Goal: Information Seeking & Learning: Learn about a topic

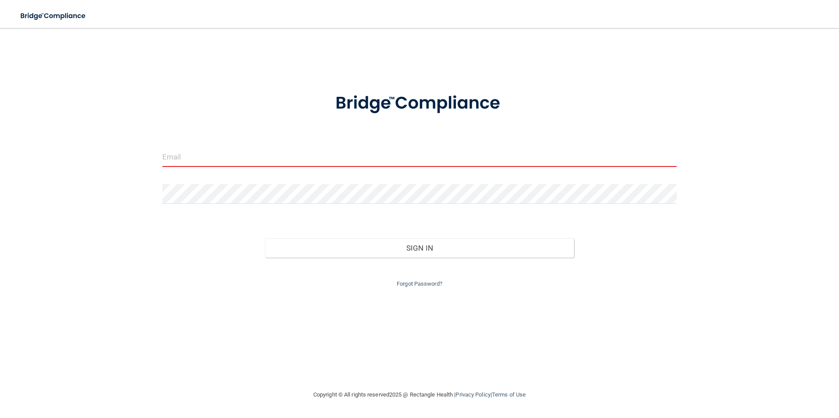
paste input "[PERSON_NAME][EMAIL_ADDRESS][PERSON_NAME][DOMAIN_NAME]"
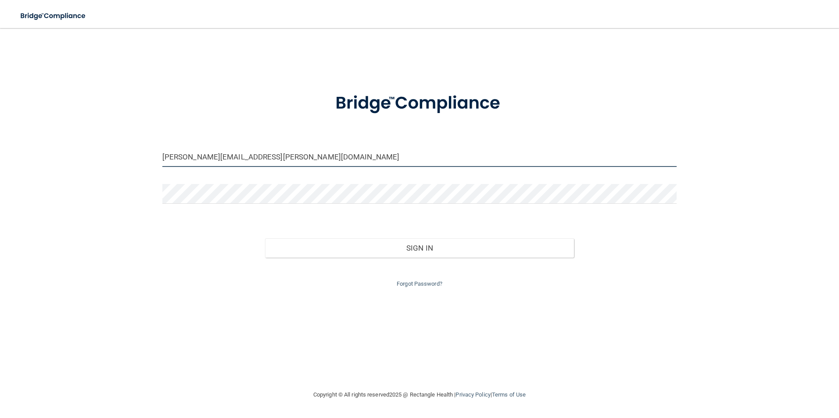
type input "[PERSON_NAME][EMAIL_ADDRESS][PERSON_NAME][DOMAIN_NAME]"
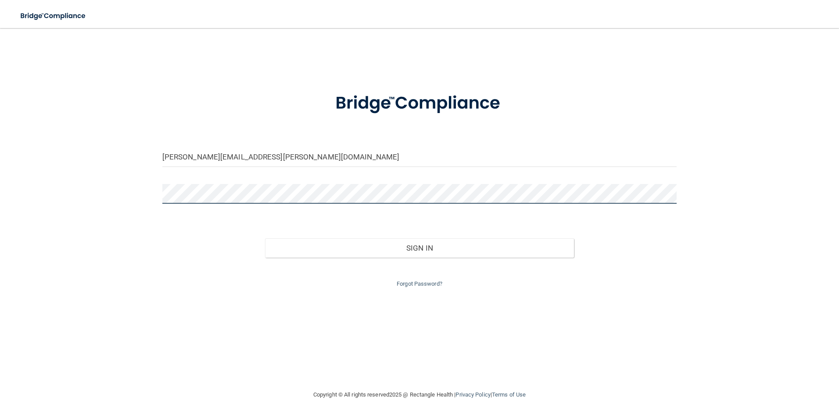
click at [74, 167] on div "michelle.carrigan@bebright.com Invalid email/password. You don't have permissio…" at bounding box center [420, 209] width 804 height 344
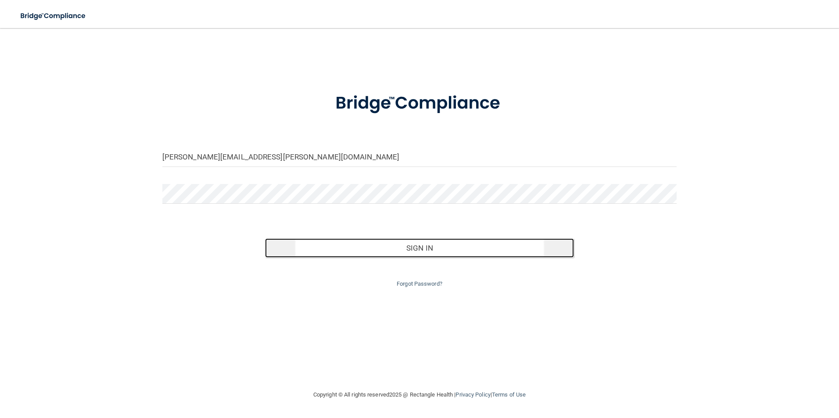
click at [430, 255] on button "Sign In" at bounding box center [419, 248] width 309 height 19
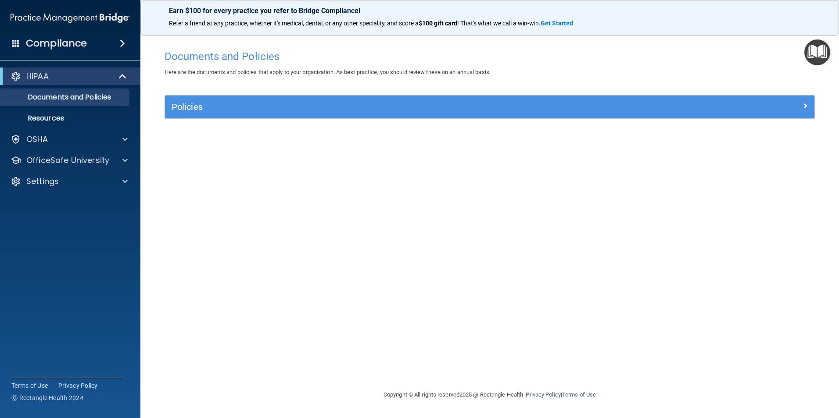
click at [123, 43] on span at bounding box center [122, 43] width 5 height 11
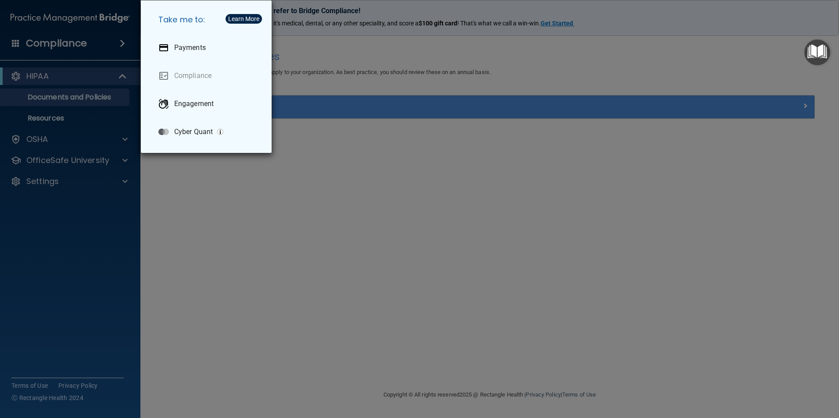
drag, startPoint x: 123, startPoint y: 43, endPoint x: 101, endPoint y: 65, distance: 31.3
click at [123, 43] on div "Take me to: Payments Compliance Engagement Cyber Quant" at bounding box center [419, 209] width 839 height 418
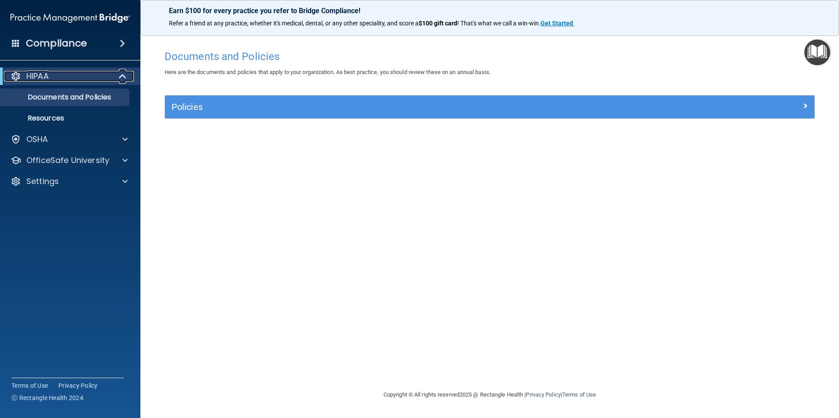
click at [122, 75] on span at bounding box center [123, 76] width 7 height 11
click at [122, 75] on span at bounding box center [124, 76] width 5 height 11
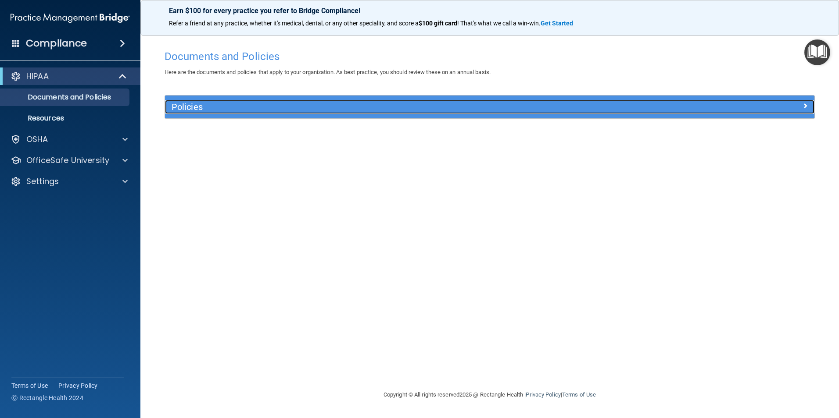
click at [225, 107] on h5 "Policies" at bounding box center [409, 107] width 474 height 10
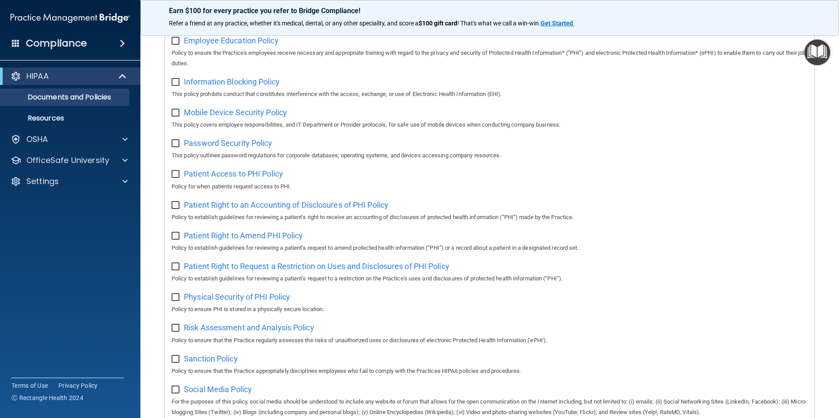
scroll to position [111, 0]
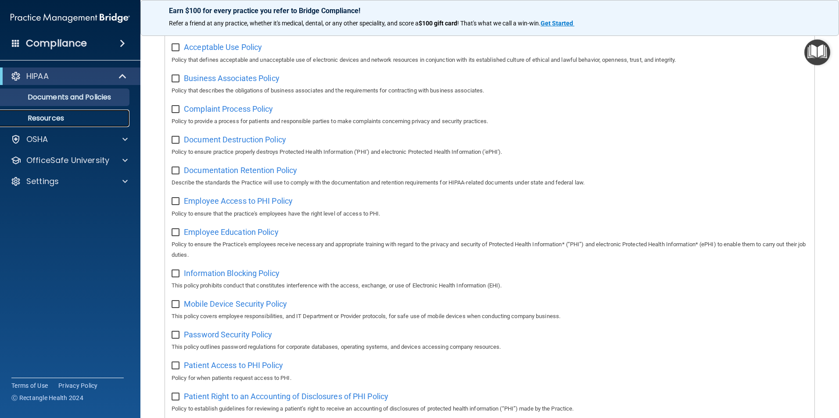
click at [80, 114] on p "Resources" at bounding box center [66, 118] width 120 height 9
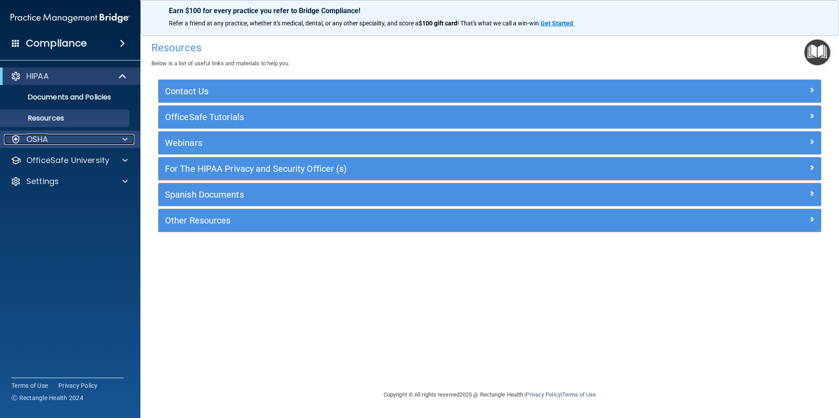
click at [71, 137] on div "OSHA" at bounding box center [58, 139] width 109 height 11
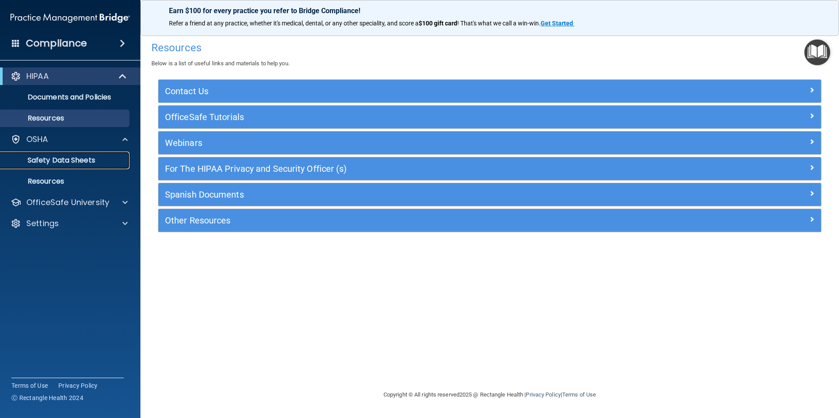
click at [86, 156] on p "Safety Data Sheets" at bounding box center [66, 160] width 120 height 9
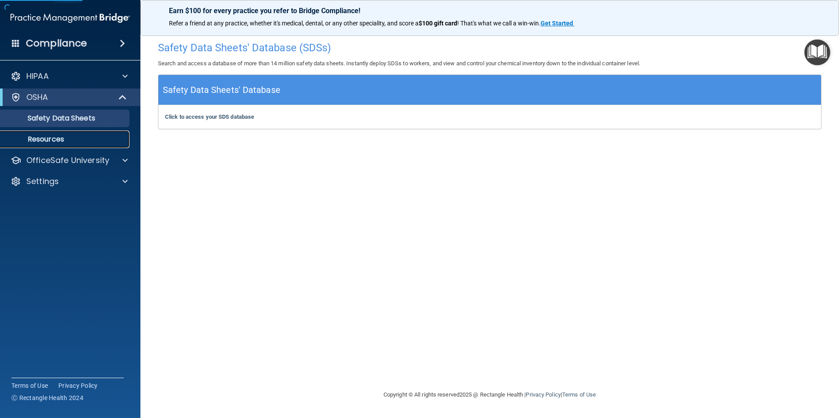
click at [88, 143] on p "Resources" at bounding box center [66, 139] width 120 height 9
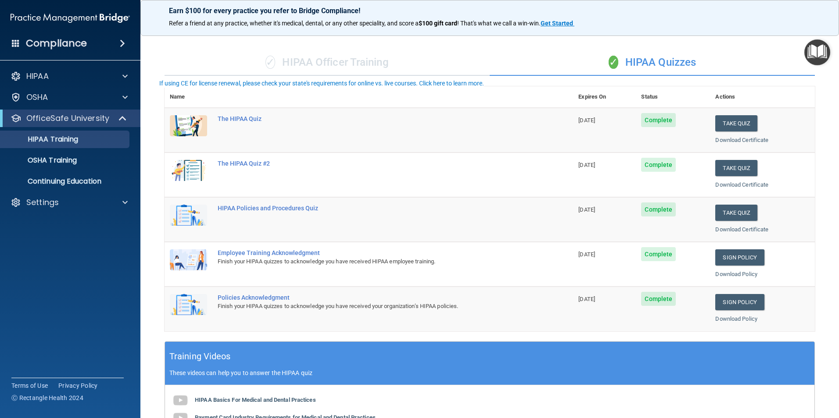
scroll to position [242, 0]
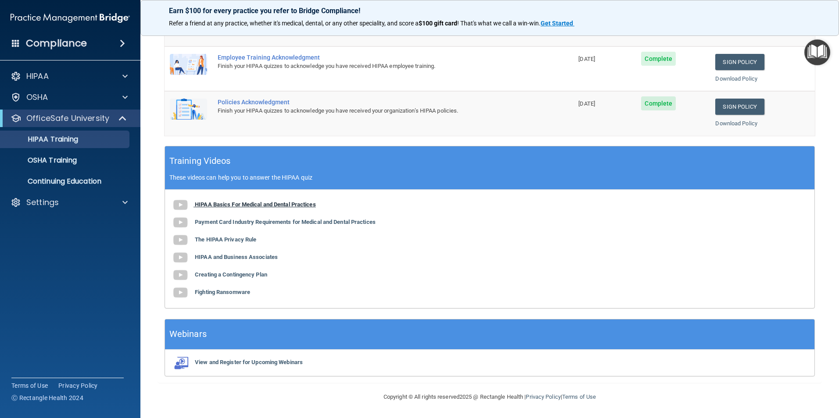
click at [279, 206] on b "HIPAA Basics For Medical and Dental Practices" at bounding box center [255, 204] width 121 height 7
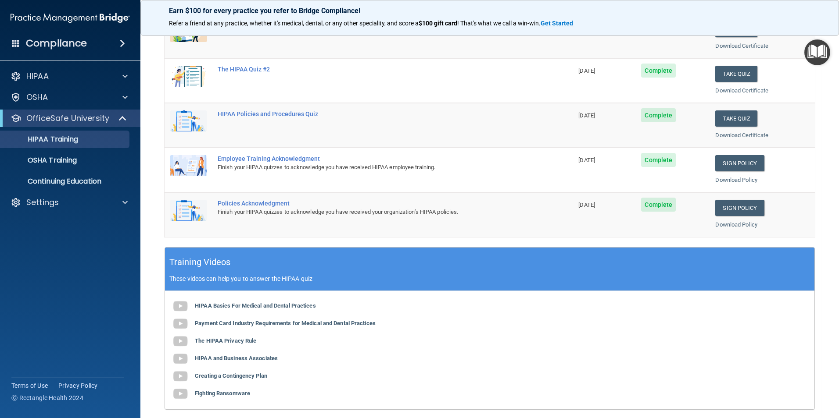
scroll to position [0, 0]
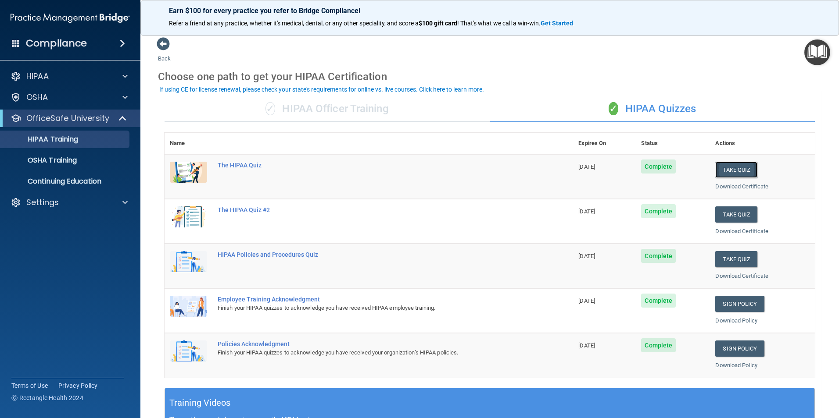
click at [723, 171] on button "Take Quiz" at bounding box center [736, 170] width 42 height 16
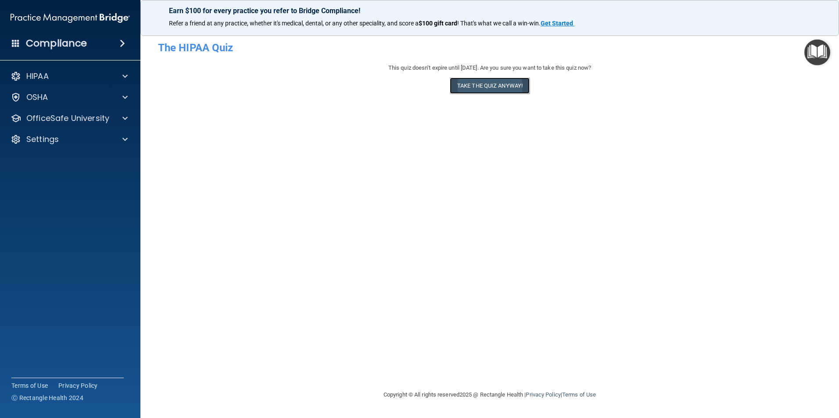
click at [504, 85] on button "Take the quiz anyway!" at bounding box center [490, 86] width 80 height 16
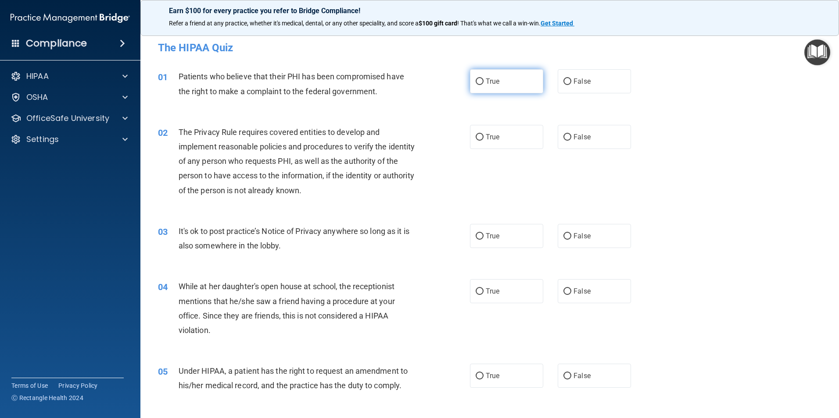
click at [497, 84] on label "True" at bounding box center [506, 81] width 73 height 24
click at [483, 84] on input "True" at bounding box center [480, 82] width 8 height 7
radio input "true"
click at [513, 131] on label "True" at bounding box center [506, 137] width 73 height 24
click at [483, 134] on input "True" at bounding box center [480, 137] width 8 height 7
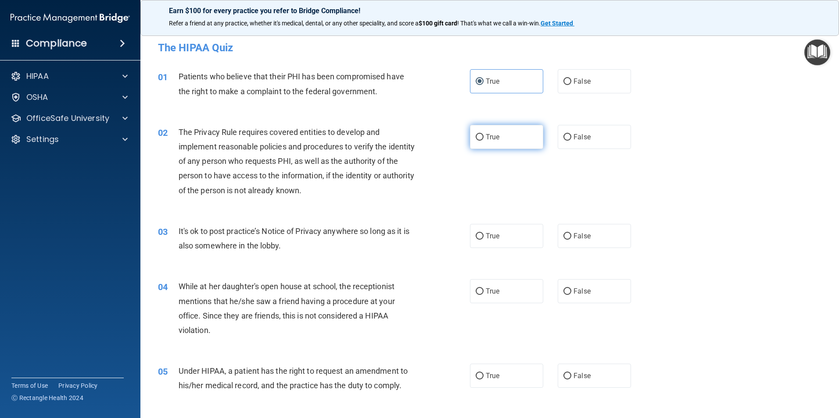
radio input "true"
click at [587, 243] on label "False" at bounding box center [594, 236] width 73 height 24
click at [571, 240] on input "False" at bounding box center [567, 236] width 8 height 7
radio input "true"
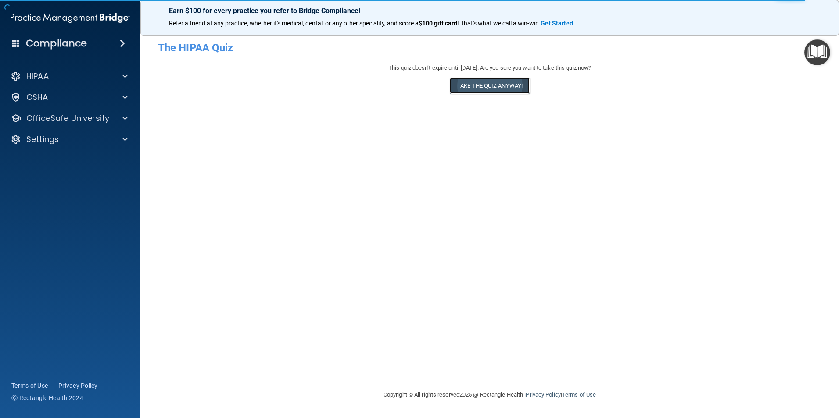
click at [482, 86] on button "Take the quiz anyway!" at bounding box center [490, 86] width 80 height 16
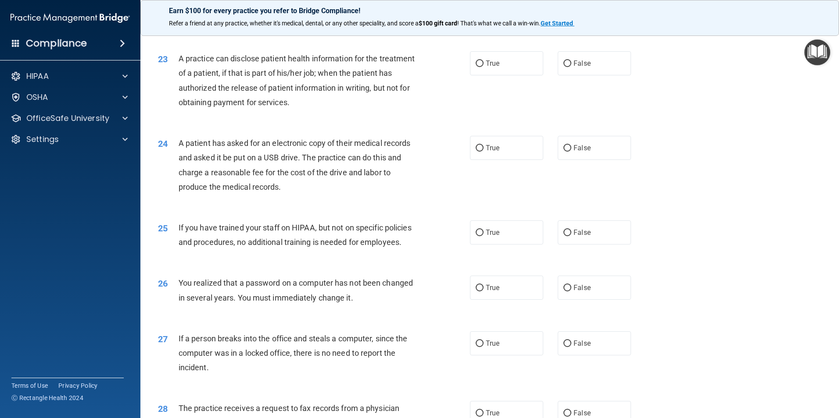
scroll to position [1672, 0]
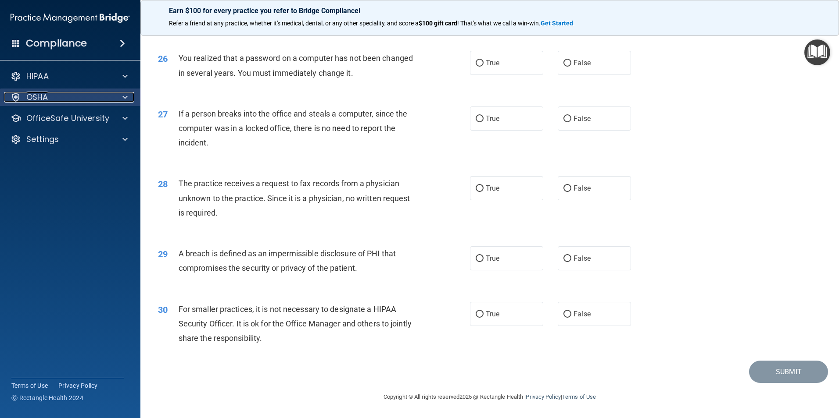
click at [35, 97] on p "OSHA" at bounding box center [37, 97] width 22 height 11
click at [61, 97] on div "OSHA" at bounding box center [58, 97] width 109 height 11
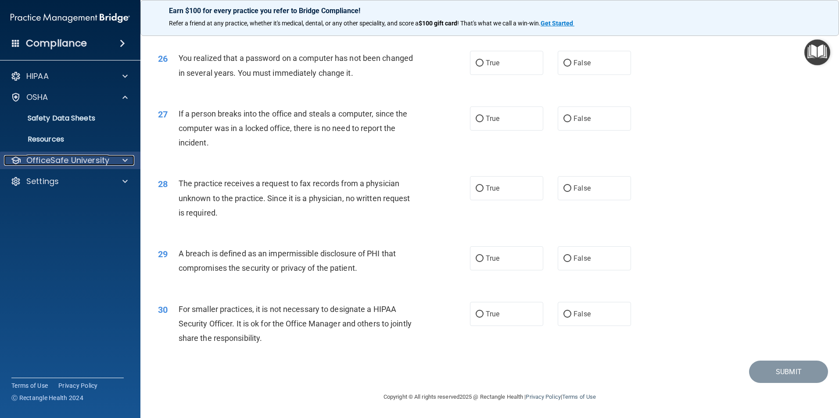
click at [74, 159] on p "OfficeSafe University" at bounding box center [67, 160] width 83 height 11
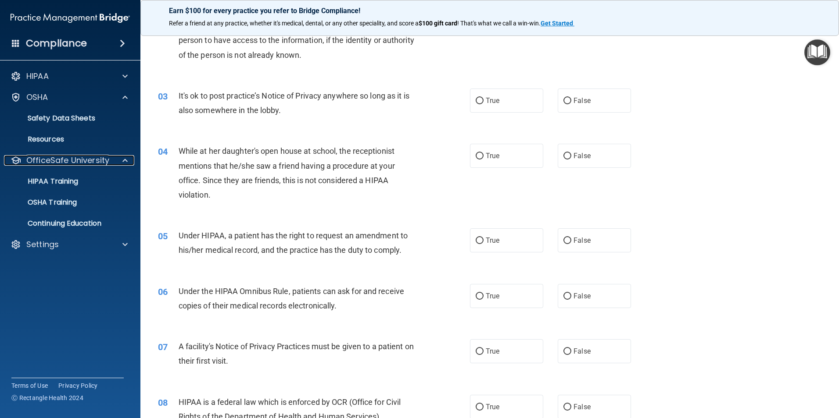
scroll to position [0, 0]
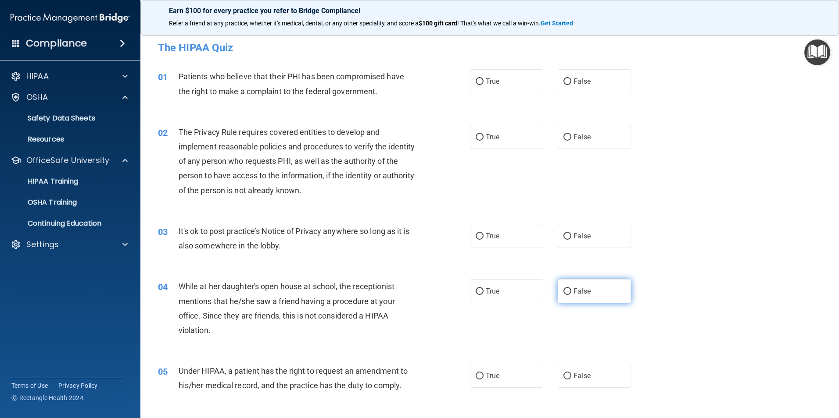
click at [579, 295] on span "False" at bounding box center [581, 291] width 17 height 8
click at [571, 295] on input "False" at bounding box center [567, 292] width 8 height 7
radio input "true"
click at [511, 83] on label "True" at bounding box center [506, 81] width 73 height 24
click at [483, 83] on input "True" at bounding box center [480, 82] width 8 height 7
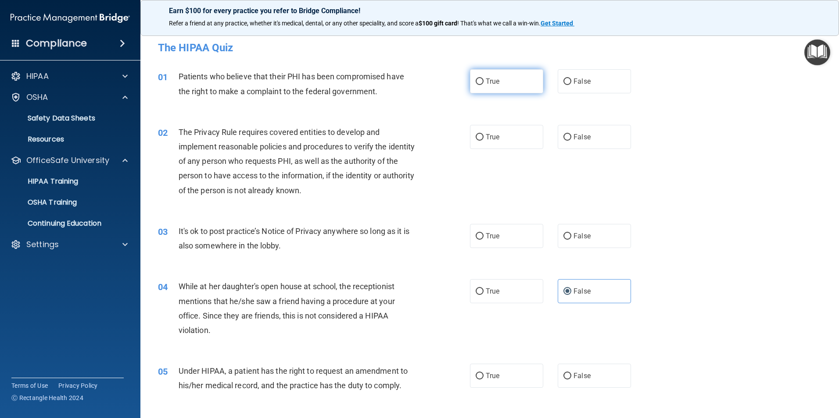
radio input "true"
click at [505, 136] on label "True" at bounding box center [506, 137] width 73 height 24
click at [483, 136] on input "True" at bounding box center [480, 137] width 8 height 7
radio input "true"
click at [514, 233] on label "True" at bounding box center [506, 236] width 73 height 24
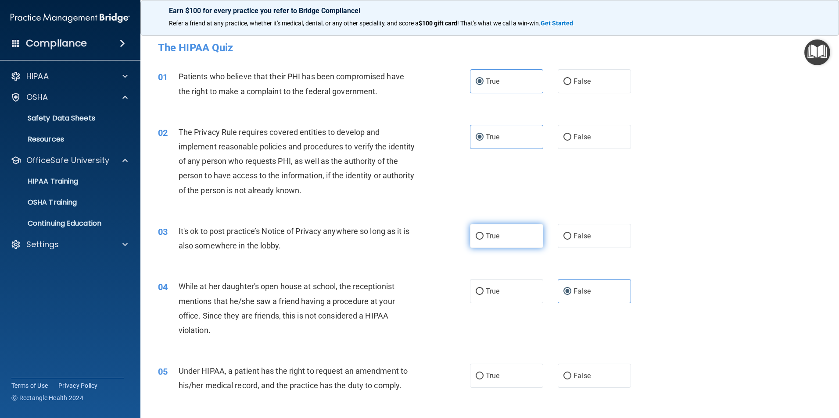
click at [483, 233] on input "True" at bounding box center [480, 236] width 8 height 7
radio input "true"
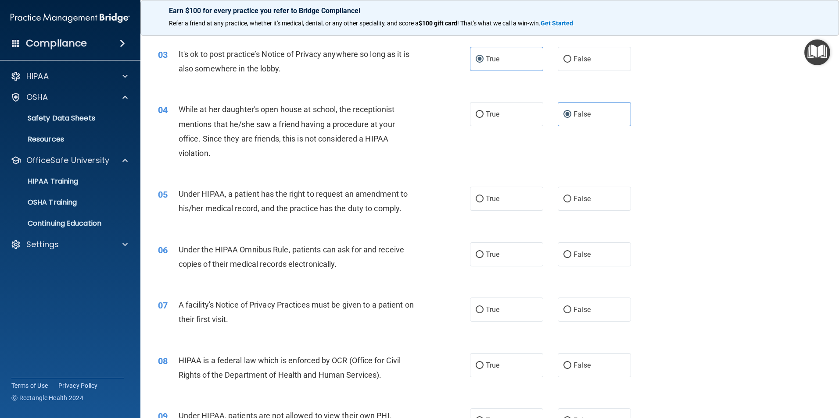
scroll to position [219, 0]
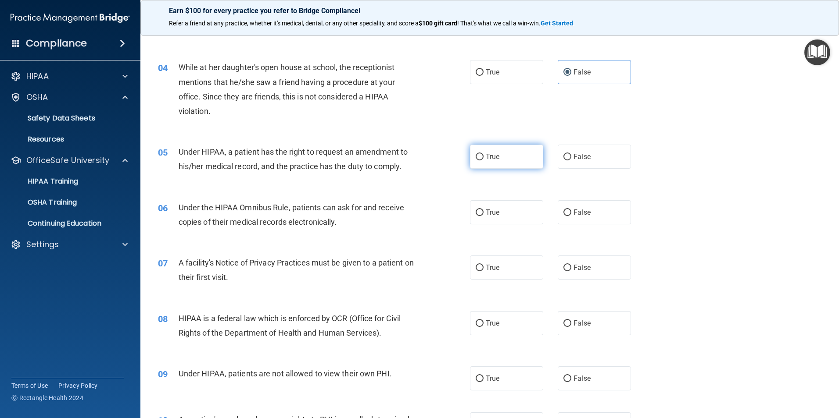
click at [482, 155] on label "True" at bounding box center [506, 157] width 73 height 24
click at [482, 155] on input "True" at bounding box center [480, 157] width 8 height 7
radio input "true"
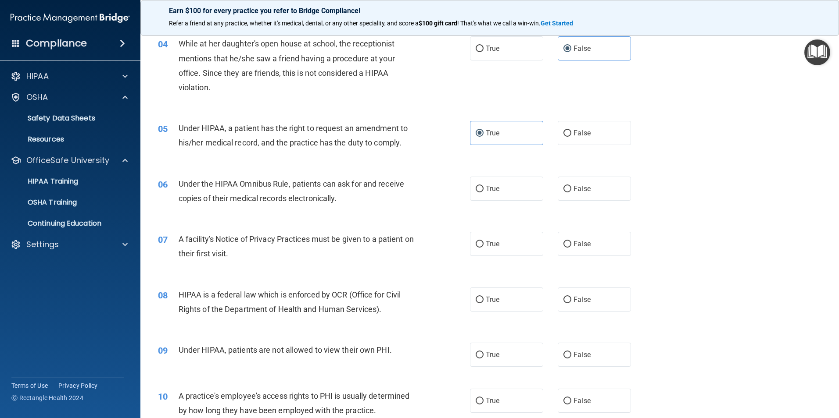
scroll to position [263, 0]
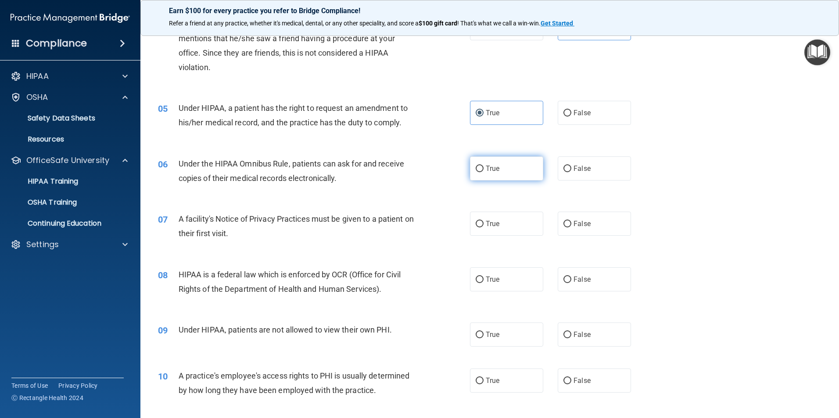
click at [529, 177] on label "True" at bounding box center [506, 169] width 73 height 24
click at [483, 172] on input "True" at bounding box center [480, 169] width 8 height 7
radio input "true"
drag, startPoint x: 512, startPoint y: 229, endPoint x: 530, endPoint y: 219, distance: 20.2
click at [512, 229] on label "True" at bounding box center [506, 224] width 73 height 24
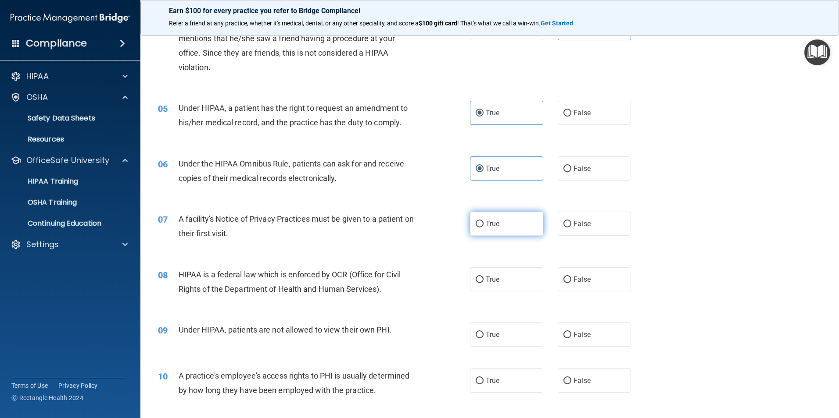
click at [483, 228] on input "True" at bounding box center [480, 224] width 8 height 7
radio input "true"
click at [486, 275] on span "True" at bounding box center [493, 279] width 14 height 8
click at [483, 277] on input "True" at bounding box center [480, 280] width 8 height 7
radio input "true"
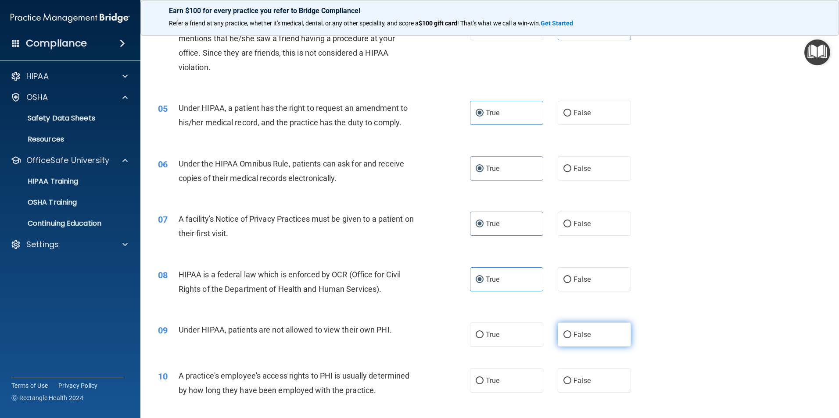
click at [589, 335] on label "False" at bounding box center [594, 335] width 73 height 24
click at [571, 335] on input "False" at bounding box center [567, 335] width 8 height 7
radio input "true"
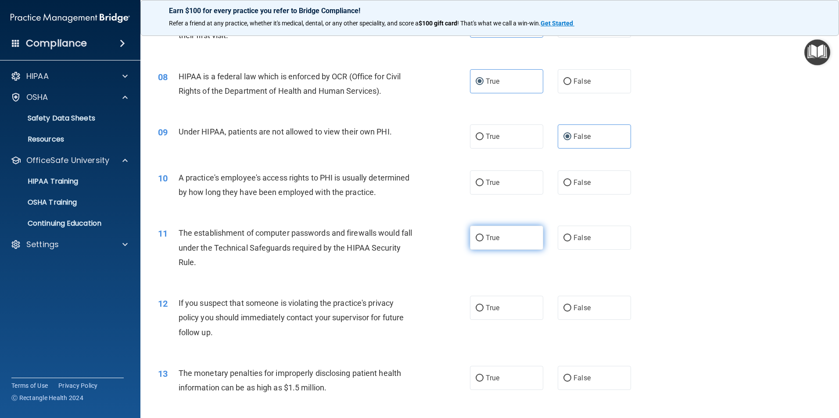
scroll to position [483, 0]
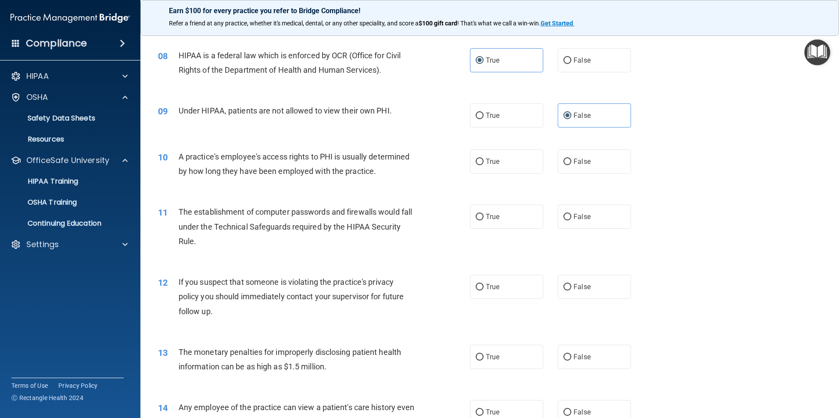
click at [549, 151] on div "True False" at bounding box center [558, 162] width 176 height 24
click at [573, 162] on span "False" at bounding box center [581, 161] width 17 height 8
click at [571, 162] on input "False" at bounding box center [567, 162] width 8 height 7
radio input "true"
click at [490, 217] on span "True" at bounding box center [493, 217] width 14 height 8
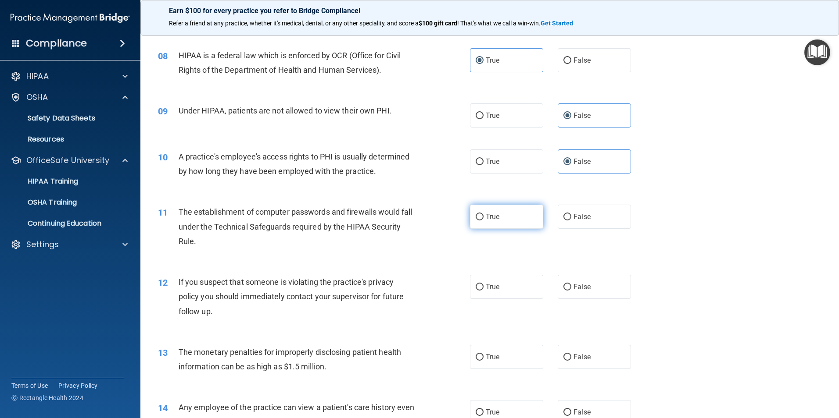
click at [483, 217] on input "True" at bounding box center [480, 217] width 8 height 7
radio input "true"
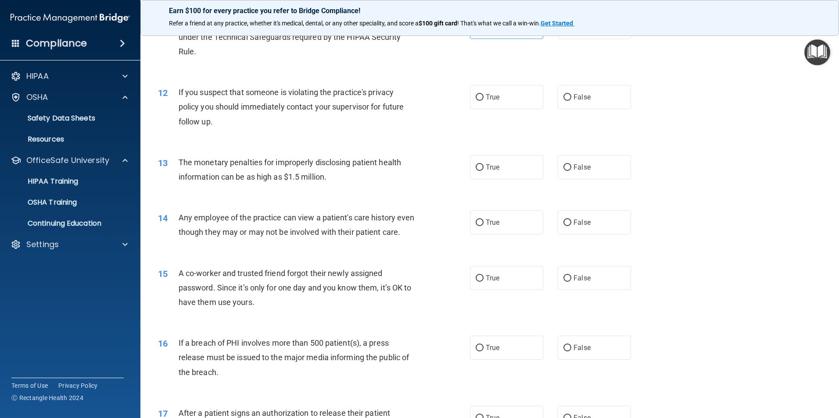
scroll to position [702, 0]
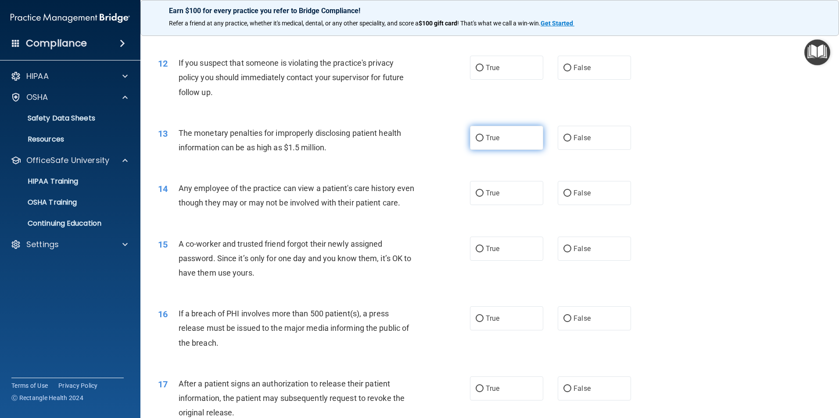
click at [508, 139] on label "True" at bounding box center [506, 138] width 73 height 24
click at [483, 139] on input "True" at bounding box center [480, 138] width 8 height 7
radio input "true"
click at [504, 68] on label "True" at bounding box center [506, 68] width 73 height 24
click at [483, 68] on input "True" at bounding box center [480, 68] width 8 height 7
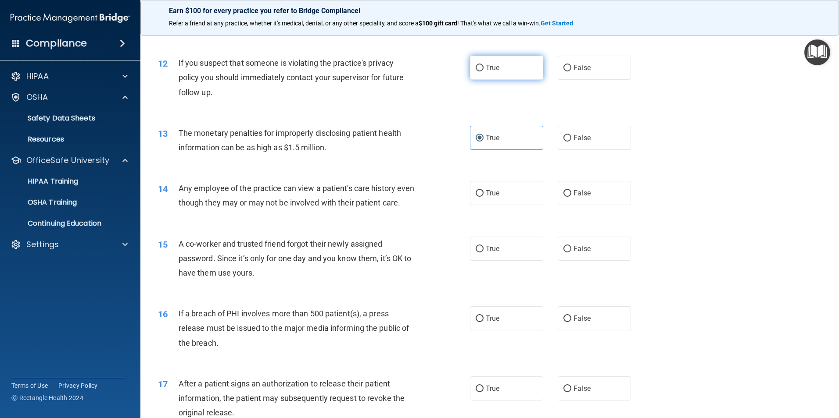
radio input "true"
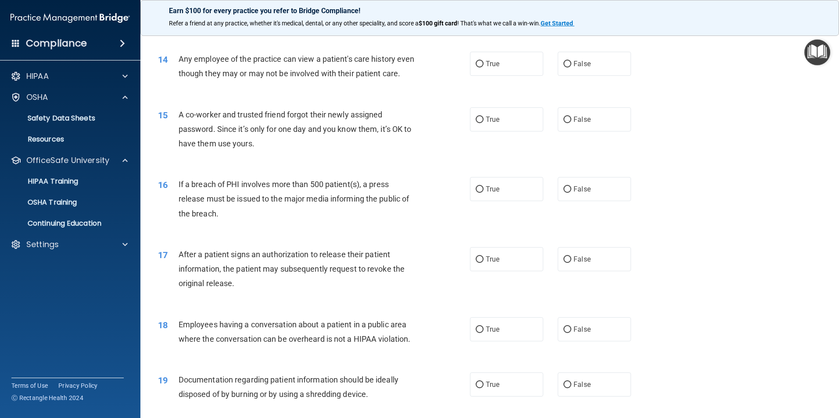
scroll to position [833, 0]
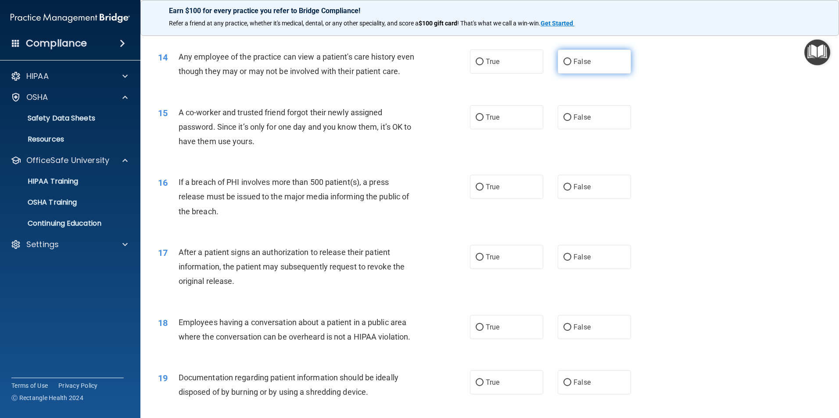
click at [597, 55] on label "False" at bounding box center [594, 62] width 73 height 24
click at [571, 59] on input "False" at bounding box center [567, 62] width 8 height 7
radio input "true"
click at [565, 120] on label "False" at bounding box center [594, 117] width 73 height 24
click at [565, 120] on input "False" at bounding box center [567, 117] width 8 height 7
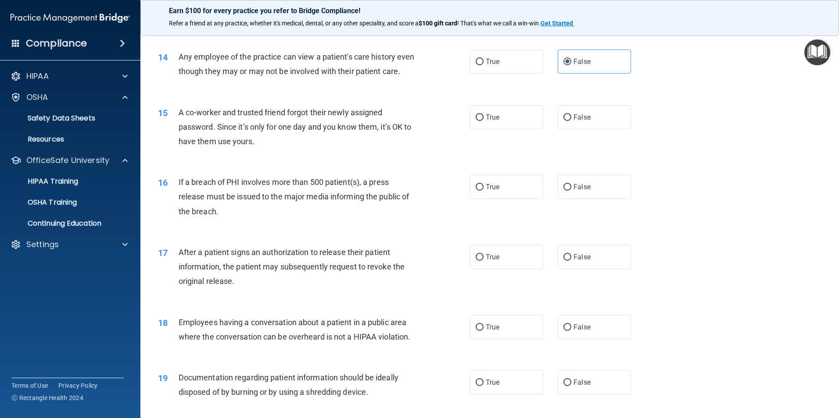
radio input "true"
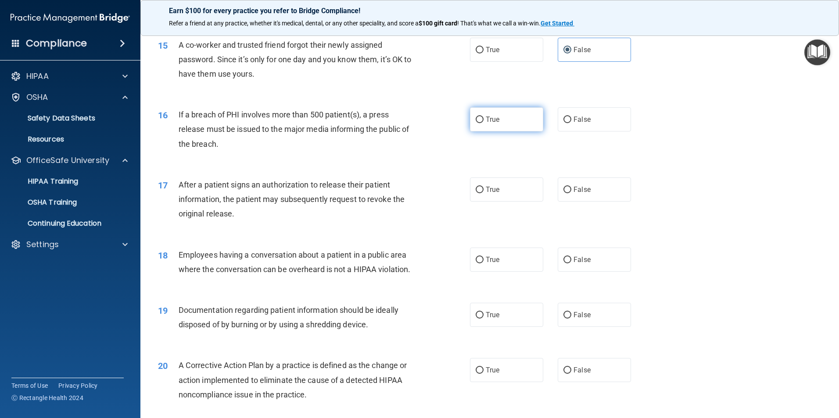
scroll to position [965, 0]
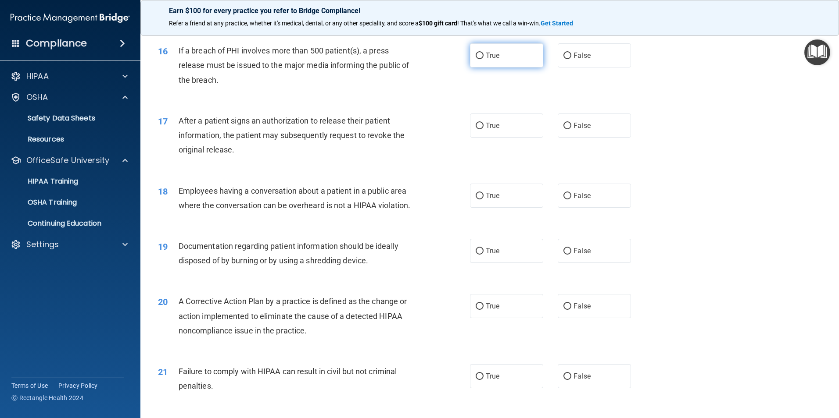
click at [476, 59] on input "True" at bounding box center [480, 56] width 8 height 7
radio input "true"
click at [536, 129] on label "True" at bounding box center [506, 126] width 73 height 24
click at [483, 129] on input "True" at bounding box center [480, 126] width 8 height 7
radio input "true"
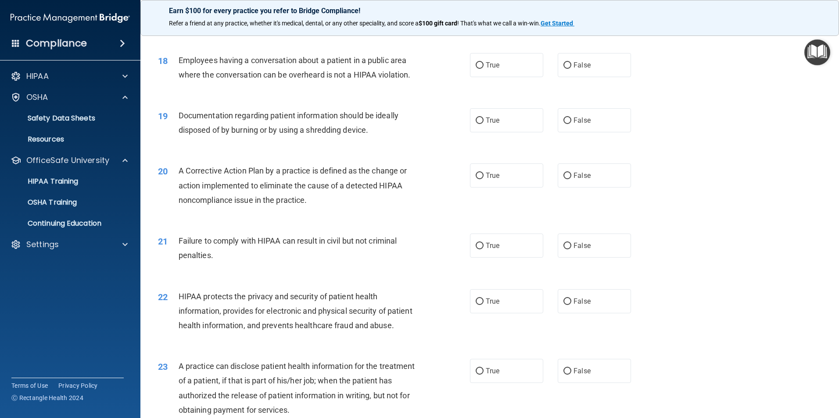
scroll to position [1097, 0]
click at [586, 76] on label "False" at bounding box center [594, 64] width 73 height 24
click at [571, 68] on input "False" at bounding box center [567, 64] width 8 height 7
radio input "true"
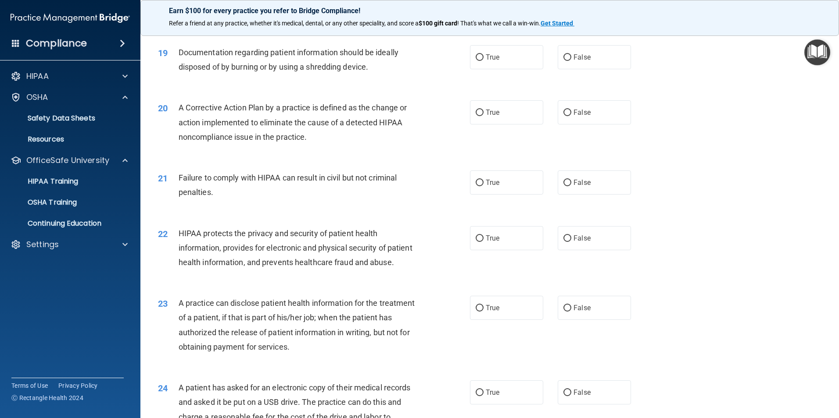
scroll to position [1184, 0]
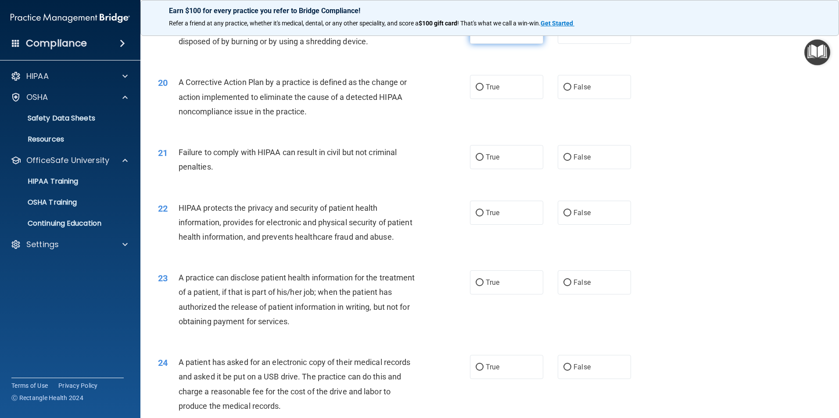
click at [491, 44] on label "True" at bounding box center [506, 32] width 73 height 24
click at [483, 36] on input "True" at bounding box center [480, 32] width 8 height 7
radio input "true"
click at [514, 99] on label "True" at bounding box center [506, 87] width 73 height 24
click at [483, 91] on input "True" at bounding box center [480, 87] width 8 height 7
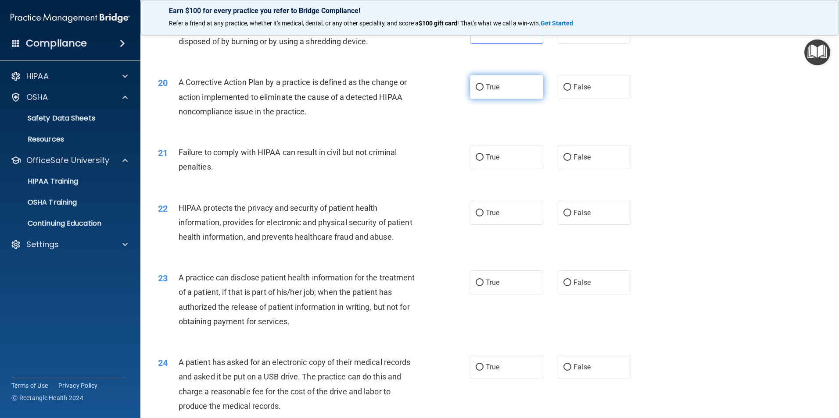
radio input "true"
click at [589, 169] on label "False" at bounding box center [594, 157] width 73 height 24
click at [571, 161] on input "False" at bounding box center [567, 157] width 8 height 7
radio input "true"
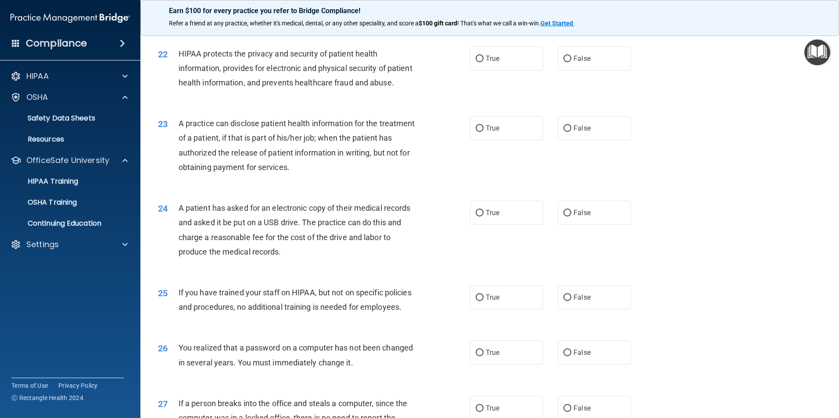
scroll to position [1316, 0]
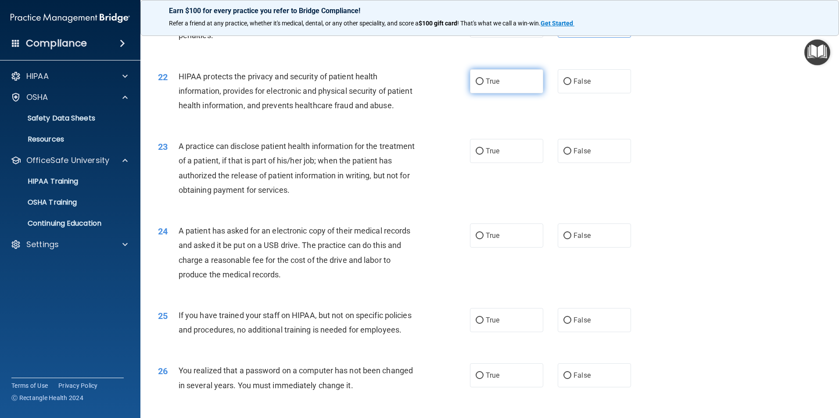
click at [517, 93] on label "True" at bounding box center [506, 81] width 73 height 24
click at [483, 85] on input "True" at bounding box center [480, 82] width 8 height 7
radio input "true"
click at [517, 163] on label "True" at bounding box center [506, 151] width 73 height 24
click at [483, 155] on input "True" at bounding box center [480, 151] width 8 height 7
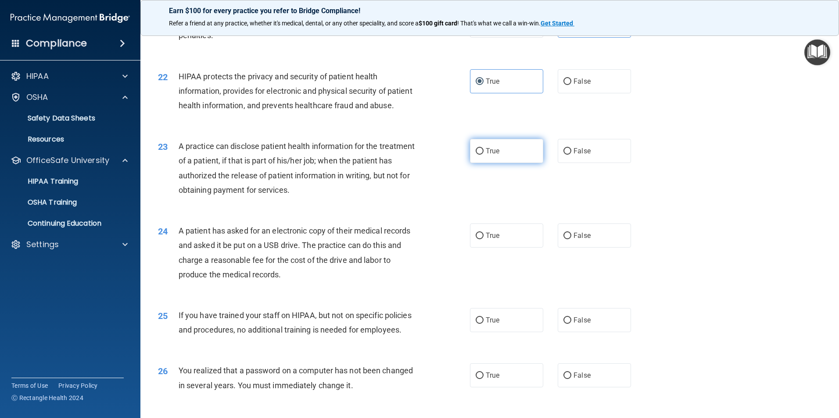
radio input "true"
click at [601, 248] on label "False" at bounding box center [594, 236] width 73 height 24
click at [571, 240] on input "False" at bounding box center [567, 236] width 8 height 7
radio input "true"
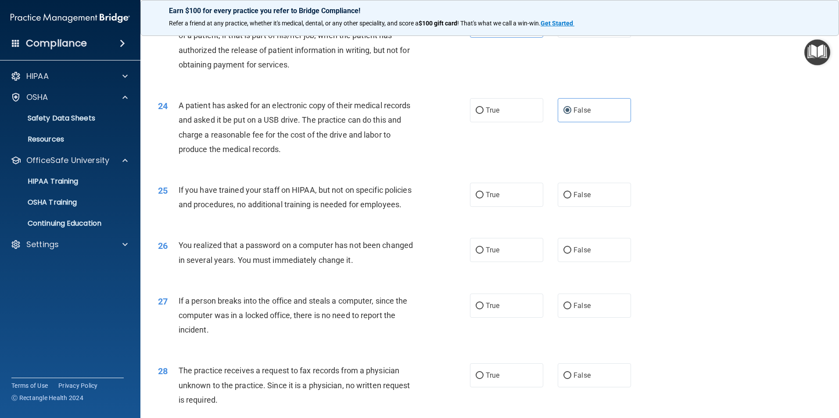
scroll to position [1535, 0]
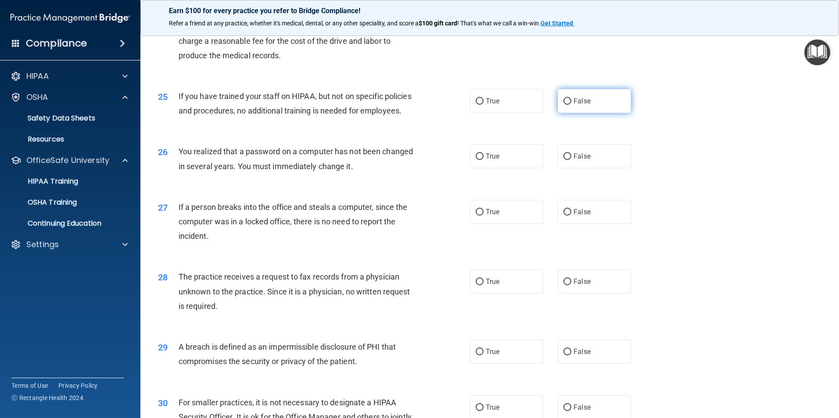
click at [583, 113] on label "False" at bounding box center [594, 101] width 73 height 24
click at [571, 105] on input "False" at bounding box center [567, 101] width 8 height 7
radio input "true"
click at [607, 168] on label "False" at bounding box center [594, 156] width 73 height 24
click at [571, 160] on input "False" at bounding box center [567, 157] width 8 height 7
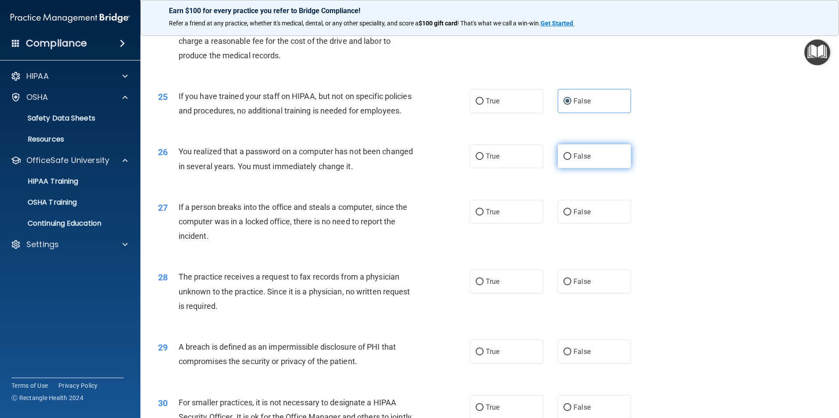
radio input "true"
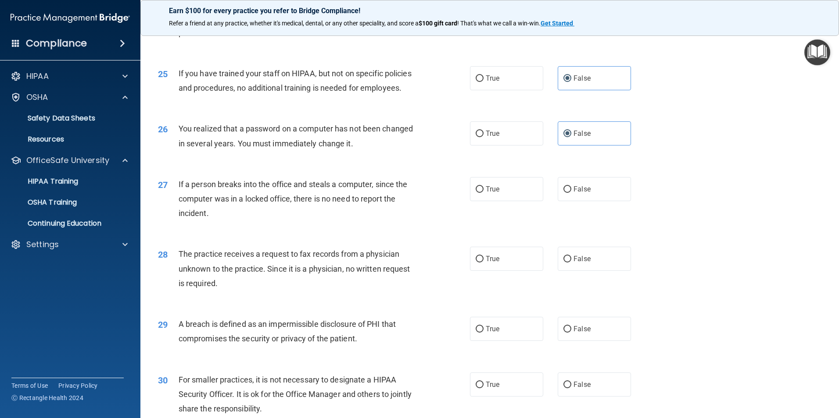
scroll to position [1623, 0]
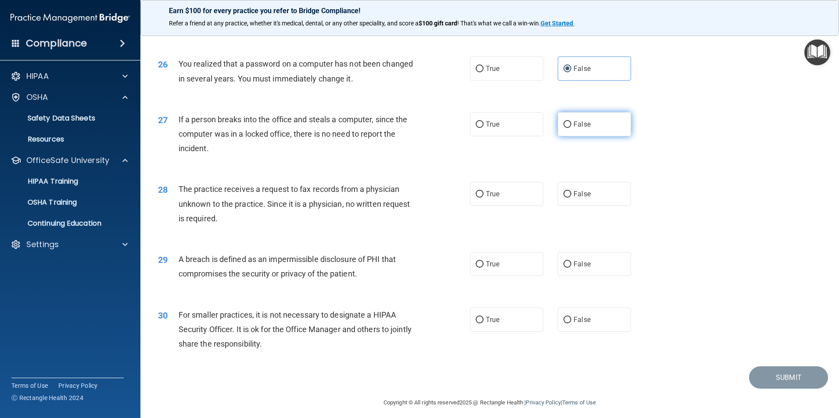
click at [567, 136] on label "False" at bounding box center [594, 124] width 73 height 24
click at [567, 128] on input "False" at bounding box center [567, 125] width 8 height 7
radio input "true"
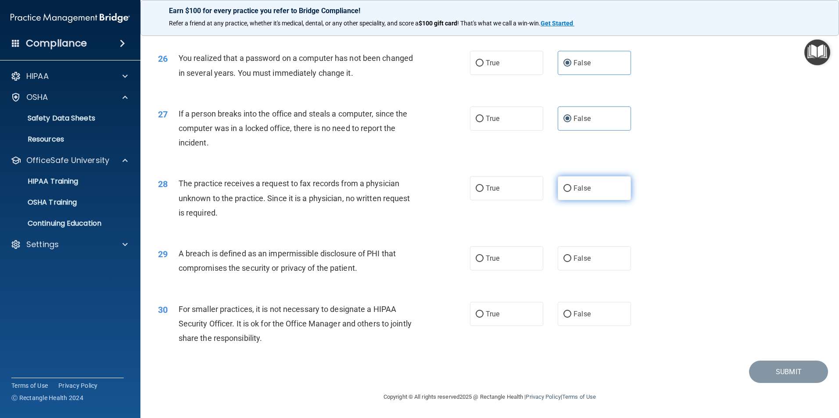
click at [588, 191] on label "False" at bounding box center [594, 188] width 73 height 24
click at [571, 191] on input "False" at bounding box center [567, 189] width 8 height 7
radio input "true"
click at [514, 265] on label "True" at bounding box center [506, 259] width 73 height 24
click at [483, 262] on input "True" at bounding box center [480, 259] width 8 height 7
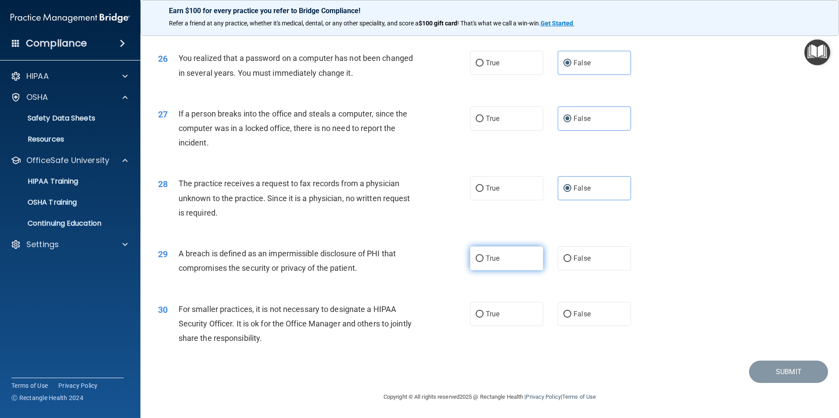
radio input "true"
click at [584, 311] on span "False" at bounding box center [581, 314] width 17 height 8
click at [571, 311] on input "False" at bounding box center [567, 314] width 8 height 7
radio input "true"
click at [767, 371] on button "Submit" at bounding box center [788, 372] width 79 height 22
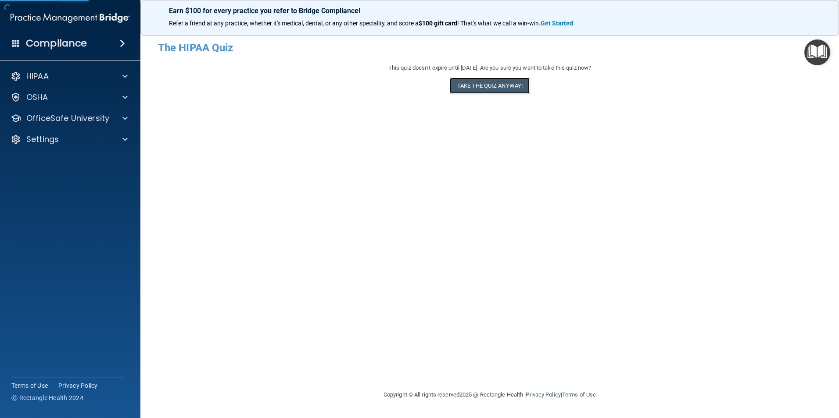
click at [479, 79] on button "Take the quiz anyway!" at bounding box center [490, 86] width 80 height 16
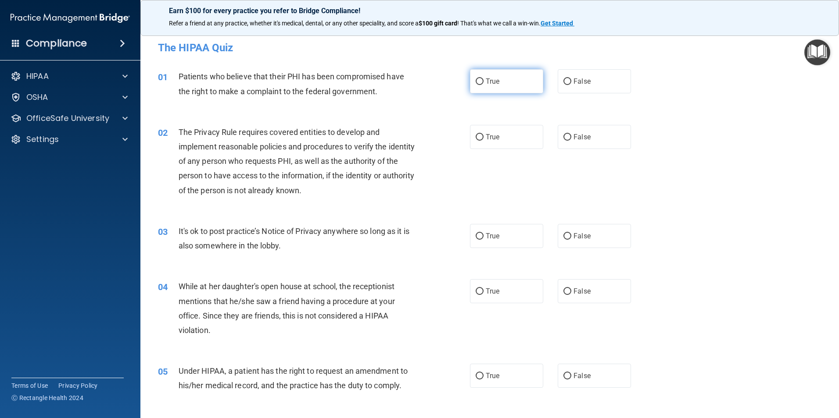
click at [479, 79] on input "True" at bounding box center [480, 82] width 8 height 7
radio input "true"
click at [497, 137] on label "True" at bounding box center [506, 137] width 73 height 24
click at [483, 137] on input "True" at bounding box center [480, 137] width 8 height 7
radio input "true"
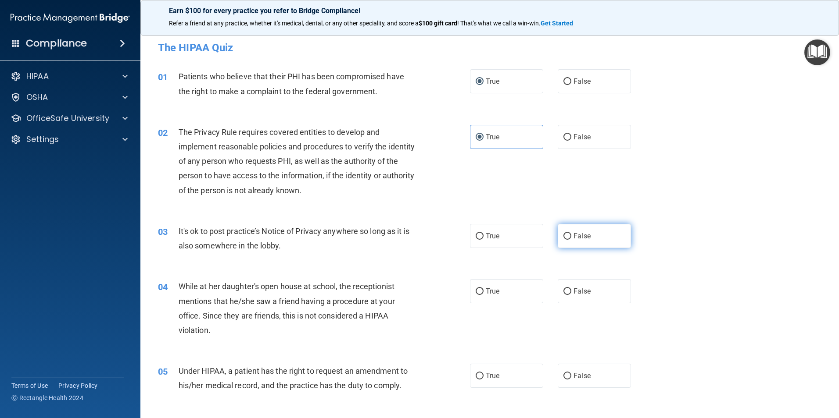
click at [611, 237] on label "False" at bounding box center [594, 236] width 73 height 24
click at [571, 237] on input "False" at bounding box center [567, 236] width 8 height 7
radio input "true"
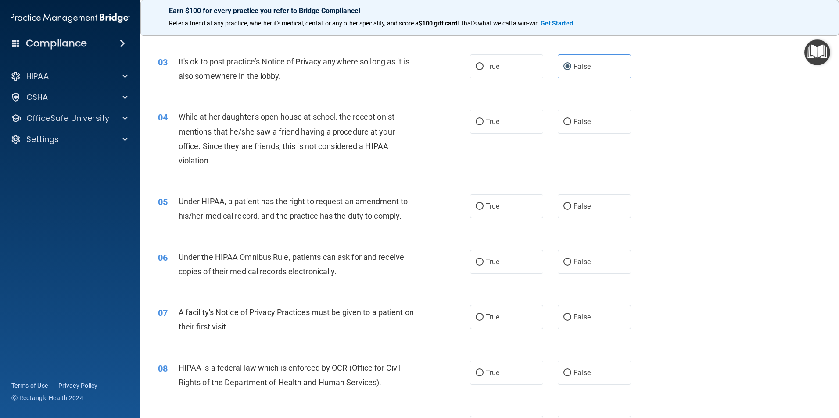
scroll to position [175, 0]
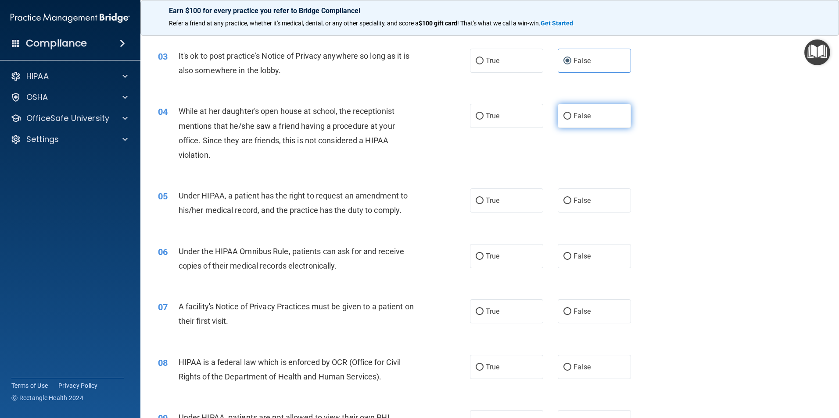
click at [596, 120] on label "False" at bounding box center [594, 116] width 73 height 24
click at [571, 120] on input "False" at bounding box center [567, 116] width 8 height 7
radio input "true"
click at [611, 196] on label "False" at bounding box center [594, 201] width 73 height 24
click at [571, 198] on input "False" at bounding box center [567, 201] width 8 height 7
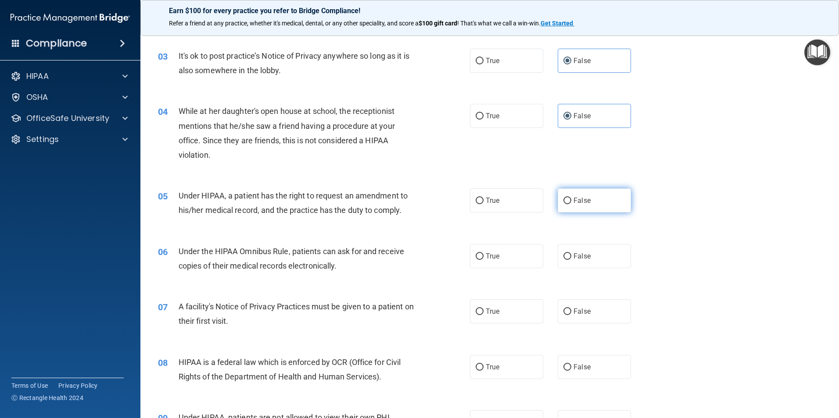
radio input "true"
click at [486, 251] on label "True" at bounding box center [506, 256] width 73 height 24
click at [483, 254] on input "True" at bounding box center [480, 257] width 8 height 7
radio input "true"
click at [491, 309] on span "True" at bounding box center [493, 312] width 14 height 8
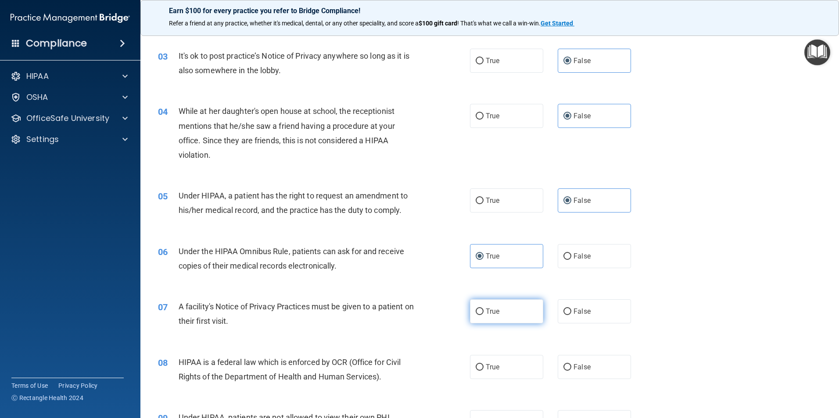
click at [483, 309] on input "True" at bounding box center [480, 312] width 8 height 7
radio input "true"
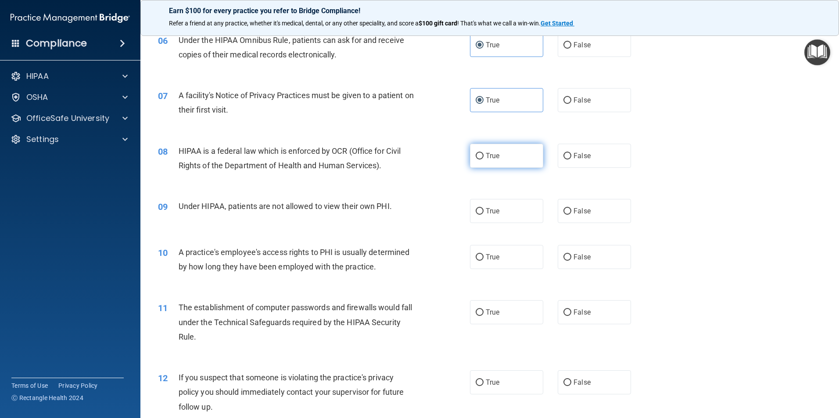
scroll to position [395, 0]
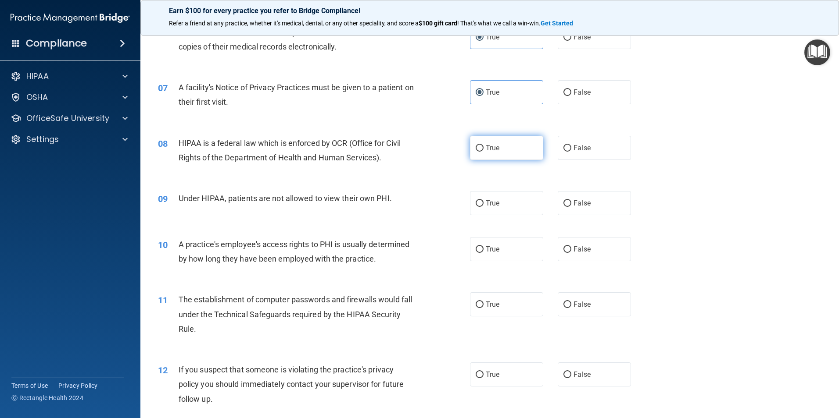
click at [499, 147] on label "True" at bounding box center [506, 148] width 73 height 24
click at [483, 147] on input "True" at bounding box center [480, 148] width 8 height 7
radio input "true"
click at [587, 211] on label "False" at bounding box center [594, 203] width 73 height 24
click at [571, 207] on input "False" at bounding box center [567, 203] width 8 height 7
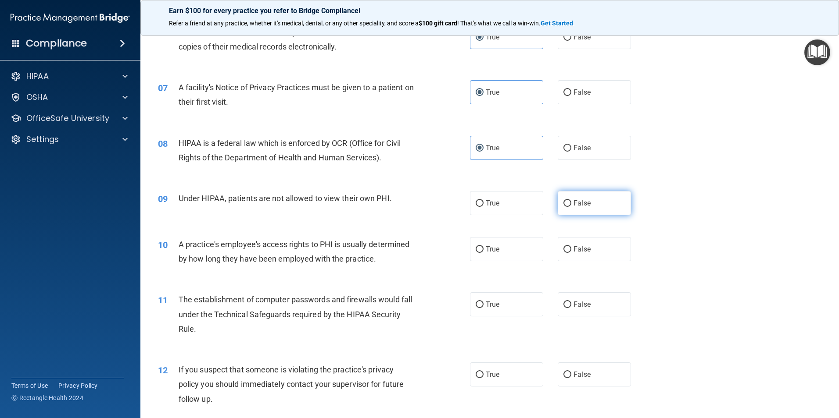
radio input "true"
click at [576, 251] on span "False" at bounding box center [581, 249] width 17 height 8
click at [571, 251] on input "False" at bounding box center [567, 250] width 8 height 7
radio input "true"
click at [514, 304] on label "True" at bounding box center [506, 305] width 73 height 24
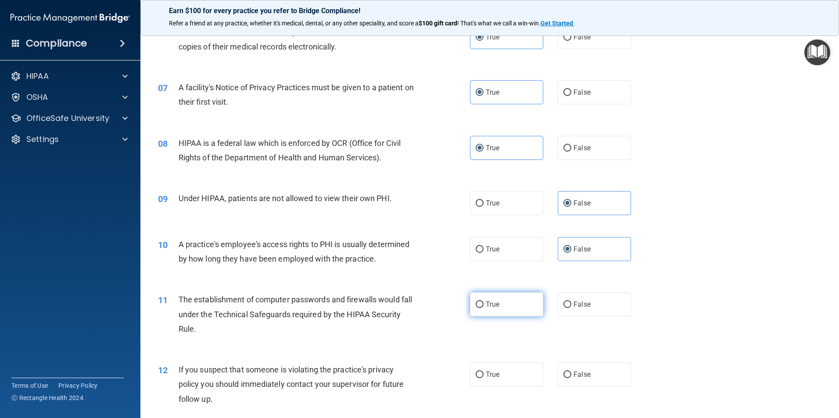
click at [483, 304] on input "True" at bounding box center [480, 305] width 8 height 7
radio input "true"
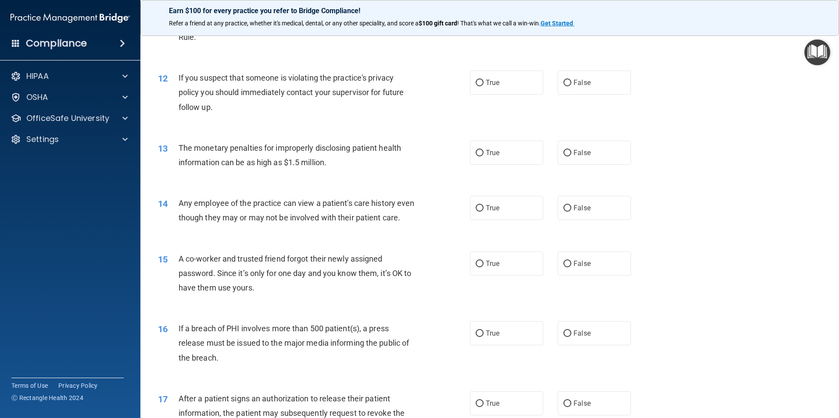
scroll to position [702, 0]
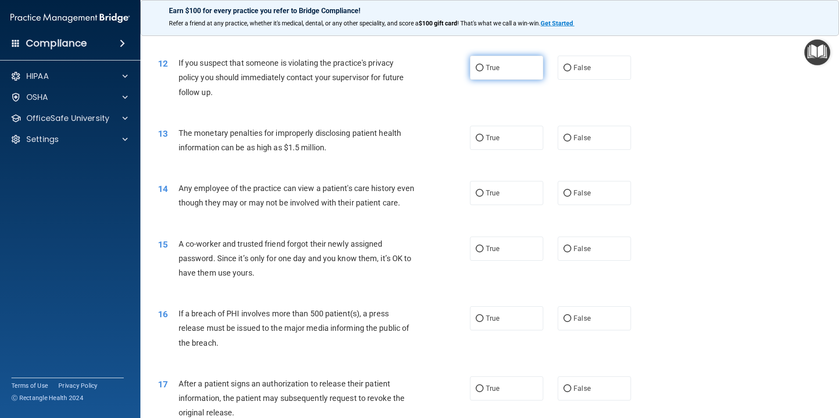
click at [486, 69] on span "True" at bounding box center [493, 68] width 14 height 8
click at [483, 69] on input "True" at bounding box center [480, 68] width 8 height 7
radio input "true"
click at [492, 129] on label "True" at bounding box center [506, 138] width 73 height 24
click at [483, 135] on input "True" at bounding box center [480, 138] width 8 height 7
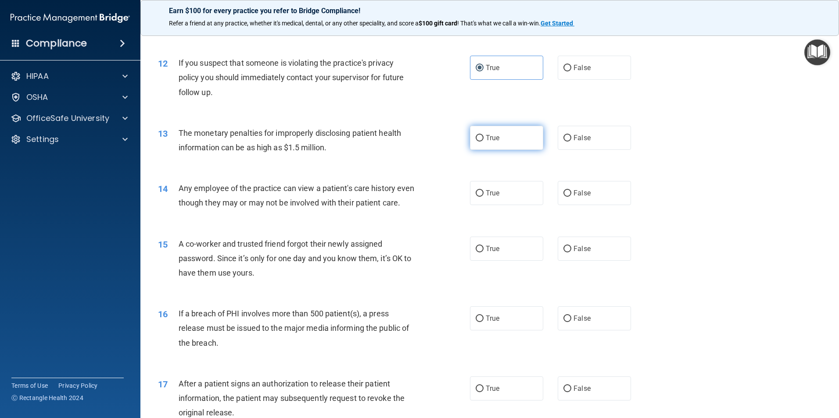
radio input "true"
click at [601, 201] on label "False" at bounding box center [594, 193] width 73 height 24
click at [571, 197] on input "False" at bounding box center [567, 193] width 8 height 7
radio input "true"
click at [581, 253] on span "False" at bounding box center [581, 249] width 17 height 8
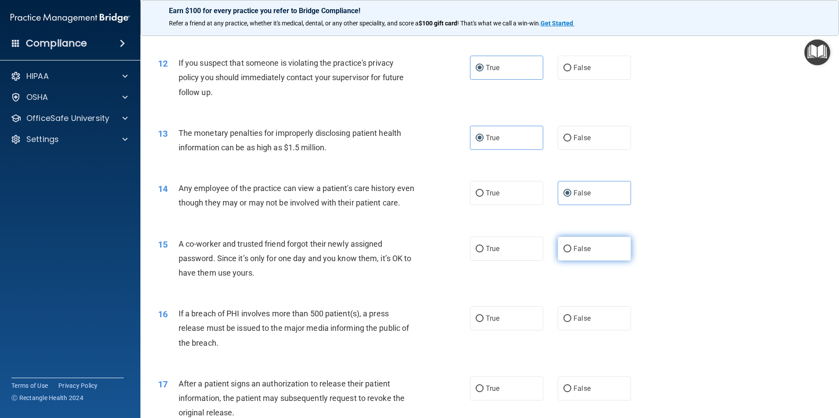
click at [571, 253] on input "False" at bounding box center [567, 249] width 8 height 7
radio input "true"
click at [514, 325] on label "True" at bounding box center [506, 319] width 73 height 24
click at [483, 322] on input "True" at bounding box center [480, 319] width 8 height 7
radio input "true"
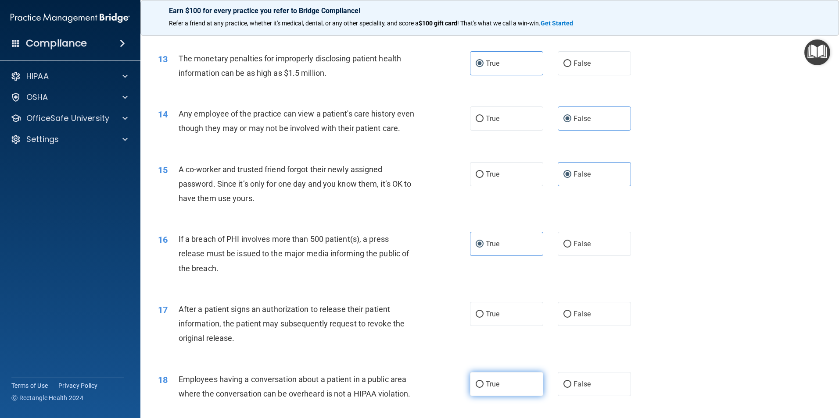
scroll to position [877, 0]
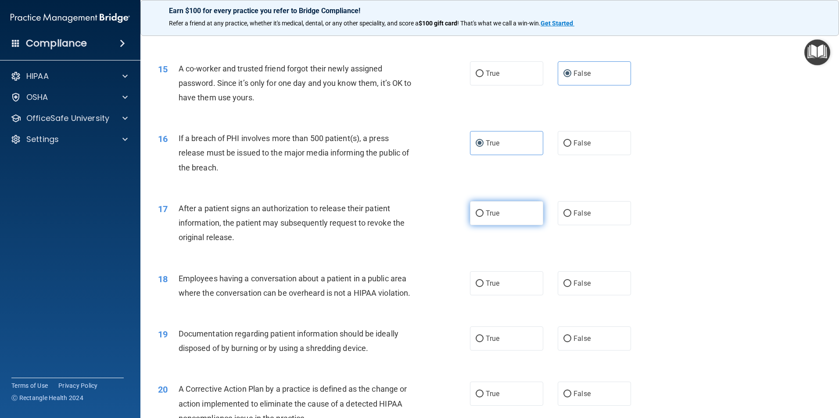
click at [514, 225] on label "True" at bounding box center [506, 213] width 73 height 24
click at [483, 217] on input "True" at bounding box center [480, 214] width 8 height 7
radio input "true"
click at [602, 291] on label "False" at bounding box center [594, 284] width 73 height 24
click at [571, 287] on input "False" at bounding box center [567, 284] width 8 height 7
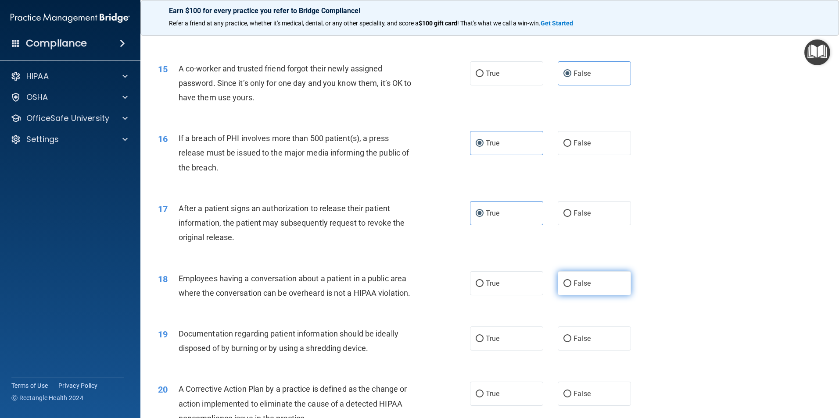
radio input "true"
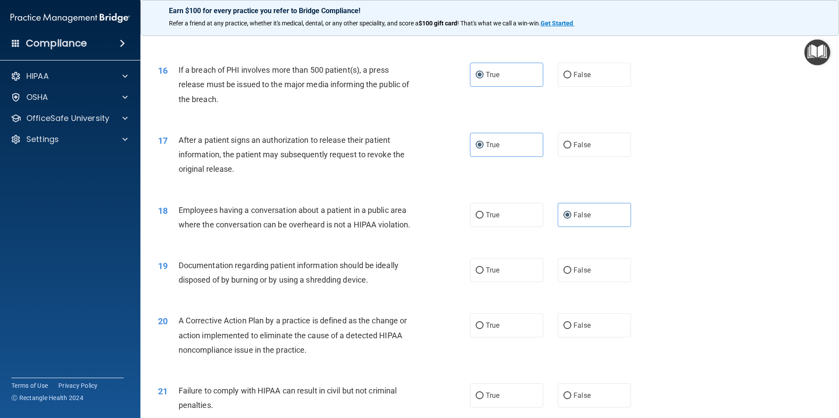
scroll to position [965, 0]
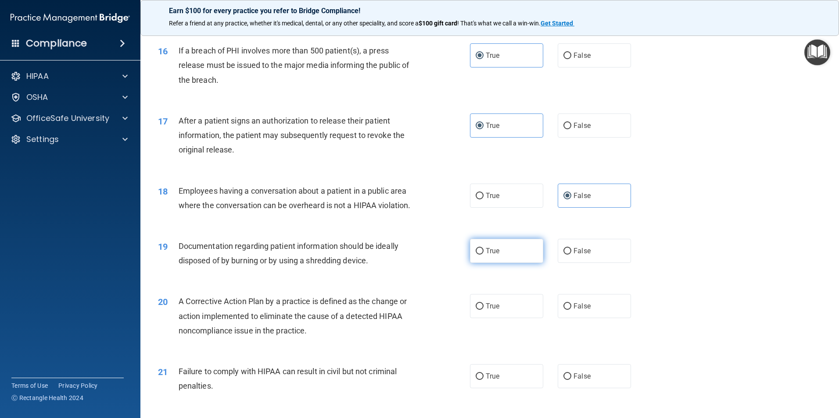
click at [509, 263] on label "True" at bounding box center [506, 251] width 73 height 24
click at [483, 255] on input "True" at bounding box center [480, 251] width 8 height 7
radio input "true"
click at [509, 311] on label "True" at bounding box center [506, 306] width 73 height 24
click at [483, 310] on input "True" at bounding box center [480, 307] width 8 height 7
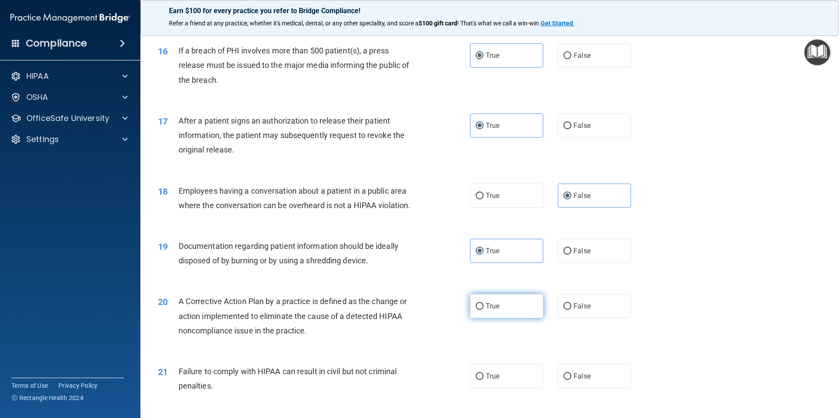
radio input "true"
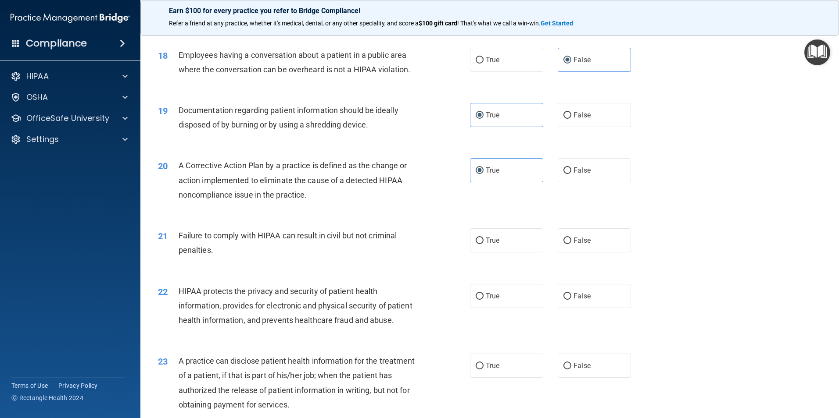
scroll to position [1184, 0]
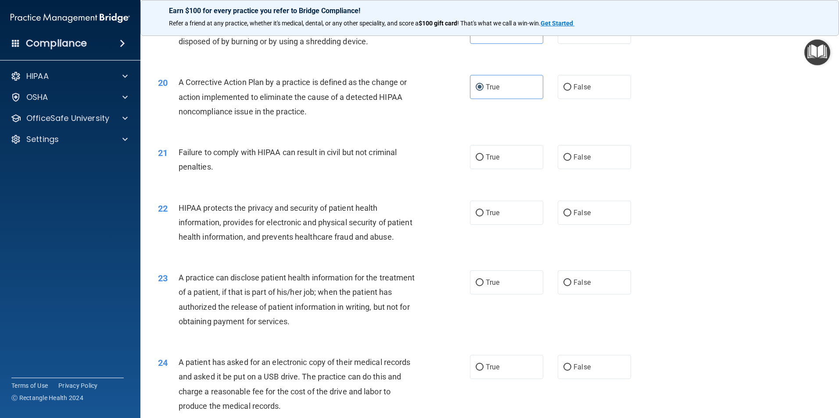
click at [493, 134] on div "20 A Corrective Action Plan by a practice is defined as the change or action im…" at bounding box center [489, 99] width 676 height 70
click at [602, 169] on label "False" at bounding box center [594, 157] width 73 height 24
click at [571, 161] on input "False" at bounding box center [567, 157] width 8 height 7
radio input "true"
click at [486, 240] on div "22 HIPAA protects the privacy and security of patient health information, provi…" at bounding box center [489, 225] width 676 height 70
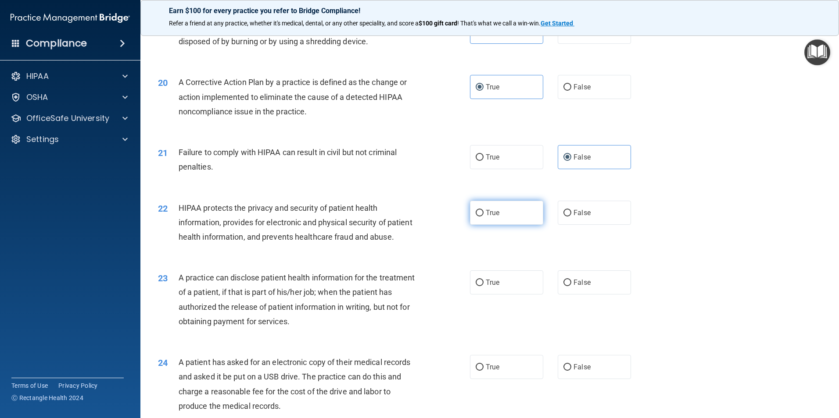
click at [488, 217] on span "True" at bounding box center [493, 213] width 14 height 8
click at [483, 217] on input "True" at bounding box center [480, 213] width 8 height 7
radio input "true"
click at [590, 295] on label "False" at bounding box center [594, 283] width 73 height 24
click at [571, 286] on input "False" at bounding box center [567, 283] width 8 height 7
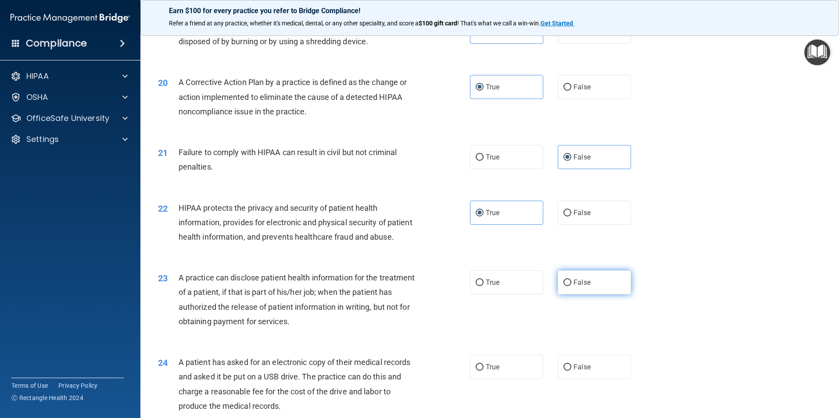
radio input "true"
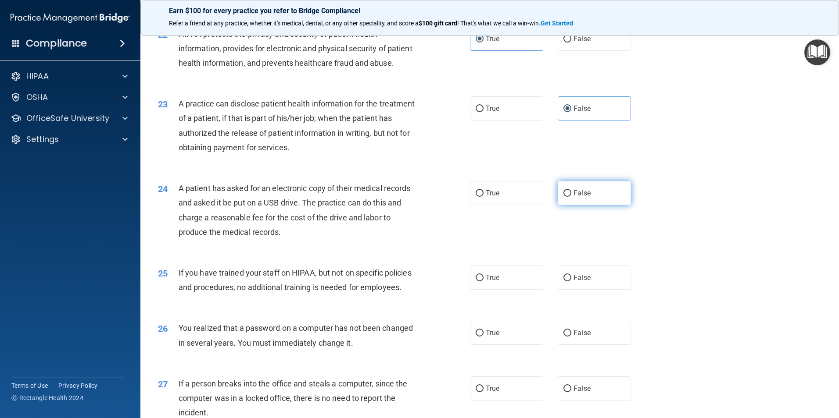
scroll to position [1360, 0]
click at [514, 204] on label "True" at bounding box center [506, 192] width 73 height 24
click at [483, 196] on input "True" at bounding box center [480, 192] width 8 height 7
radio input "true"
click at [565, 280] on input "False" at bounding box center [567, 277] width 8 height 7
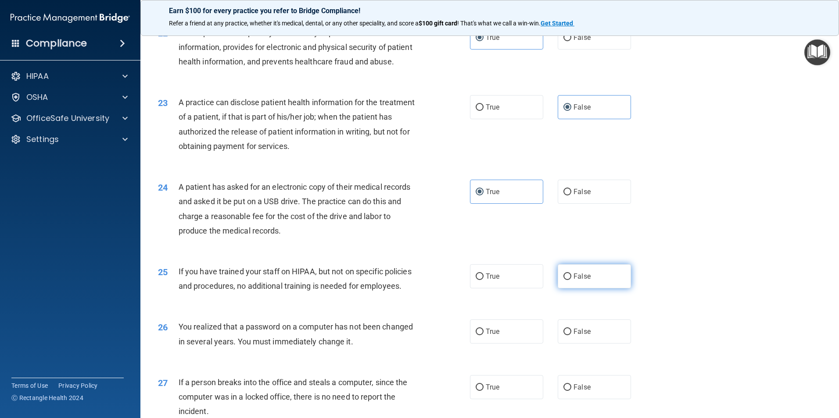
radio input "true"
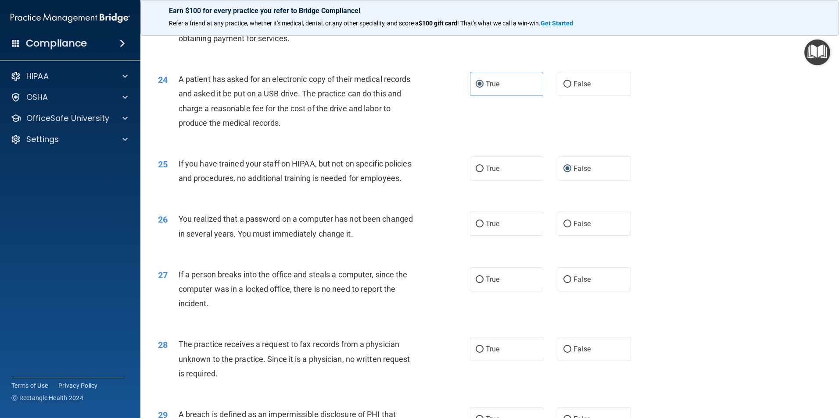
scroll to position [1491, 0]
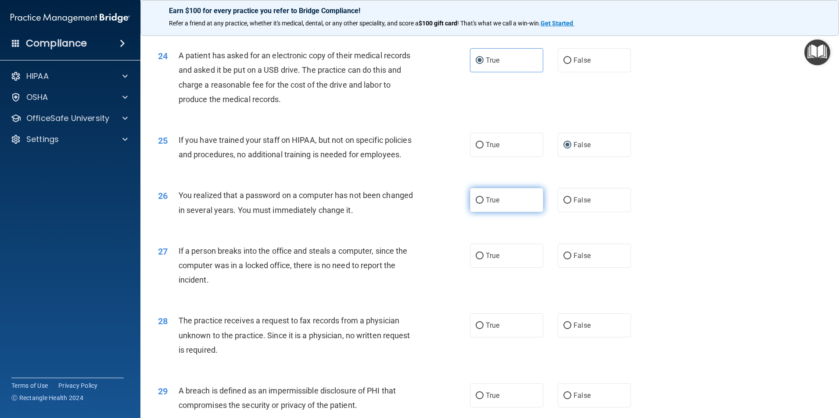
click at [505, 212] on label "True" at bounding box center [506, 200] width 73 height 24
click at [483, 204] on input "True" at bounding box center [480, 200] width 8 height 7
radio input "true"
click at [624, 268] on label "False" at bounding box center [594, 256] width 73 height 24
click at [571, 260] on input "False" at bounding box center [567, 256] width 8 height 7
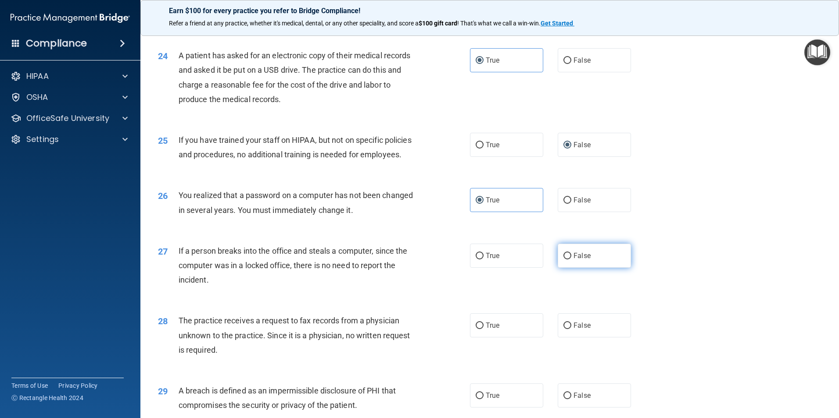
radio input "true"
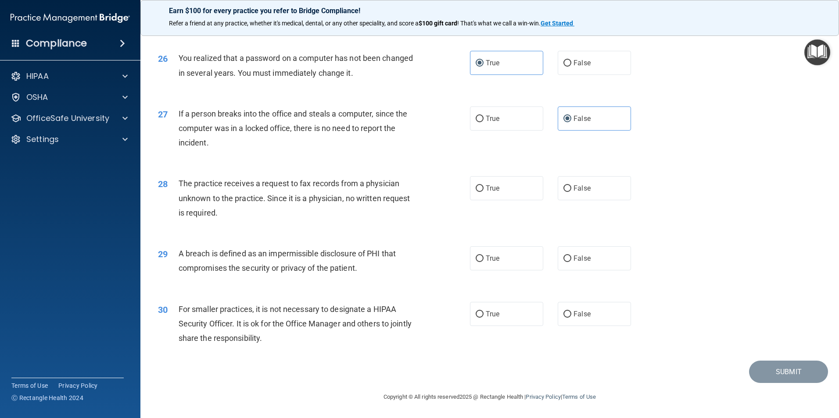
scroll to position [1667, 0]
click at [581, 193] on span "False" at bounding box center [581, 188] width 17 height 8
click at [501, 265] on label "True" at bounding box center [506, 259] width 73 height 24
click at [483, 262] on input "True" at bounding box center [480, 259] width 8 height 7
radio input "true"
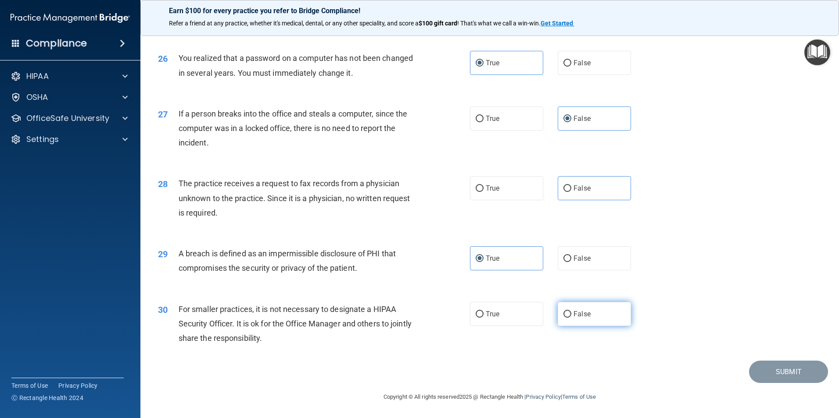
click at [586, 318] on span "False" at bounding box center [581, 314] width 17 height 8
click at [571, 318] on input "False" at bounding box center [567, 314] width 8 height 7
radio input "true"
click at [569, 187] on label "False" at bounding box center [594, 188] width 73 height 24
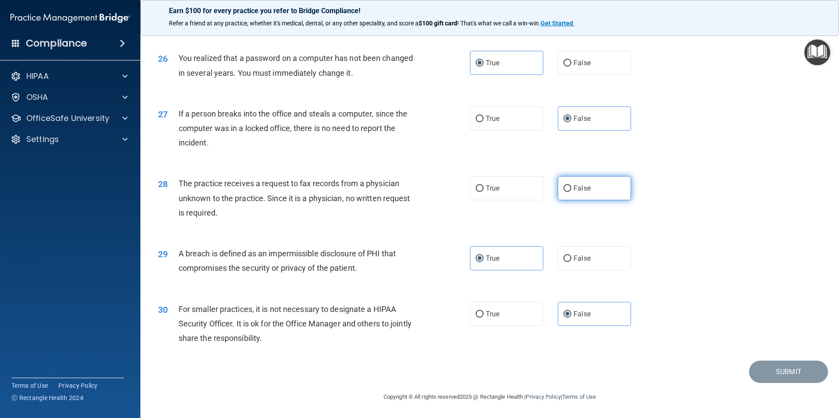
click at [569, 187] on input "False" at bounding box center [567, 189] width 8 height 7
radio input "true"
click at [771, 372] on button "Submit" at bounding box center [788, 372] width 79 height 22
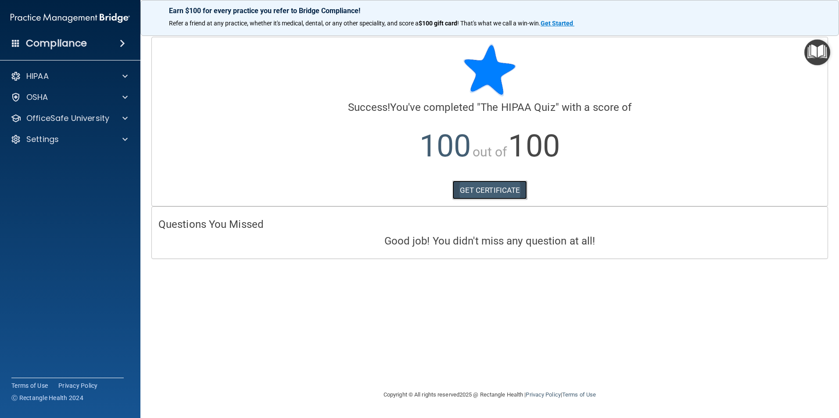
click at [480, 191] on link "GET CERTIFICATE" at bounding box center [489, 190] width 75 height 19
click at [73, 122] on p "OfficeSafe University" at bounding box center [67, 118] width 83 height 11
click at [92, 144] on link "HIPAA Training" at bounding box center [60, 140] width 138 height 18
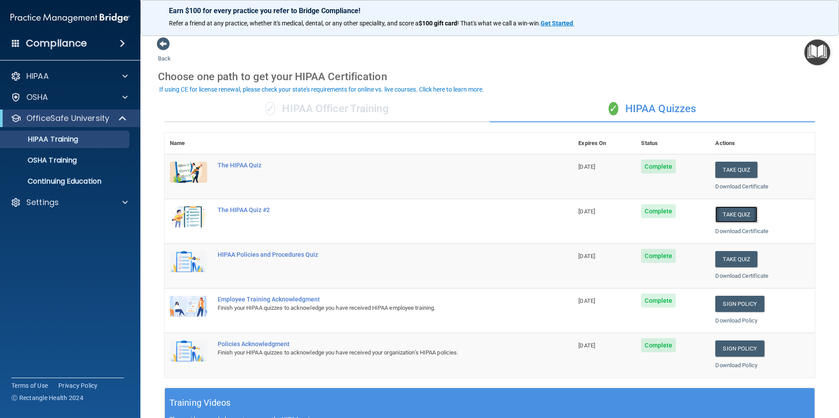
click at [715, 218] on button "Take Quiz" at bounding box center [736, 215] width 42 height 16
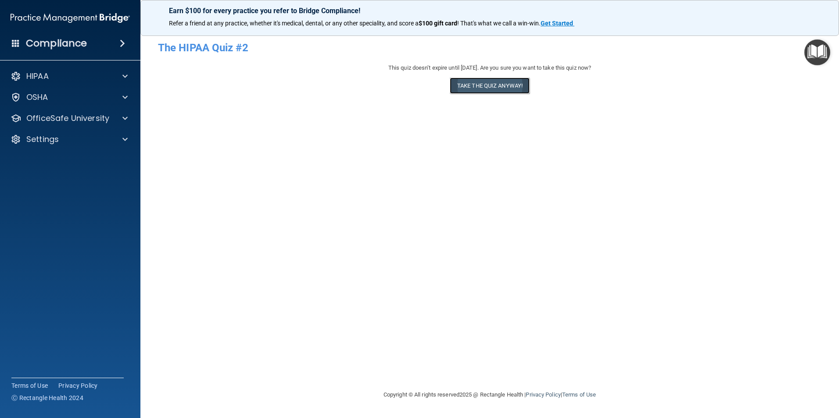
click at [500, 82] on button "Take the quiz anyway!" at bounding box center [490, 86] width 80 height 16
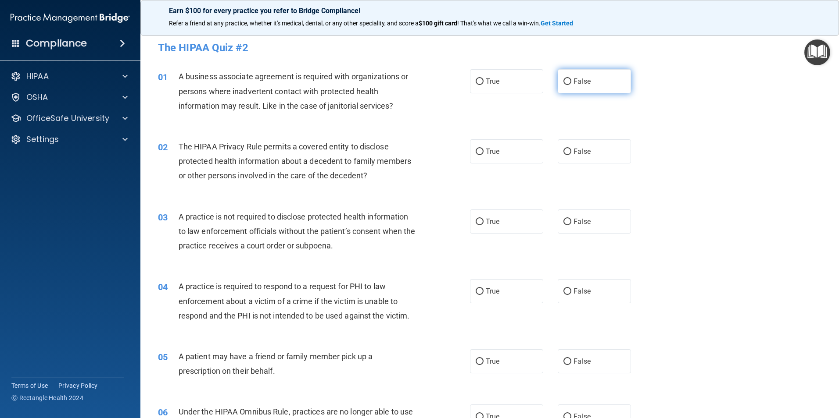
click at [573, 80] on span "False" at bounding box center [581, 81] width 17 height 8
click at [571, 80] on input "False" at bounding box center [567, 82] width 8 height 7
radio input "true"
click at [512, 152] on label "True" at bounding box center [506, 151] width 73 height 24
click at [483, 152] on input "True" at bounding box center [480, 152] width 8 height 7
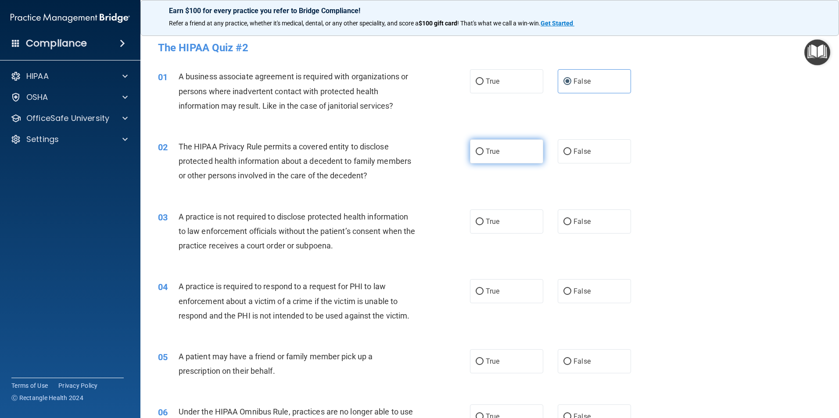
radio input "true"
click at [601, 228] on label "False" at bounding box center [594, 222] width 73 height 24
click at [571, 225] on input "False" at bounding box center [567, 222] width 8 height 7
radio input "true"
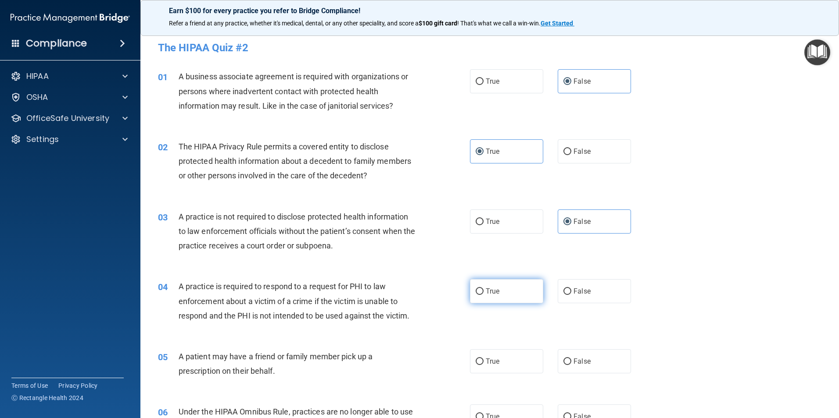
click at [509, 291] on label "True" at bounding box center [506, 291] width 73 height 24
click at [483, 291] on input "True" at bounding box center [480, 292] width 8 height 7
radio input "true"
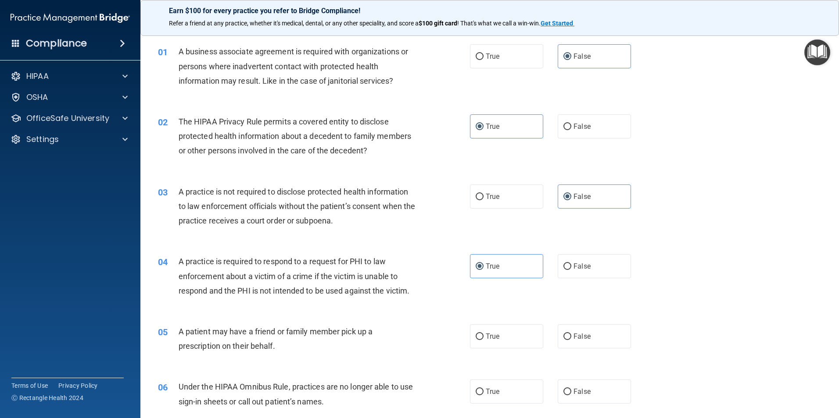
scroll to position [219, 0]
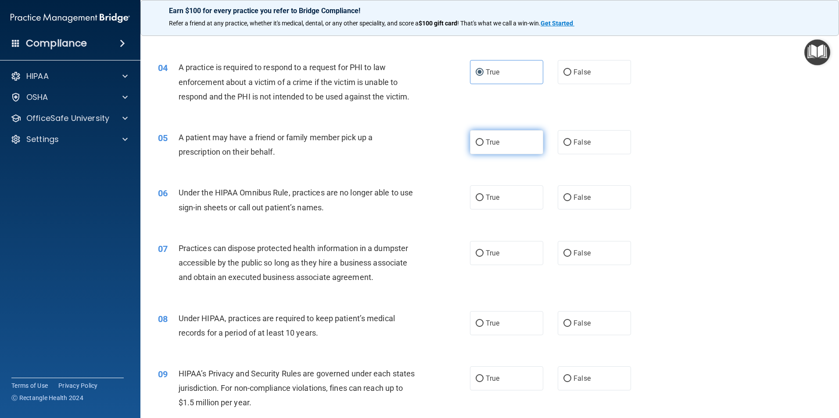
click at [503, 150] on label "True" at bounding box center [506, 142] width 73 height 24
click at [483, 146] on input "True" at bounding box center [480, 142] width 8 height 7
radio input "true"
click at [597, 196] on label "False" at bounding box center [594, 198] width 73 height 24
click at [571, 196] on input "False" at bounding box center [567, 198] width 8 height 7
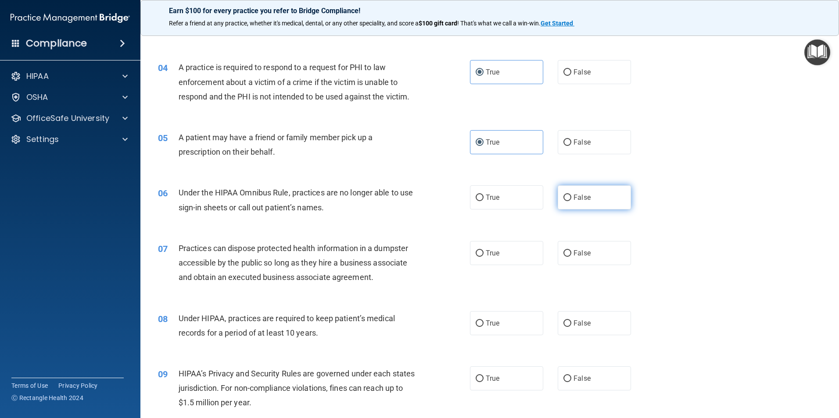
radio input "true"
click at [593, 256] on label "False" at bounding box center [594, 253] width 73 height 24
click at [571, 256] on input "False" at bounding box center [567, 253] width 8 height 7
radio input "true"
click at [590, 326] on label "False" at bounding box center [594, 323] width 73 height 24
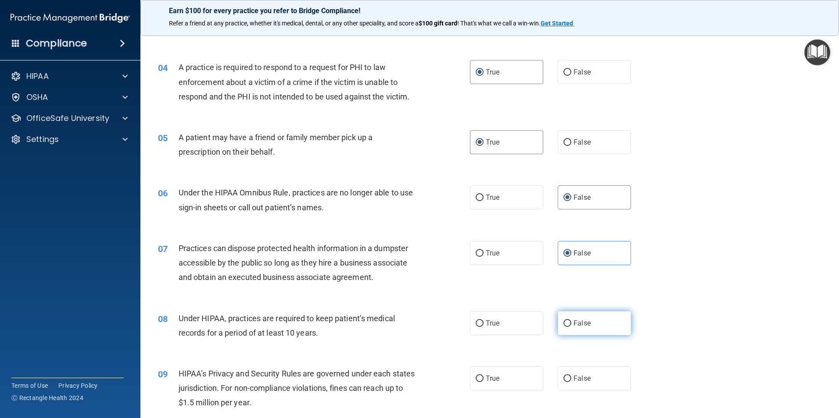
click at [571, 326] on input "False" at bounding box center [567, 324] width 8 height 7
radio input "true"
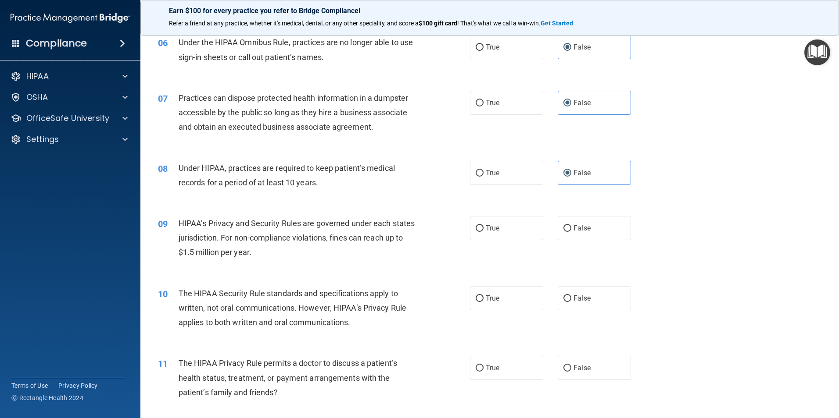
scroll to position [439, 0]
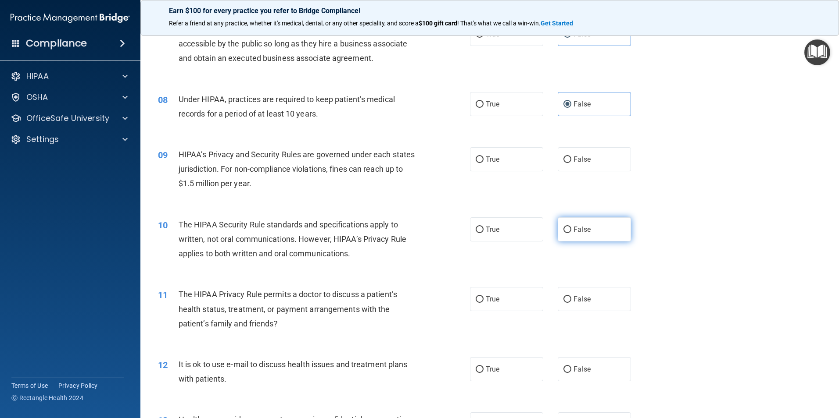
click at [590, 239] on label "False" at bounding box center [594, 230] width 73 height 24
click at [571, 233] on input "False" at bounding box center [567, 230] width 8 height 7
radio input "true"
click at [579, 166] on label "False" at bounding box center [594, 159] width 73 height 24
click at [571, 163] on input "False" at bounding box center [567, 160] width 8 height 7
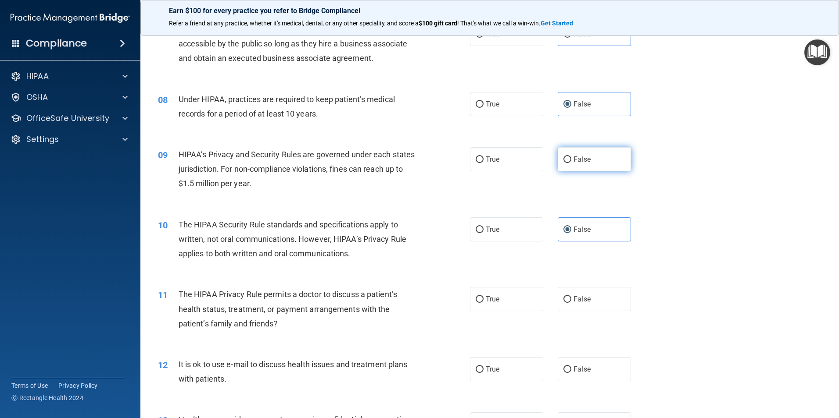
radio input "true"
click at [518, 232] on label "True" at bounding box center [506, 230] width 73 height 24
click at [483, 232] on input "True" at bounding box center [480, 230] width 8 height 7
radio input "true"
radio input "false"
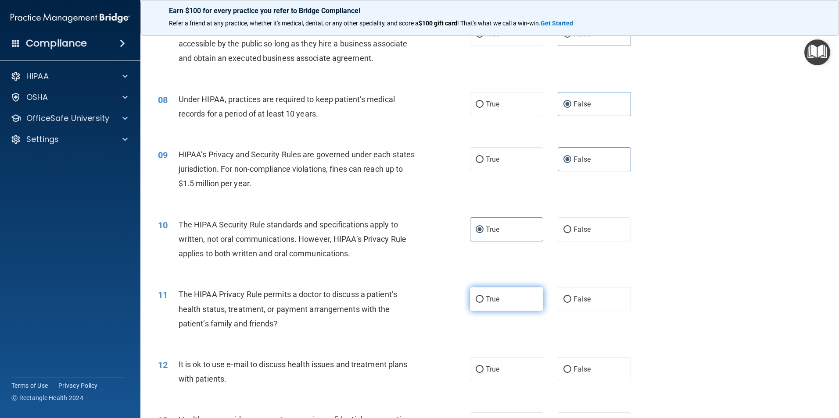
click at [499, 303] on label "True" at bounding box center [506, 299] width 73 height 24
click at [483, 303] on input "True" at bounding box center [480, 300] width 8 height 7
radio input "true"
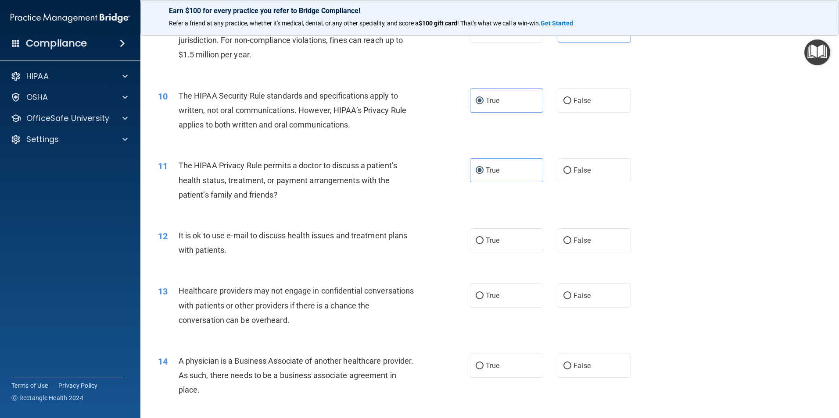
scroll to position [570, 0]
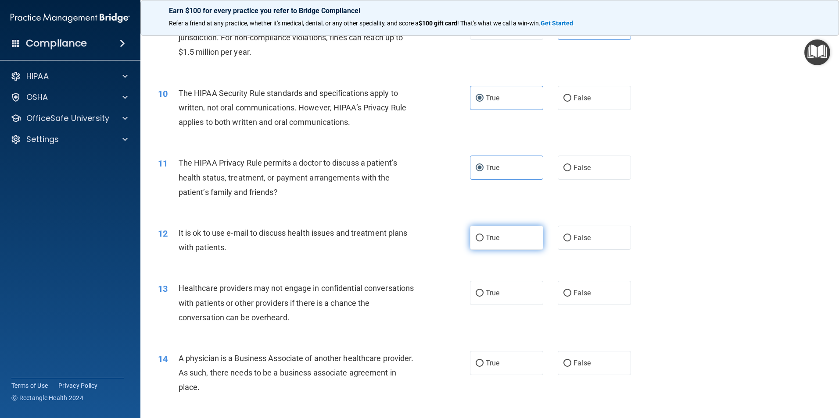
click at [496, 243] on label "True" at bounding box center [506, 238] width 73 height 24
click at [483, 242] on input "True" at bounding box center [480, 238] width 8 height 7
radio input "true"
click at [612, 295] on label "False" at bounding box center [594, 293] width 73 height 24
click at [571, 295] on input "False" at bounding box center [567, 293] width 8 height 7
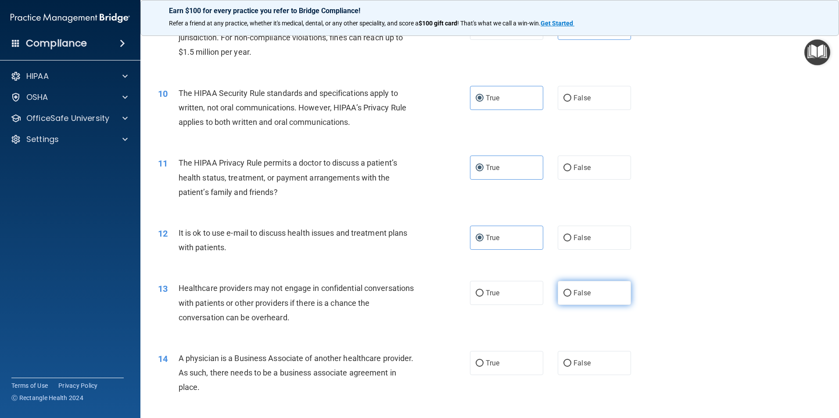
radio input "true"
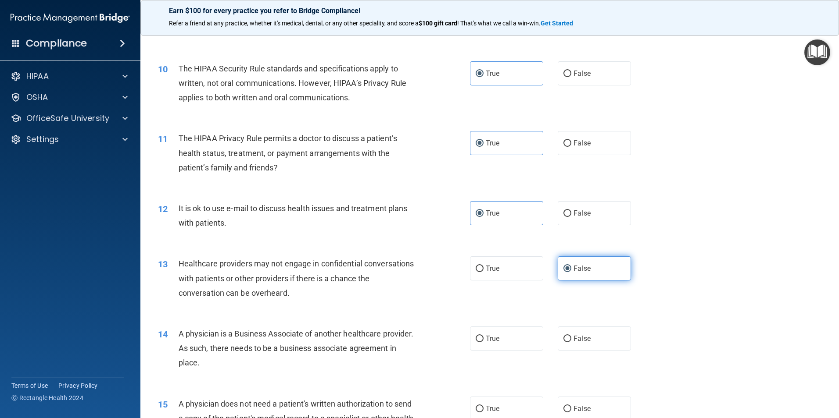
scroll to position [614, 0]
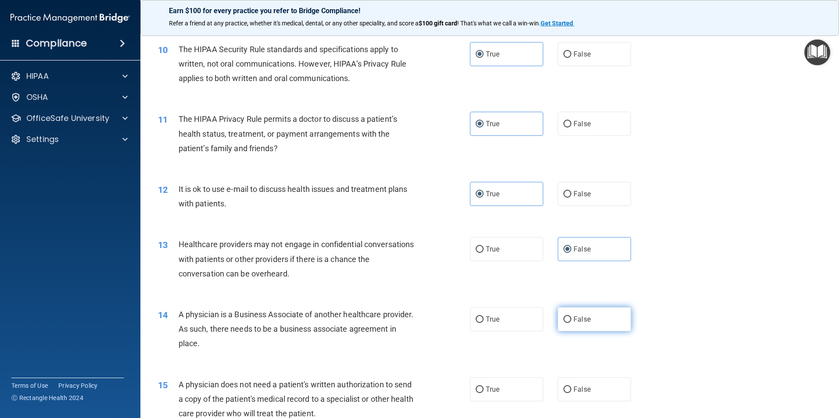
click at [600, 318] on label "False" at bounding box center [594, 320] width 73 height 24
click at [571, 318] on input "False" at bounding box center [567, 320] width 8 height 7
radio input "true"
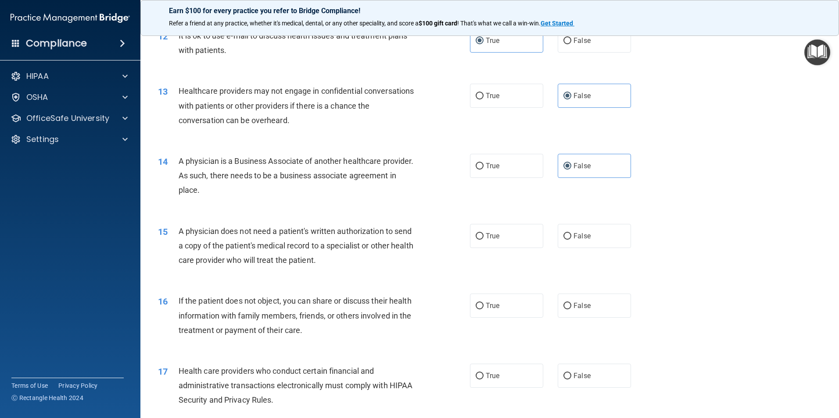
scroll to position [790, 0]
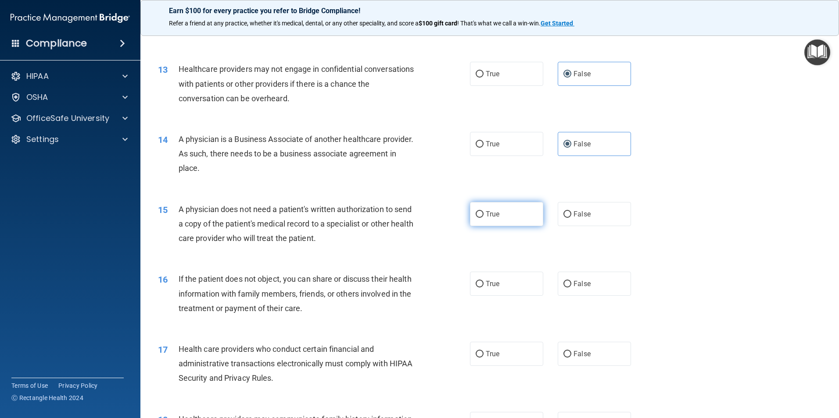
click at [507, 223] on label "True" at bounding box center [506, 214] width 73 height 24
click at [483, 218] on input "True" at bounding box center [480, 214] width 8 height 7
radio input "true"
click at [520, 288] on label "True" at bounding box center [506, 284] width 73 height 24
click at [483, 288] on input "True" at bounding box center [480, 284] width 8 height 7
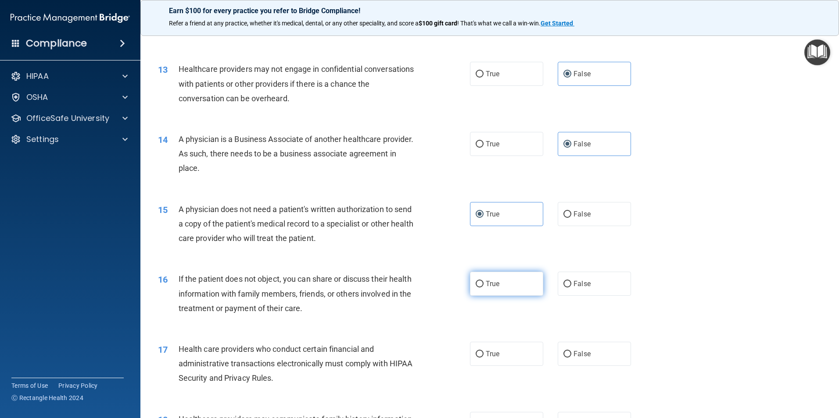
radio input "true"
click at [506, 356] on label "True" at bounding box center [506, 354] width 73 height 24
click at [483, 356] on input "True" at bounding box center [480, 354] width 8 height 7
radio input "true"
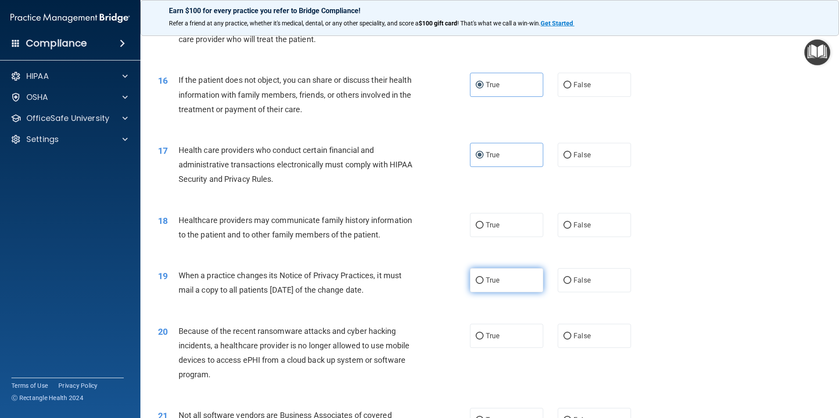
scroll to position [1009, 0]
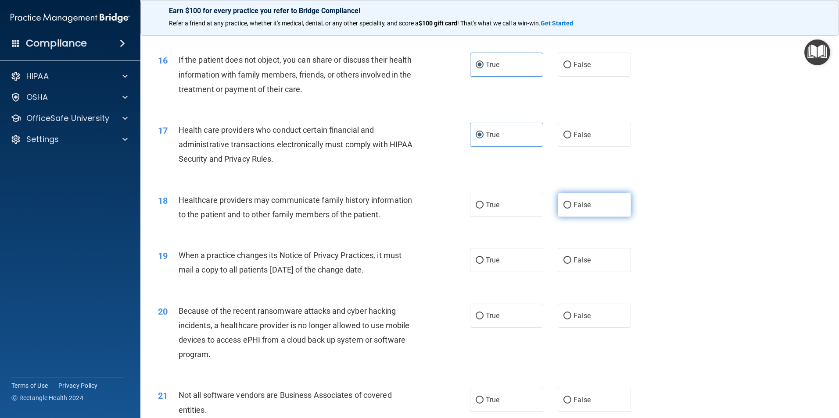
click at [590, 212] on label "False" at bounding box center [594, 205] width 73 height 24
click at [571, 209] on input "False" at bounding box center [567, 205] width 8 height 7
radio input "true"
click at [589, 257] on label "False" at bounding box center [594, 260] width 73 height 24
click at [571, 257] on input "False" at bounding box center [567, 260] width 8 height 7
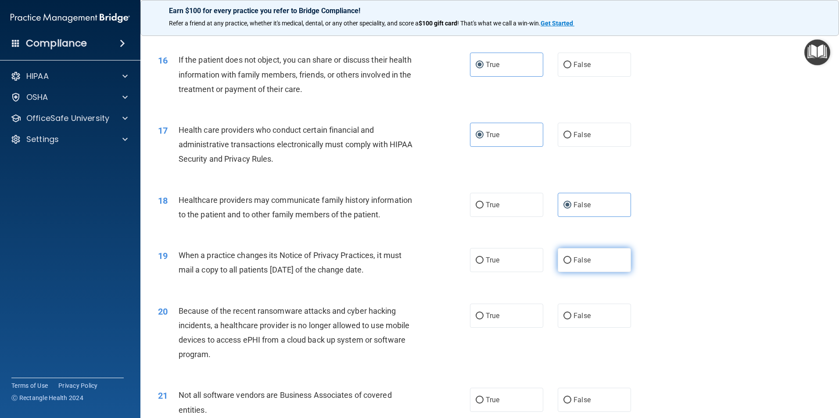
radio input "true"
click at [588, 311] on label "False" at bounding box center [594, 316] width 73 height 24
click at [571, 313] on input "False" at bounding box center [567, 316] width 8 height 7
radio input "true"
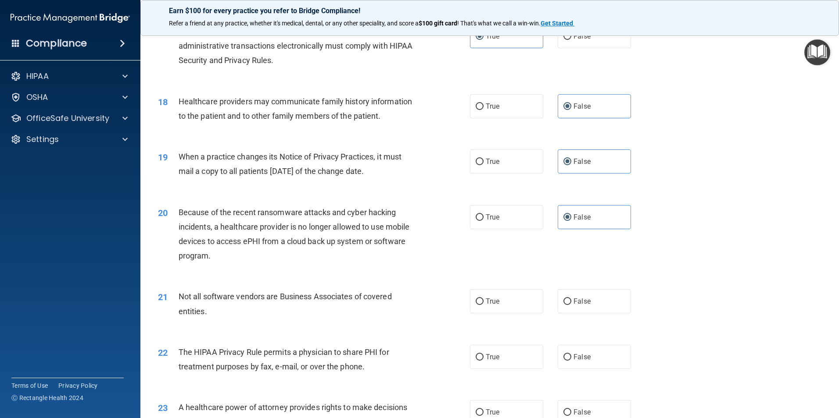
scroll to position [1141, 0]
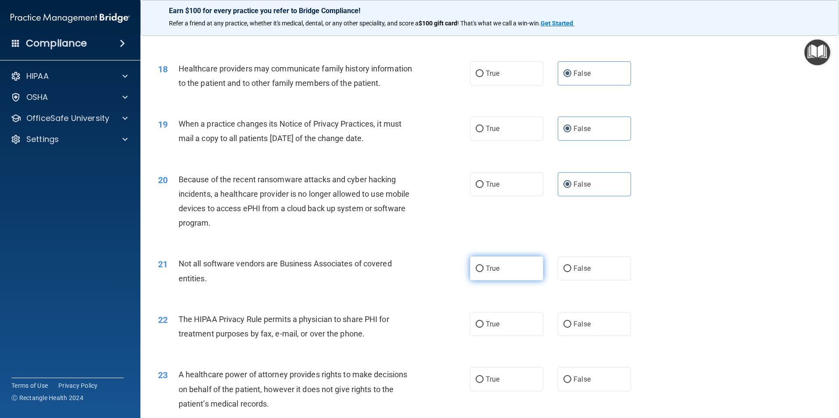
click at [529, 268] on label "True" at bounding box center [506, 269] width 73 height 24
click at [483, 268] on input "True" at bounding box center [480, 269] width 8 height 7
radio input "true"
click at [587, 325] on label "False" at bounding box center [594, 324] width 73 height 24
click at [571, 325] on input "False" at bounding box center [567, 325] width 8 height 7
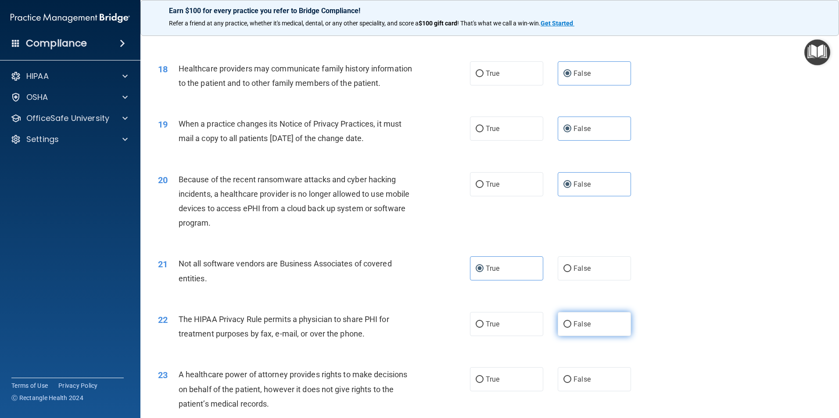
radio input "true"
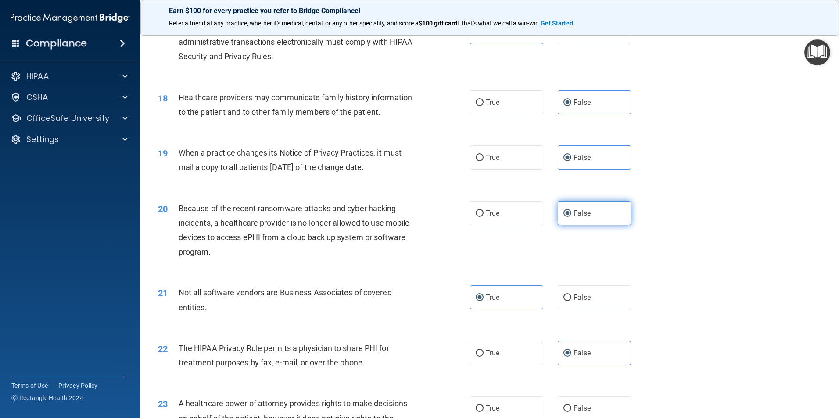
scroll to position [1184, 0]
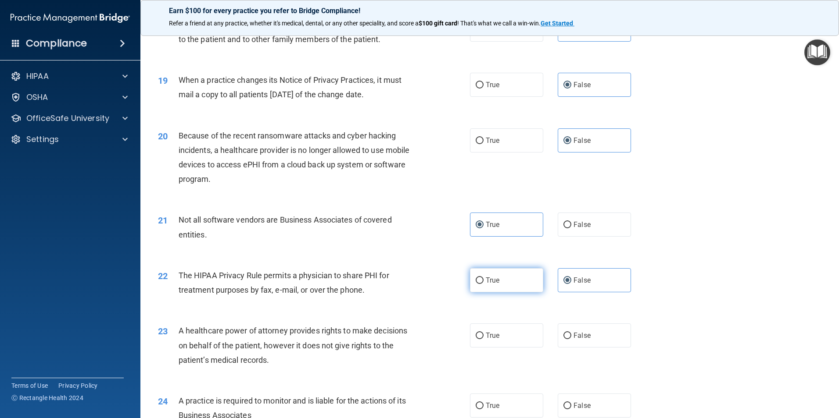
click at [532, 286] on label "True" at bounding box center [506, 280] width 73 height 24
click at [483, 284] on input "True" at bounding box center [480, 281] width 8 height 7
radio input "true"
radio input "false"
click at [590, 338] on label "False" at bounding box center [594, 336] width 73 height 24
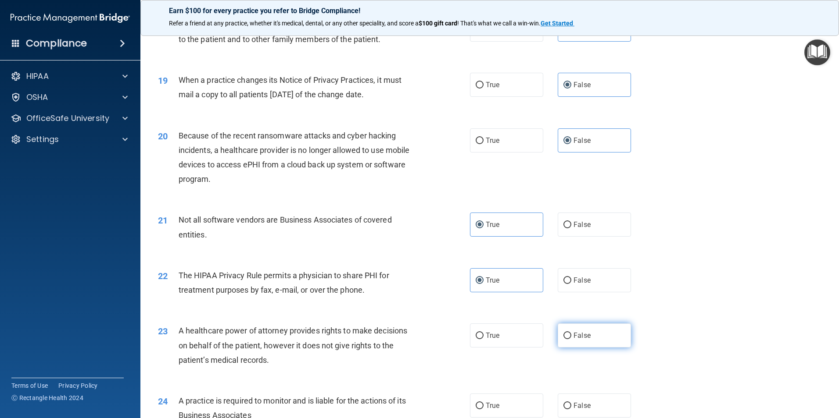
click at [571, 338] on input "False" at bounding box center [567, 336] width 8 height 7
radio input "true"
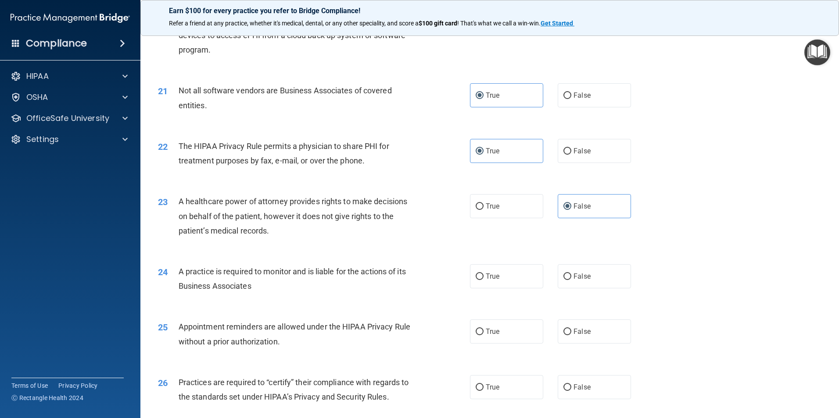
scroll to position [1316, 0]
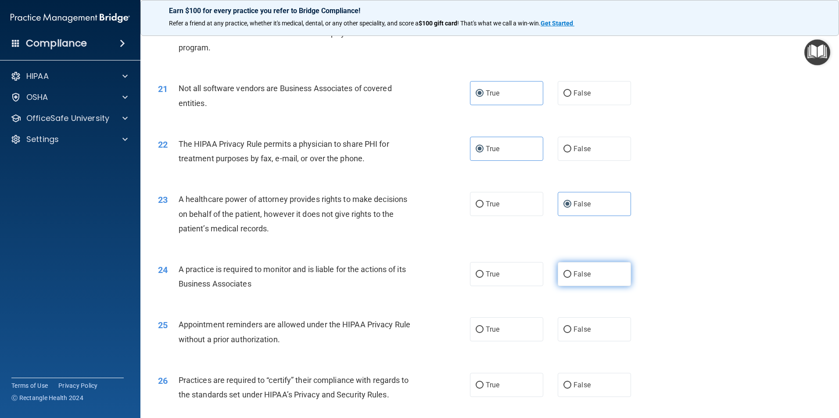
click at [601, 278] on label "False" at bounding box center [594, 274] width 73 height 24
click at [571, 278] on input "False" at bounding box center [567, 275] width 8 height 7
radio input "true"
click at [519, 327] on label "True" at bounding box center [506, 330] width 73 height 24
click at [483, 327] on input "True" at bounding box center [480, 330] width 8 height 7
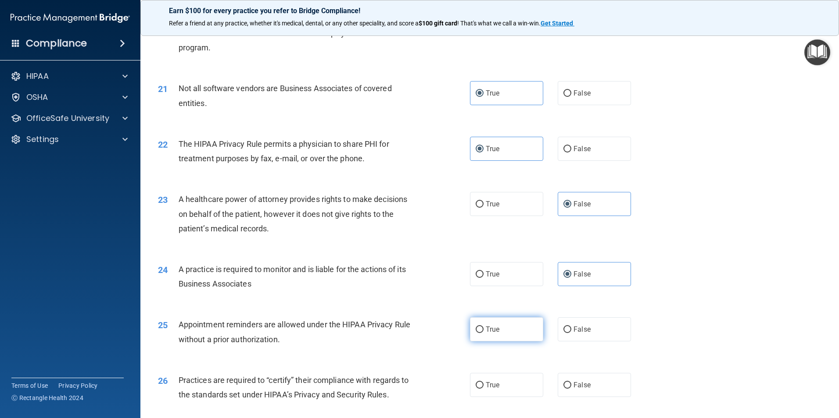
radio input "true"
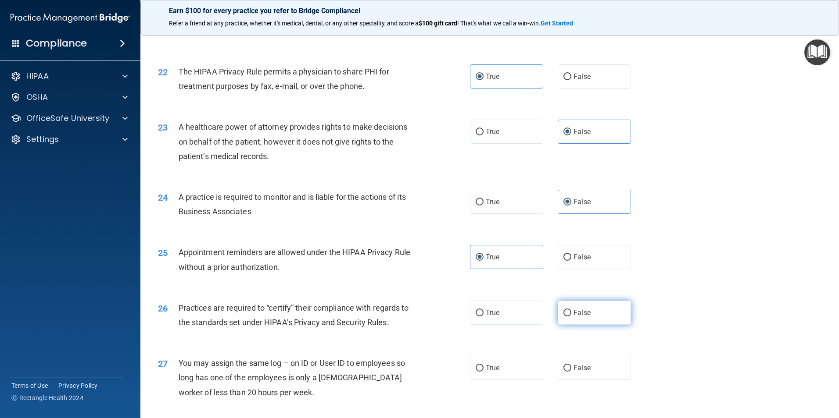
scroll to position [1404, 0]
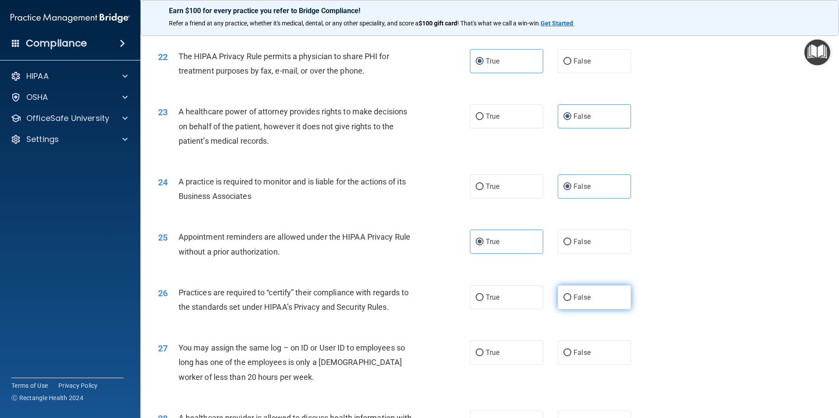
click at [594, 294] on label "False" at bounding box center [594, 298] width 73 height 24
click at [571, 295] on input "False" at bounding box center [567, 298] width 8 height 7
radio input "true"
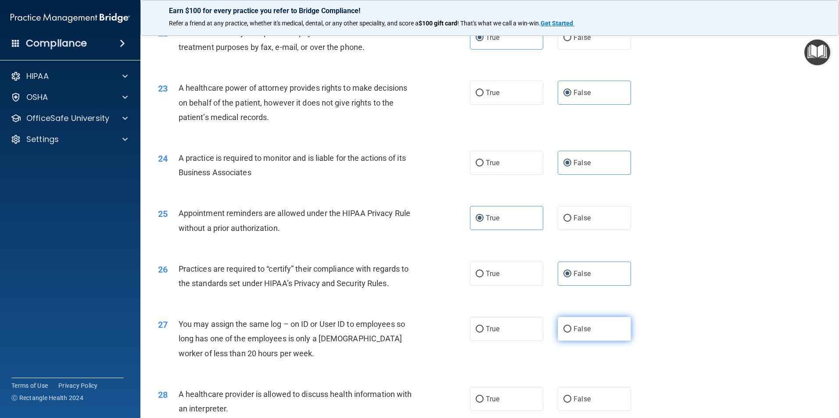
scroll to position [1448, 0]
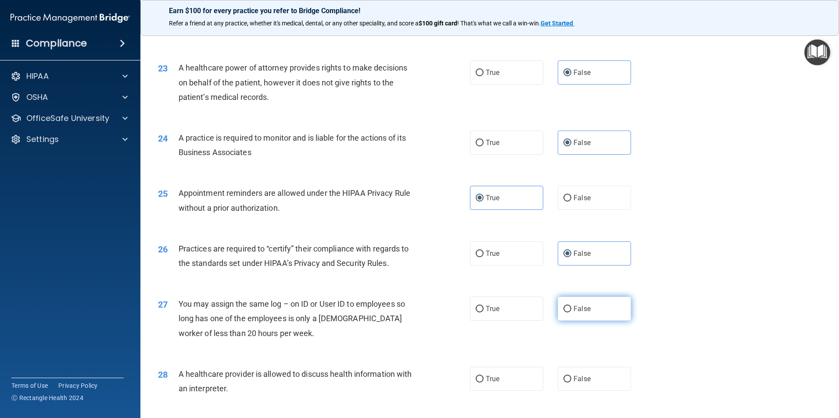
click at [582, 304] on label "False" at bounding box center [594, 309] width 73 height 24
click at [571, 306] on input "False" at bounding box center [567, 309] width 8 height 7
radio input "true"
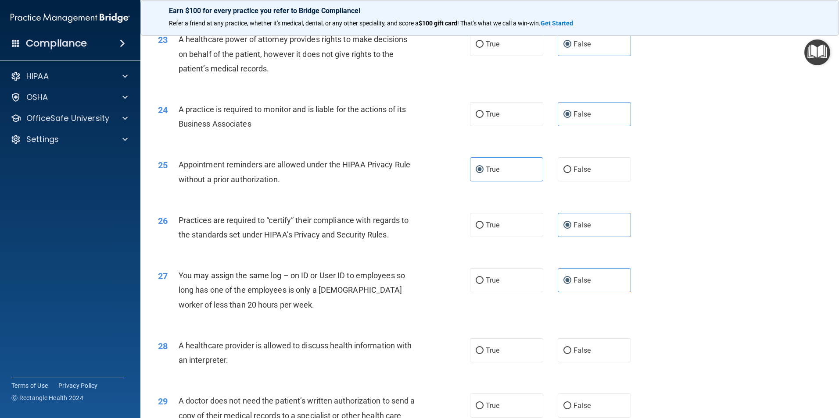
scroll to position [1491, 0]
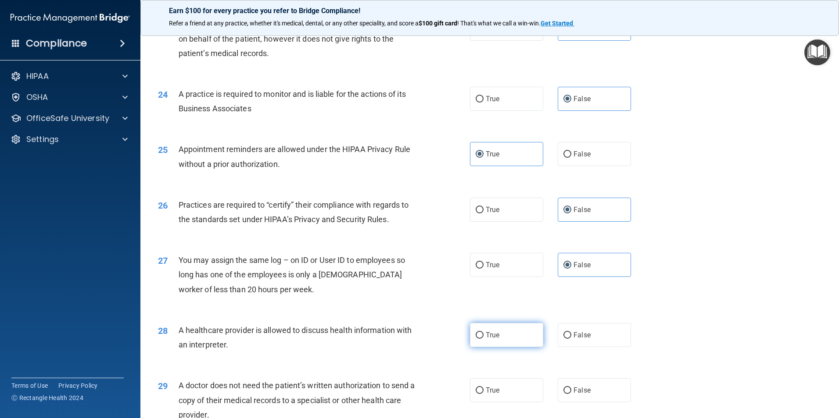
click at [516, 341] on label "True" at bounding box center [506, 335] width 73 height 24
click at [483, 339] on input "True" at bounding box center [480, 336] width 8 height 7
radio input "true"
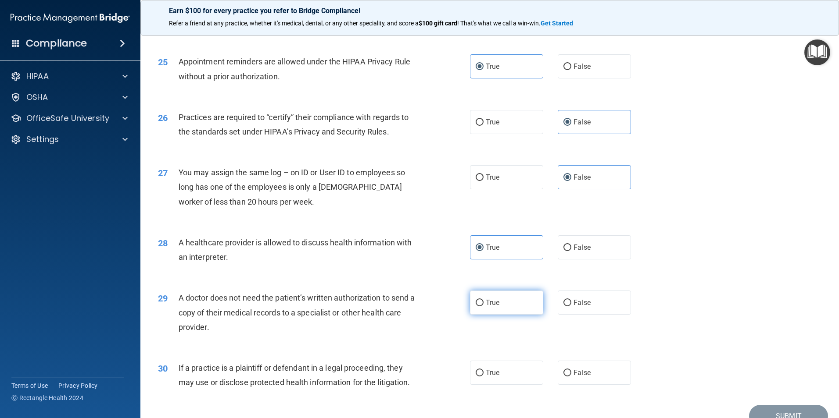
click at [506, 301] on label "True" at bounding box center [506, 303] width 73 height 24
click at [483, 301] on input "True" at bounding box center [480, 303] width 8 height 7
radio input "true"
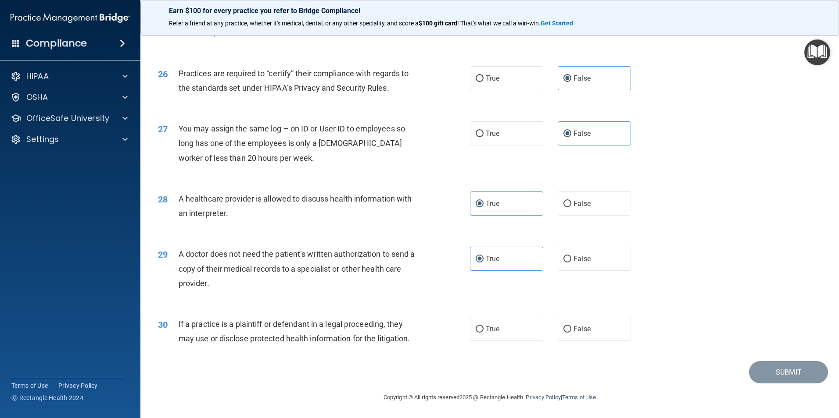
scroll to position [1623, 0]
click at [511, 333] on label "True" at bounding box center [506, 329] width 73 height 24
click at [483, 333] on input "True" at bounding box center [480, 329] width 8 height 7
radio input "true"
drag, startPoint x: 805, startPoint y: 375, endPoint x: 804, endPoint y: 369, distance: 6.2
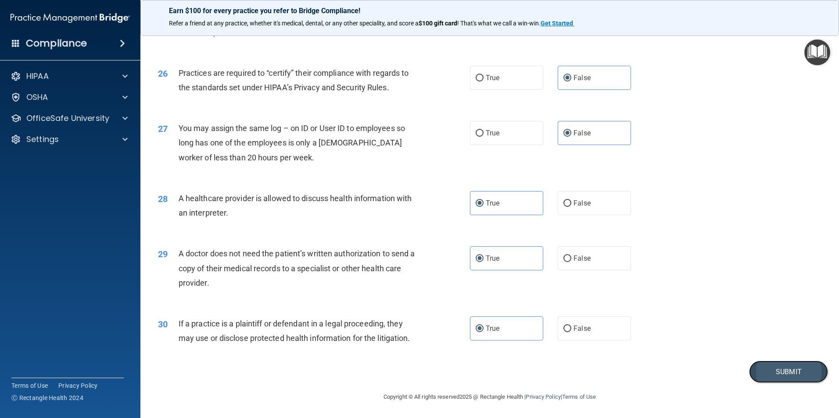
click at [805, 374] on button "Submit" at bounding box center [788, 372] width 79 height 22
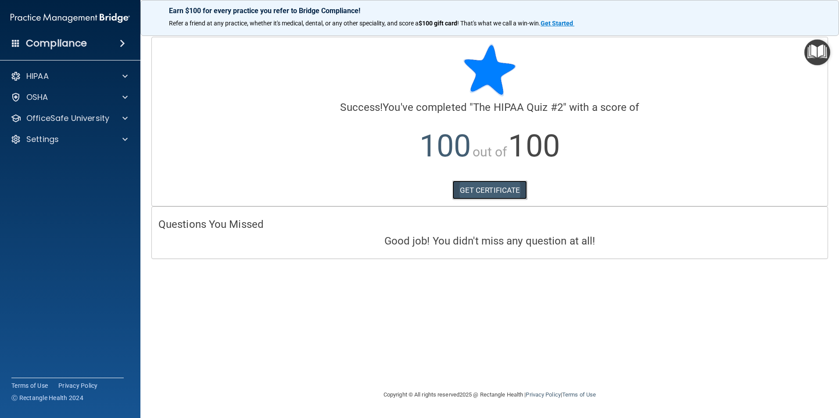
click at [470, 191] on link "GET CERTIFICATE" at bounding box center [489, 190] width 75 height 19
click at [85, 112] on div "OfficeSafe University" at bounding box center [70, 119] width 141 height 18
click at [118, 115] on div at bounding box center [124, 118] width 22 height 11
click at [94, 142] on div "HIPAA Training" at bounding box center [66, 139] width 120 height 9
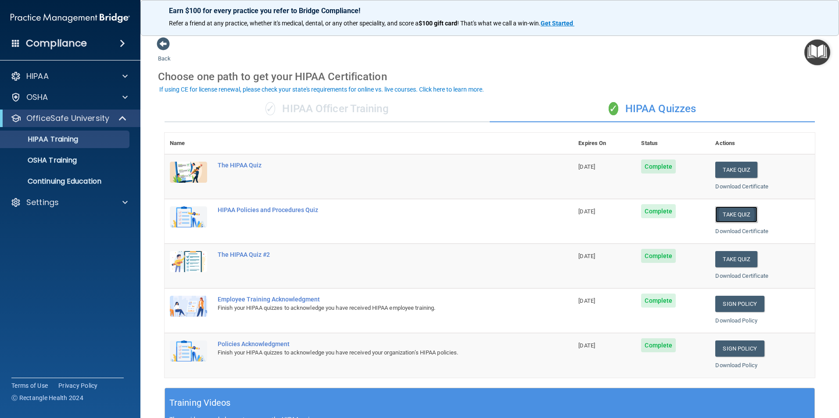
click at [721, 213] on button "Take Quiz" at bounding box center [736, 215] width 42 height 16
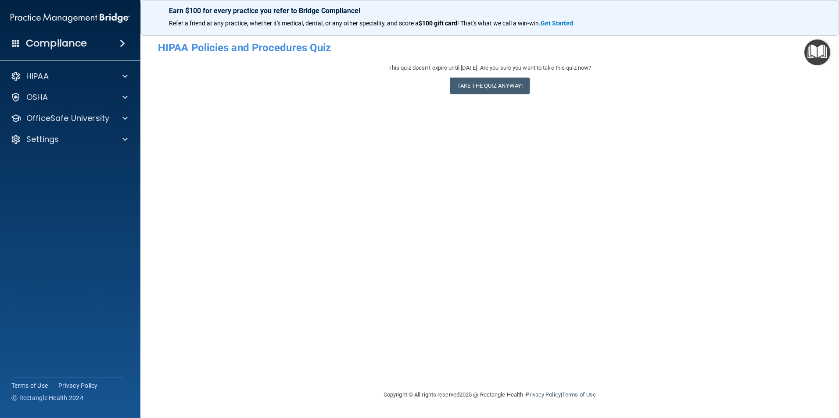
click at [355, 367] on div "- HIPAA Policies and Procedures Quiz This quiz doesn’t expire until 11/13/2025.…" at bounding box center [489, 209] width 663 height 344
click at [483, 82] on button "Take the quiz anyway!" at bounding box center [490, 86] width 80 height 16
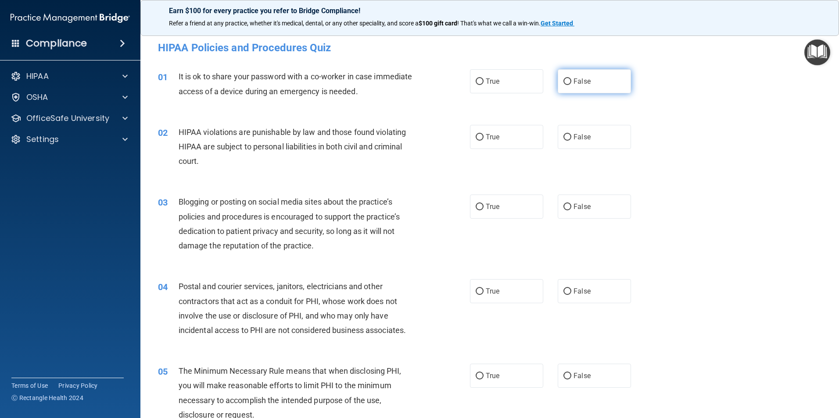
click at [605, 80] on label "False" at bounding box center [594, 81] width 73 height 24
click at [571, 80] on input "False" at bounding box center [567, 82] width 8 height 7
radio input "true"
click at [510, 132] on label "True" at bounding box center [506, 137] width 73 height 24
click at [483, 134] on input "True" at bounding box center [480, 137] width 8 height 7
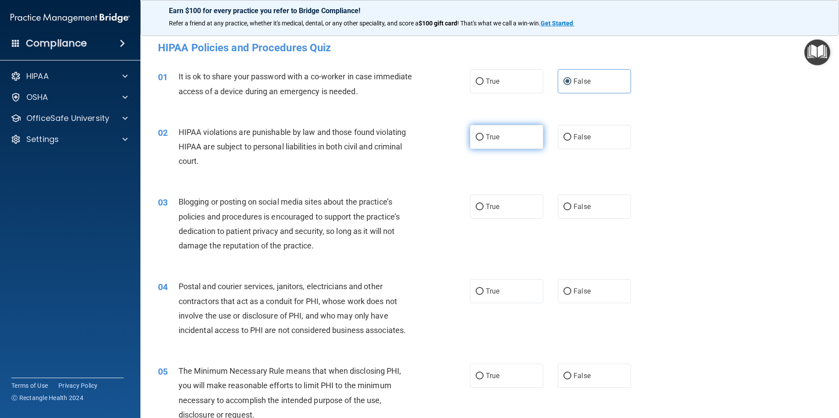
radio input "true"
drag, startPoint x: 596, startPoint y: 205, endPoint x: 494, endPoint y: 275, distance: 123.5
click at [596, 205] on label "False" at bounding box center [594, 207] width 73 height 24
click at [571, 205] on input "False" at bounding box center [567, 207] width 8 height 7
radio input "true"
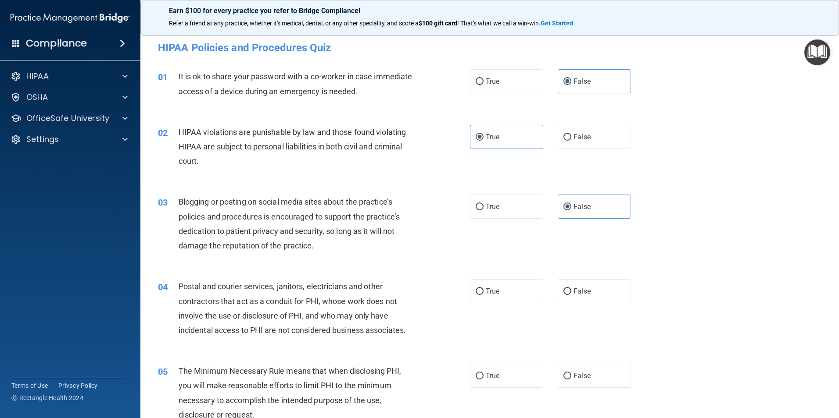
drag, startPoint x: 488, startPoint y: 286, endPoint x: 516, endPoint y: 236, distance: 56.8
click at [490, 282] on label "True" at bounding box center [506, 291] width 73 height 24
click at [483, 289] on input "True" at bounding box center [480, 292] width 8 height 7
radio input "true"
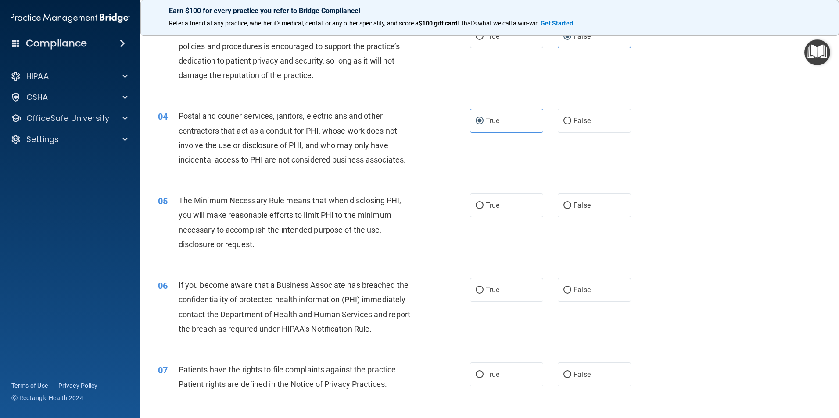
scroll to position [175, 0]
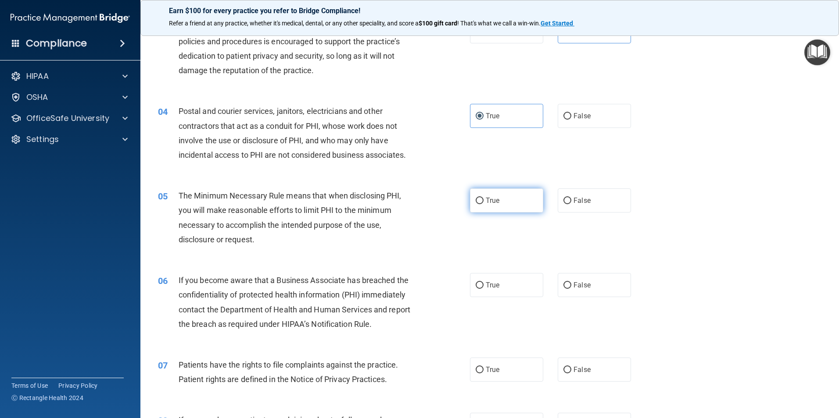
click at [501, 207] on label "True" at bounding box center [506, 201] width 73 height 24
click at [483, 204] on input "True" at bounding box center [480, 201] width 8 height 7
radio input "true"
click at [600, 286] on label "False" at bounding box center [594, 285] width 73 height 24
click at [571, 286] on input "False" at bounding box center [567, 285] width 8 height 7
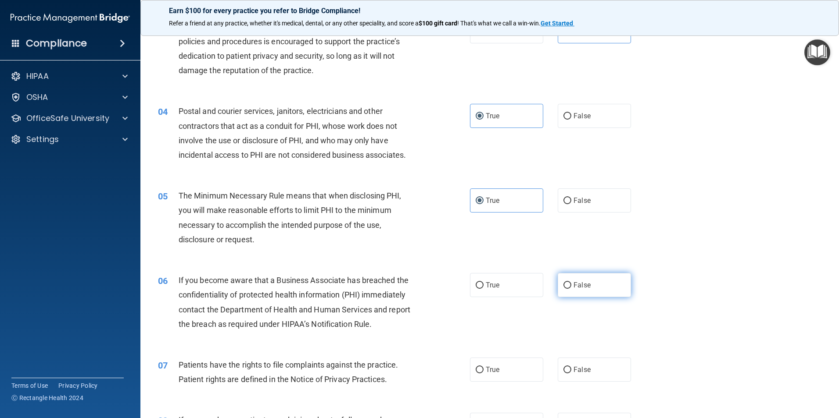
radio input "true"
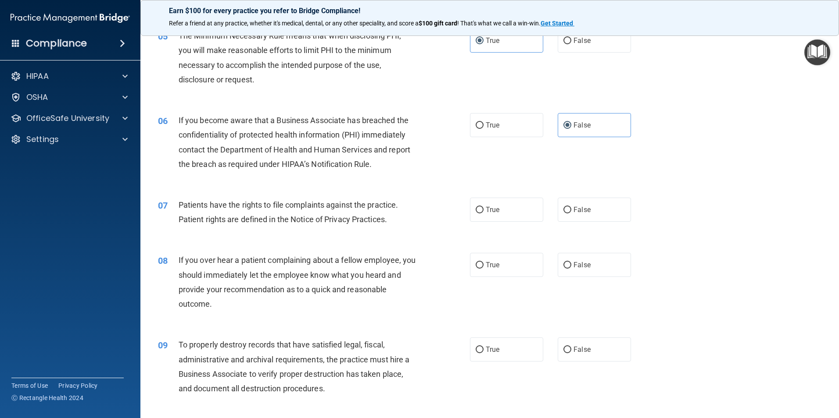
scroll to position [395, 0]
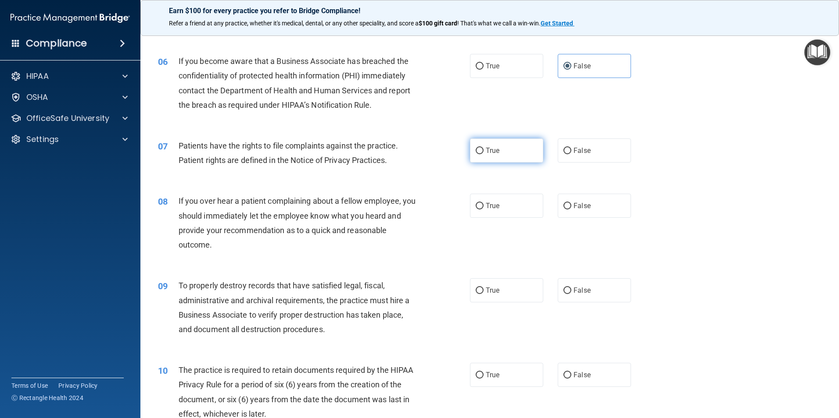
click at [487, 152] on span "True" at bounding box center [493, 151] width 14 height 8
click at [483, 152] on input "True" at bounding box center [480, 151] width 8 height 7
radio input "true"
click at [579, 209] on span "False" at bounding box center [581, 206] width 17 height 8
click at [571, 209] on input "False" at bounding box center [567, 206] width 8 height 7
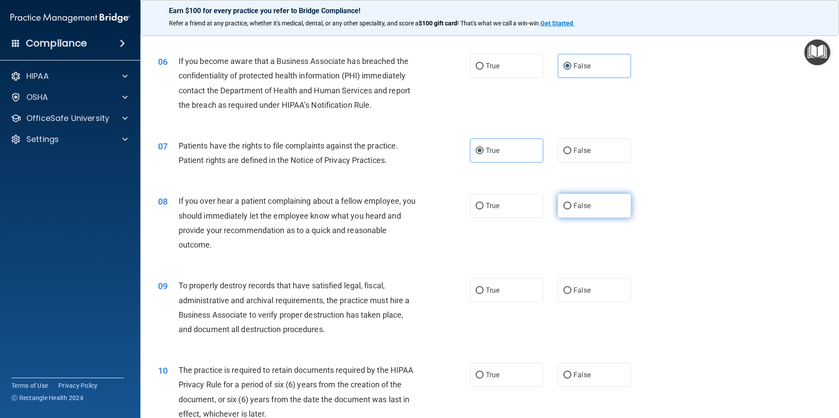
radio input "true"
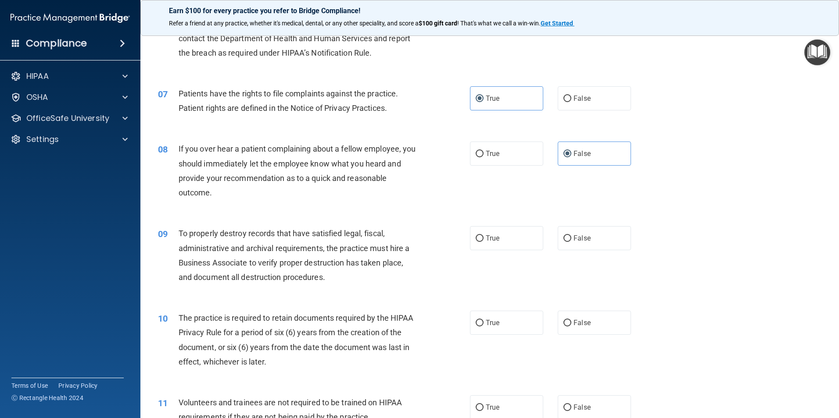
scroll to position [483, 0]
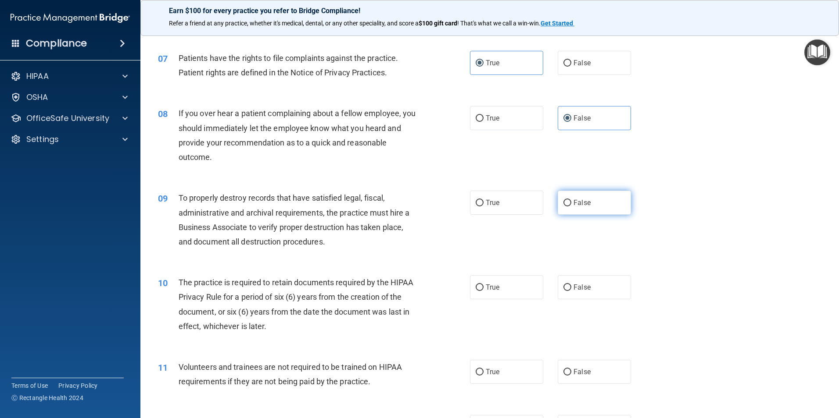
click at [569, 208] on label "False" at bounding box center [594, 203] width 73 height 24
click at [569, 207] on input "False" at bounding box center [567, 203] width 8 height 7
radio input "true"
click at [474, 302] on div "10 The practice is required to retain documents required by the HIPAA Privacy R…" at bounding box center [314, 306] width 338 height 63
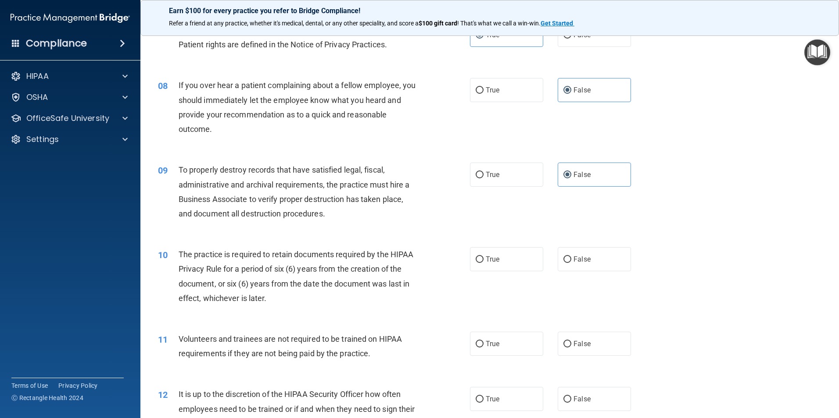
scroll to position [526, 0]
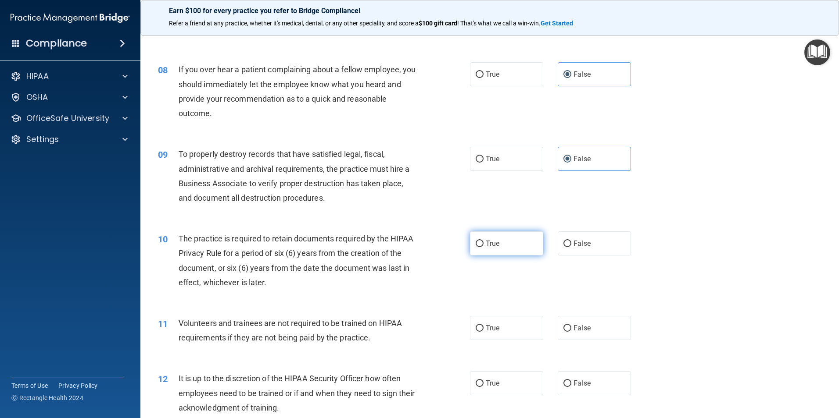
click at [493, 246] on span "True" at bounding box center [493, 244] width 14 height 8
click at [483, 246] on input "True" at bounding box center [480, 244] width 8 height 7
radio input "true"
click at [590, 322] on label "False" at bounding box center [594, 328] width 73 height 24
click at [571, 325] on input "False" at bounding box center [567, 328] width 8 height 7
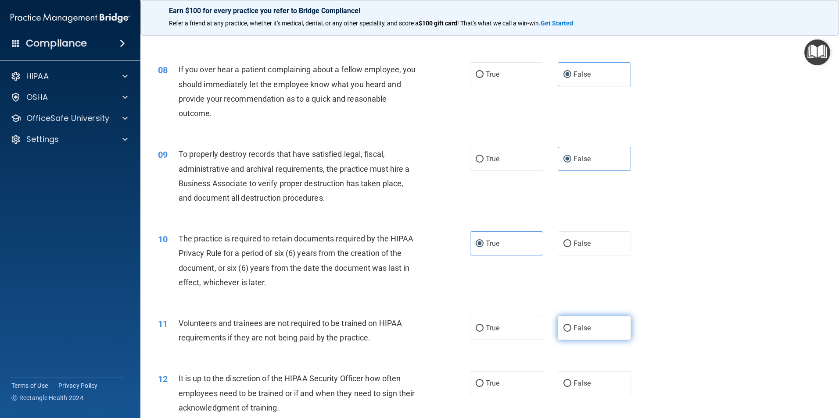
radio input "true"
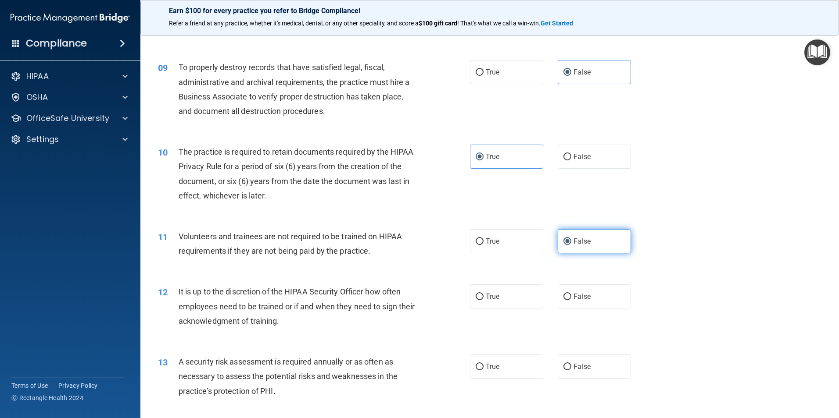
scroll to position [614, 0]
click at [577, 291] on label "False" at bounding box center [594, 296] width 73 height 24
click at [571, 293] on input "False" at bounding box center [567, 296] width 8 height 7
radio input "true"
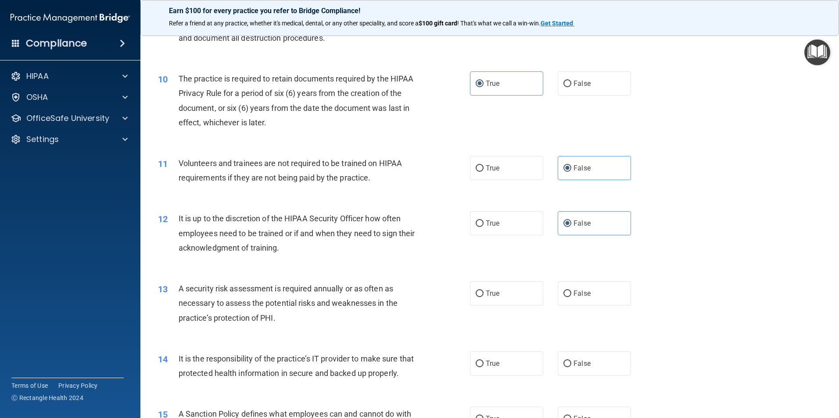
scroll to position [702, 0]
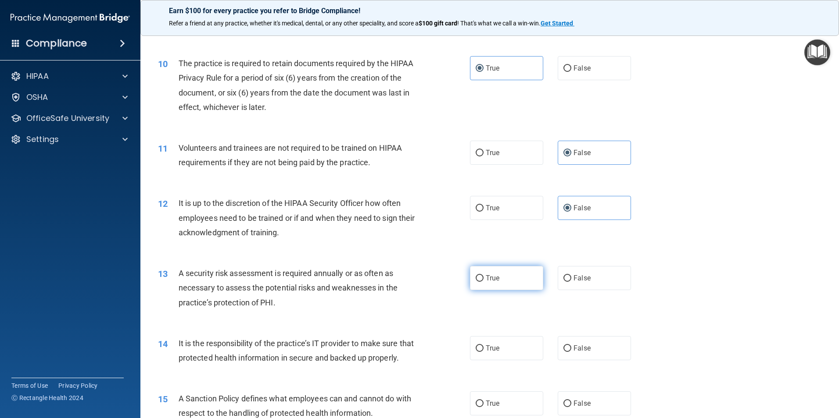
click at [505, 281] on label "True" at bounding box center [506, 278] width 73 height 24
click at [483, 281] on input "True" at bounding box center [480, 278] width 8 height 7
radio input "true"
click at [570, 337] on label "False" at bounding box center [594, 348] width 73 height 24
click at [570, 346] on input "False" at bounding box center [567, 349] width 8 height 7
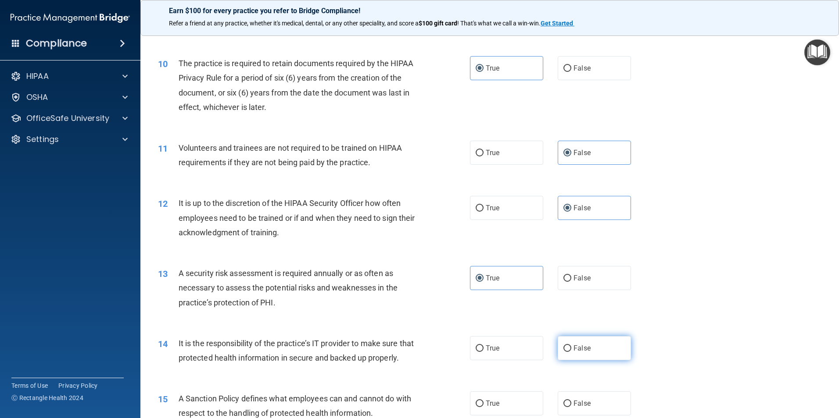
radio input "true"
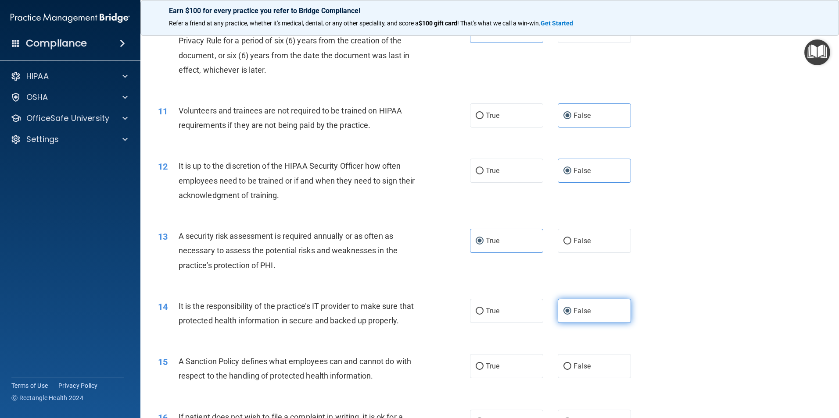
scroll to position [790, 0]
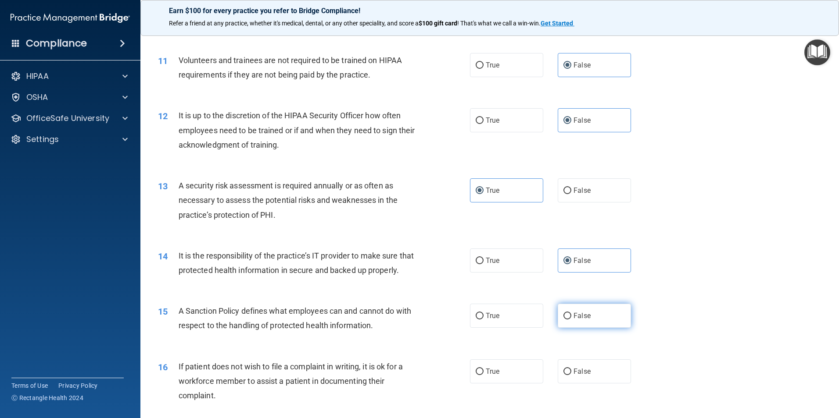
click at [567, 320] on input "False" at bounding box center [567, 316] width 8 height 7
radio input "true"
click at [508, 384] on label "True" at bounding box center [506, 372] width 73 height 24
click at [483, 375] on input "True" at bounding box center [480, 372] width 8 height 7
radio input "true"
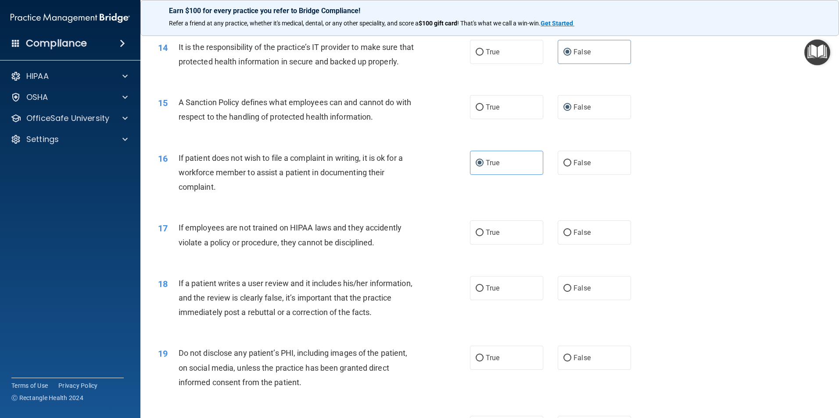
scroll to position [1009, 0]
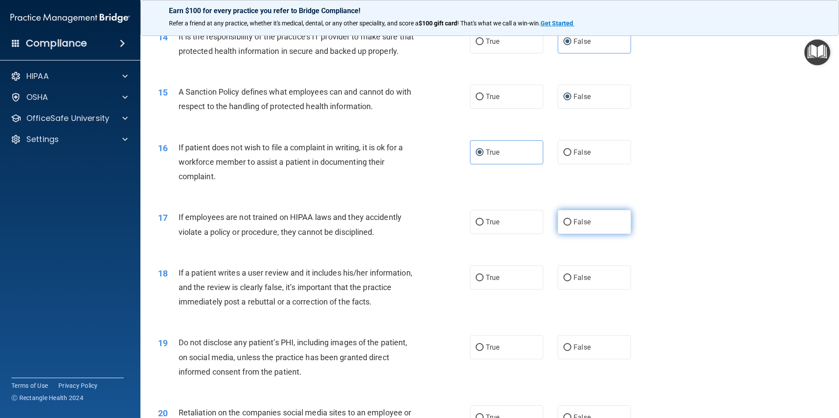
click at [572, 232] on label "False" at bounding box center [594, 222] width 73 height 24
click at [571, 226] on input "False" at bounding box center [567, 222] width 8 height 7
radio input "true"
click at [596, 286] on label "False" at bounding box center [594, 278] width 73 height 24
click at [571, 282] on input "False" at bounding box center [567, 278] width 8 height 7
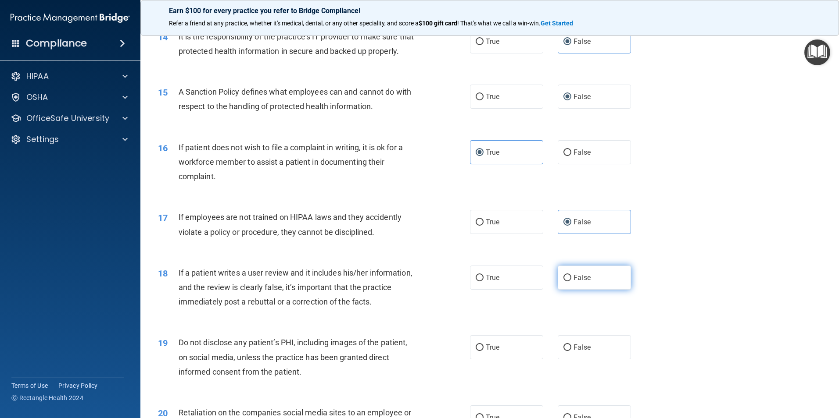
radio input "true"
click at [514, 290] on label "True" at bounding box center [506, 278] width 73 height 24
click at [483, 282] on input "True" at bounding box center [480, 278] width 8 height 7
radio input "true"
click at [560, 286] on label "False" at bounding box center [594, 278] width 73 height 24
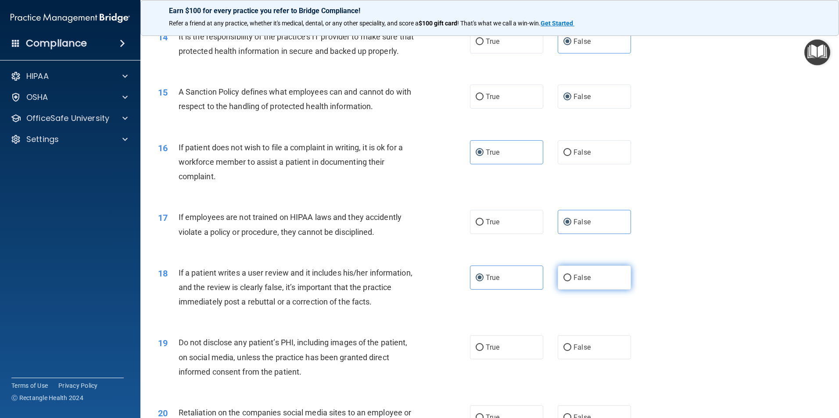
click at [563, 282] on input "False" at bounding box center [567, 278] width 8 height 7
radio input "true"
radio input "false"
click at [523, 355] on label "True" at bounding box center [506, 348] width 73 height 24
click at [483, 351] on input "True" at bounding box center [480, 348] width 8 height 7
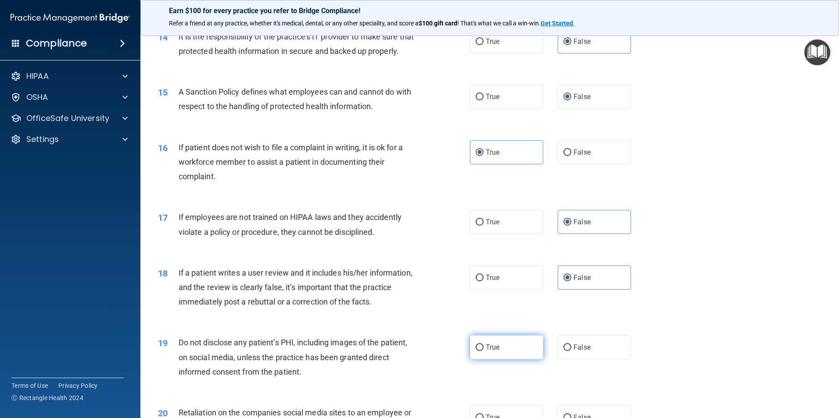
radio input "true"
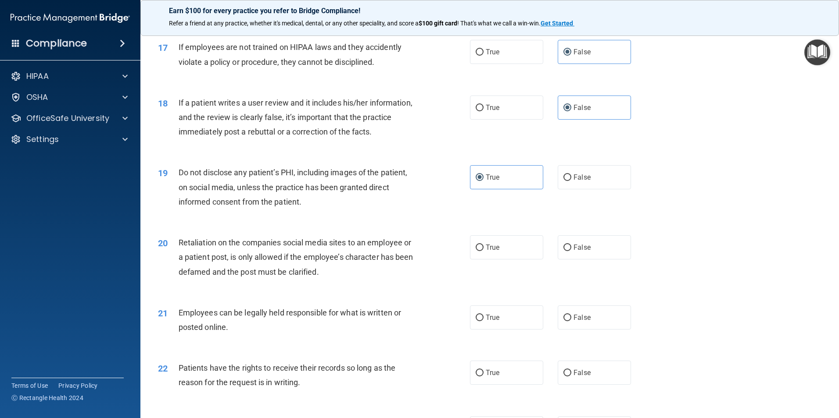
scroll to position [1184, 0]
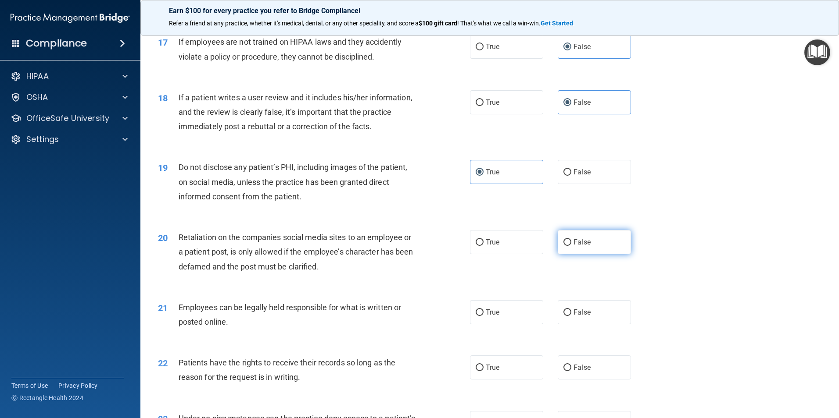
click at [583, 247] on span "False" at bounding box center [581, 242] width 17 height 8
click at [571, 246] on input "False" at bounding box center [567, 243] width 8 height 7
radio input "true"
click at [503, 322] on label "True" at bounding box center [506, 312] width 73 height 24
click at [483, 316] on input "True" at bounding box center [480, 313] width 8 height 7
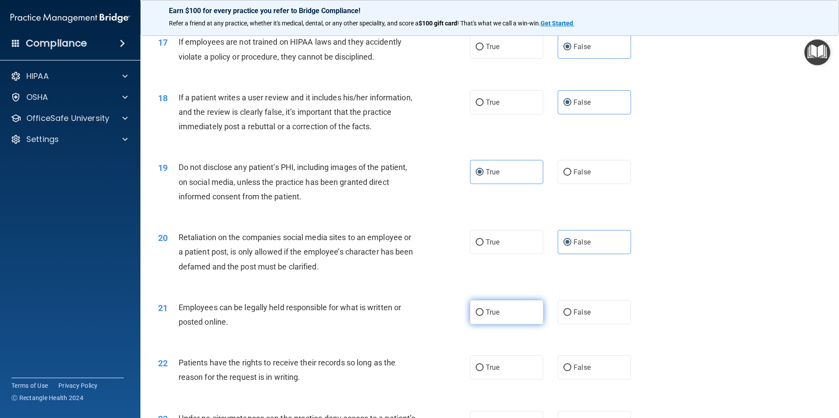
radio input "true"
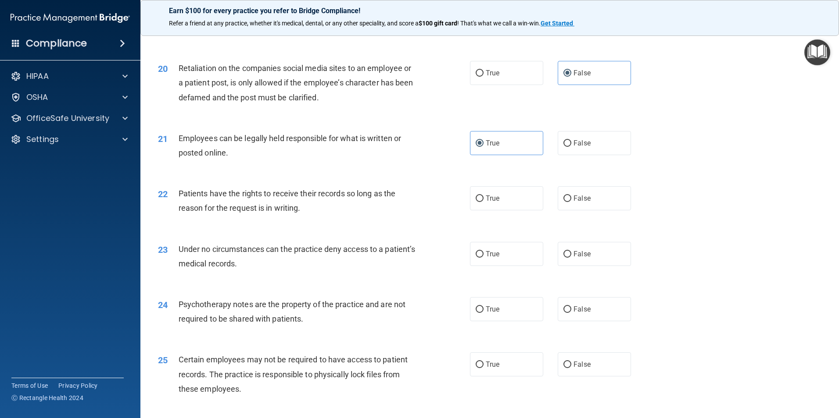
scroll to position [1360, 0]
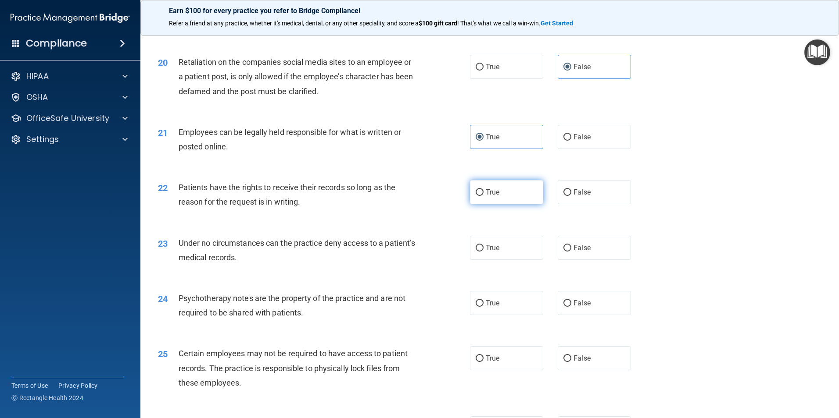
click at [497, 202] on label "True" at bounding box center [506, 192] width 73 height 24
click at [483, 196] on input "True" at bounding box center [480, 193] width 8 height 7
radio input "true"
click at [589, 257] on label "False" at bounding box center [594, 248] width 73 height 24
click at [571, 252] on input "False" at bounding box center [567, 248] width 8 height 7
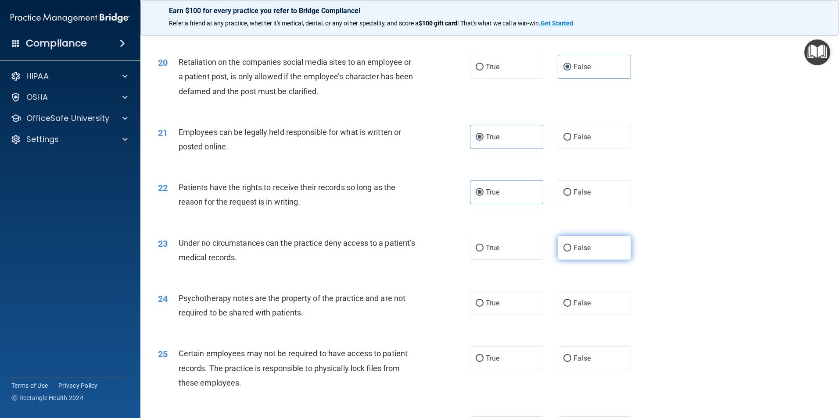
radio input "true"
click at [486, 308] on span "True" at bounding box center [493, 303] width 14 height 8
click at [483, 307] on input "True" at bounding box center [480, 303] width 8 height 7
radio input "true"
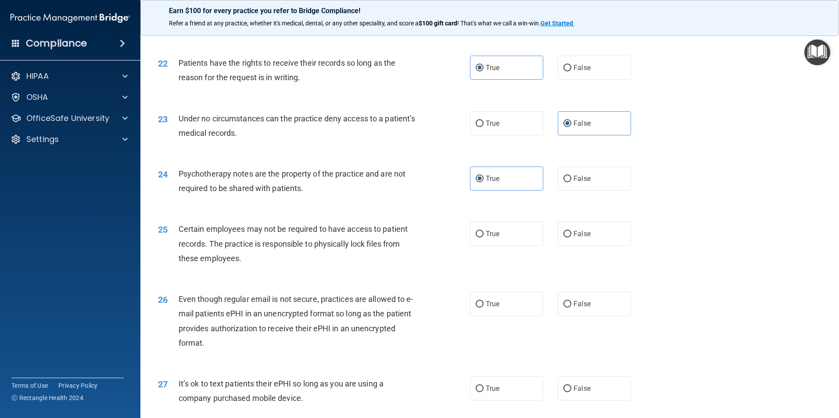
scroll to position [1491, 0]
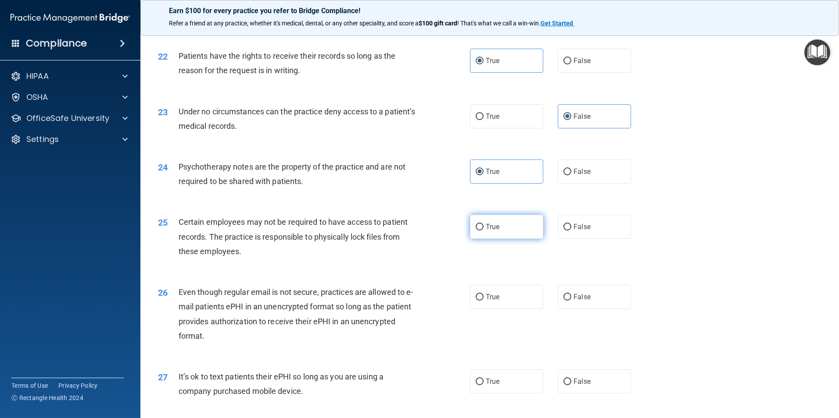
click at [497, 239] on label "True" at bounding box center [506, 227] width 73 height 24
click at [483, 231] on input "True" at bounding box center [480, 227] width 8 height 7
radio input "true"
click at [502, 309] on label "True" at bounding box center [506, 297] width 73 height 24
click at [483, 301] on input "True" at bounding box center [480, 297] width 8 height 7
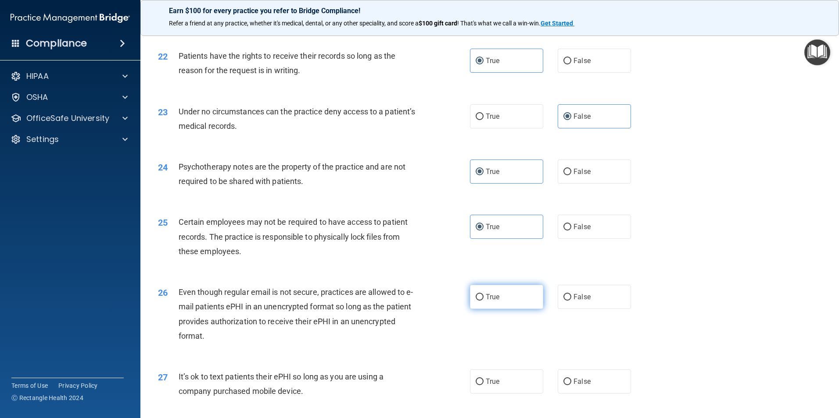
radio input "true"
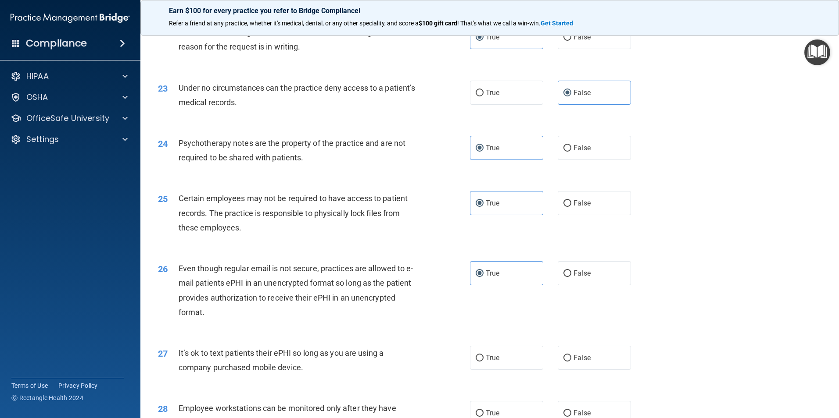
scroll to position [1535, 0]
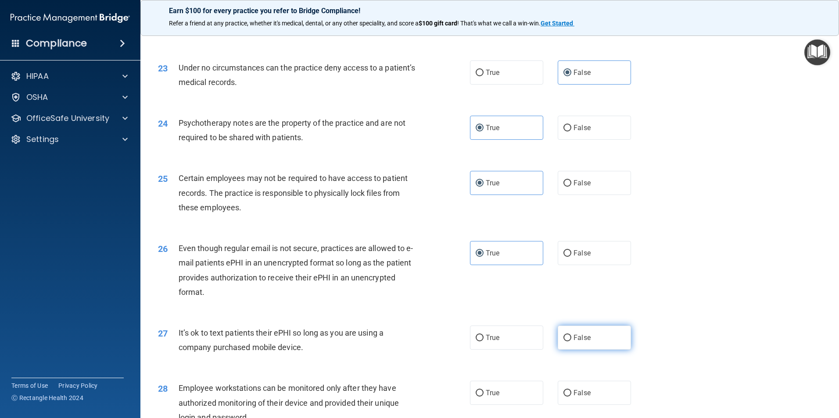
click at [594, 349] on label "False" at bounding box center [594, 338] width 73 height 24
click at [571, 342] on input "False" at bounding box center [567, 338] width 8 height 7
radio input "true"
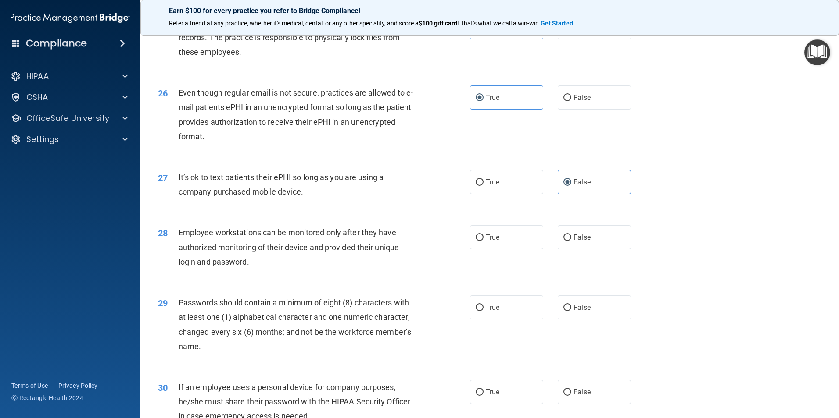
scroll to position [1711, 0]
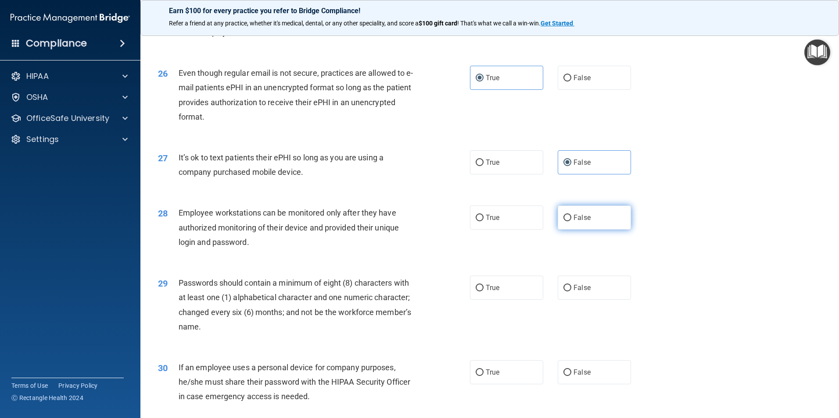
click at [598, 230] on label "False" at bounding box center [594, 218] width 73 height 24
click at [571, 222] on input "False" at bounding box center [567, 218] width 8 height 7
radio input "true"
click at [494, 300] on label "True" at bounding box center [506, 288] width 73 height 24
click at [483, 292] on input "True" at bounding box center [480, 288] width 8 height 7
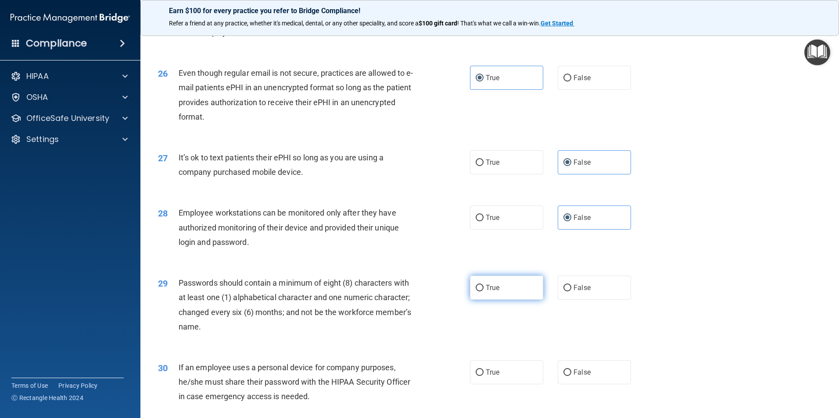
radio input "true"
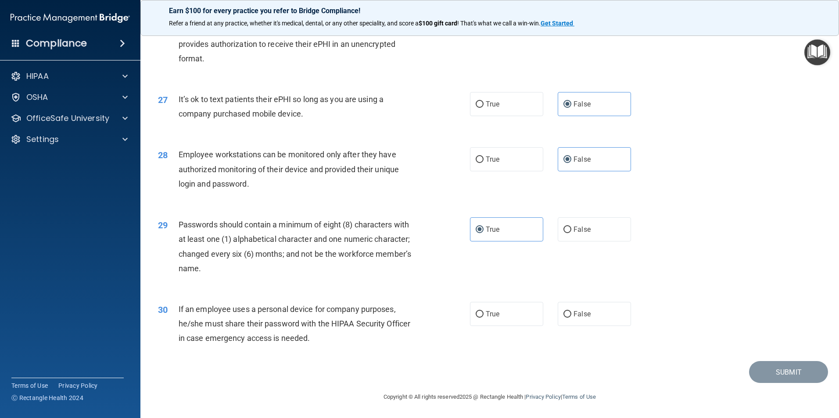
scroll to position [1784, 0]
click at [596, 321] on label "False" at bounding box center [594, 314] width 73 height 24
click at [571, 318] on input "False" at bounding box center [567, 314] width 8 height 7
radio input "true"
click at [783, 370] on button "Submit" at bounding box center [788, 372] width 79 height 22
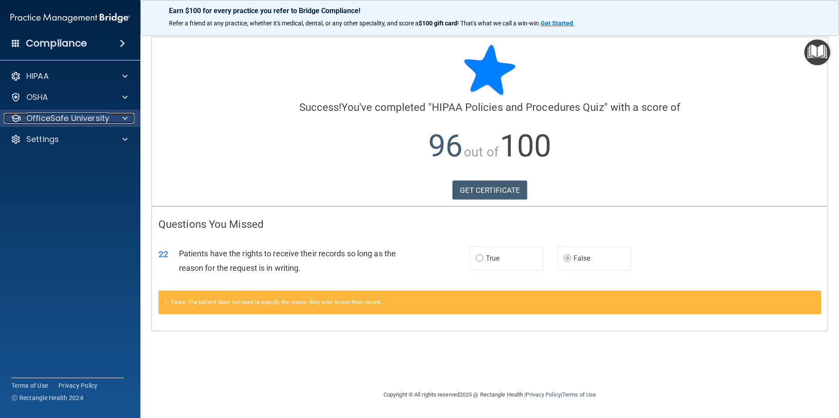
click at [73, 118] on p "OfficeSafe University" at bounding box center [67, 118] width 83 height 11
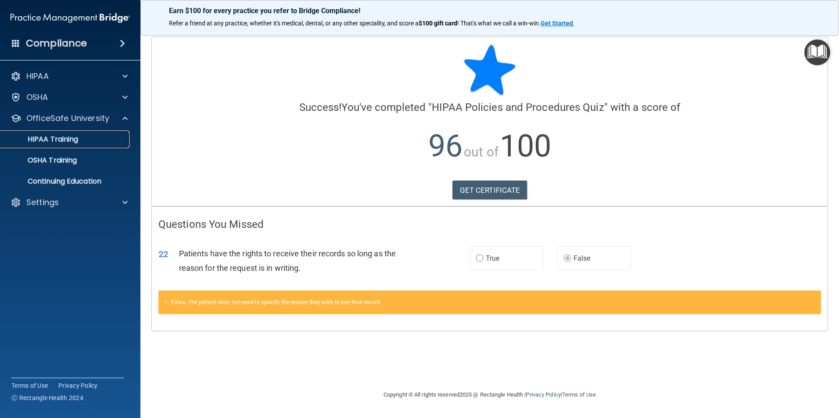
click at [75, 139] on p "HIPAA Training" at bounding box center [42, 139] width 72 height 9
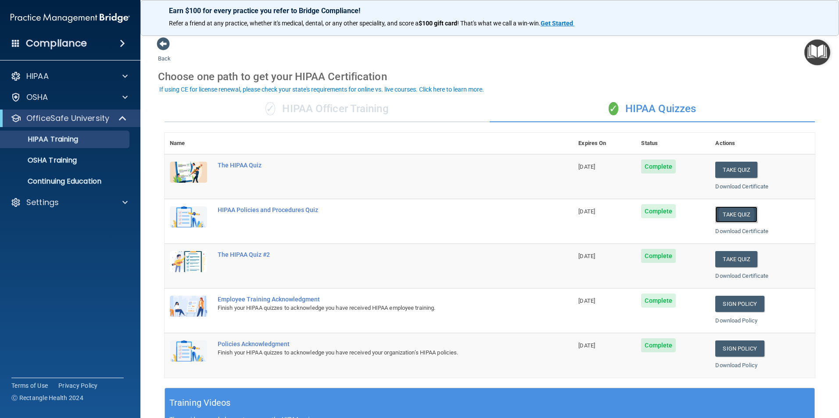
click at [734, 211] on button "Take Quiz" at bounding box center [736, 215] width 42 height 16
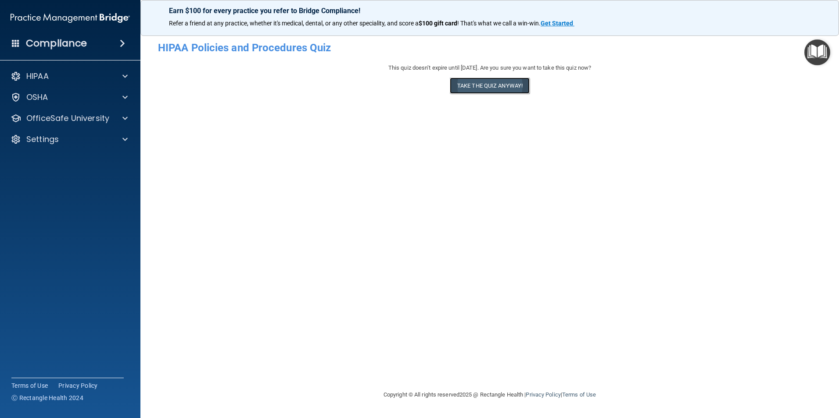
click at [478, 84] on button "Take the quiz anyway!" at bounding box center [490, 86] width 80 height 16
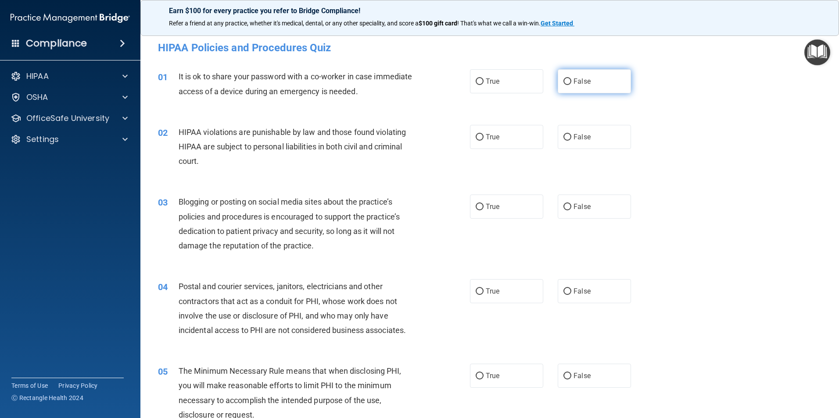
click at [565, 84] on input "False" at bounding box center [567, 82] width 8 height 7
radio input "true"
click at [505, 139] on label "True" at bounding box center [506, 137] width 73 height 24
click at [483, 139] on input "True" at bounding box center [480, 137] width 8 height 7
radio input "true"
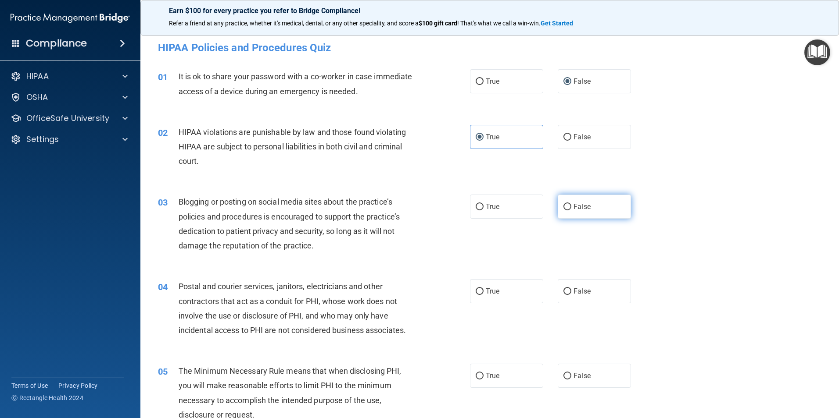
click at [592, 214] on label "False" at bounding box center [594, 207] width 73 height 24
click at [571, 211] on input "False" at bounding box center [567, 207] width 8 height 7
radio input "true"
click at [494, 290] on span "True" at bounding box center [493, 291] width 14 height 8
click at [482, 283] on label "True" at bounding box center [506, 291] width 73 height 24
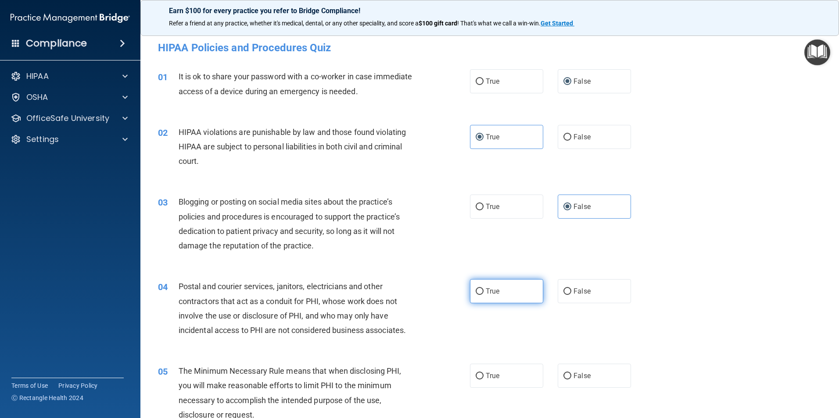
click at [482, 289] on input "True" at bounding box center [480, 292] width 8 height 7
radio input "true"
click at [490, 369] on label "True" at bounding box center [506, 376] width 73 height 24
click at [483, 373] on input "True" at bounding box center [480, 376] width 8 height 7
radio input "true"
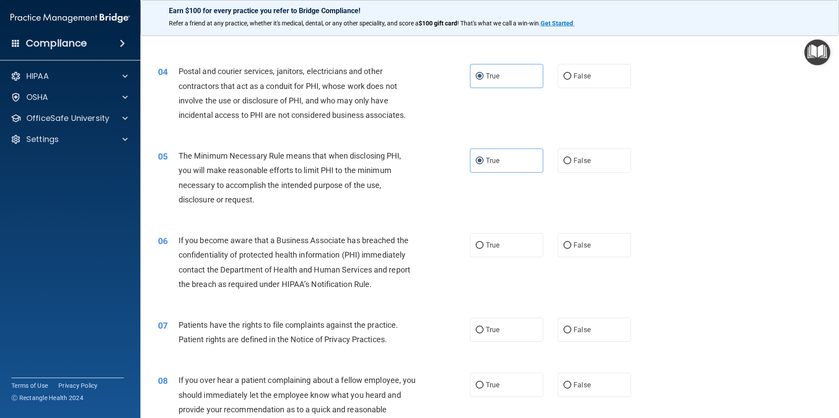
scroll to position [219, 0]
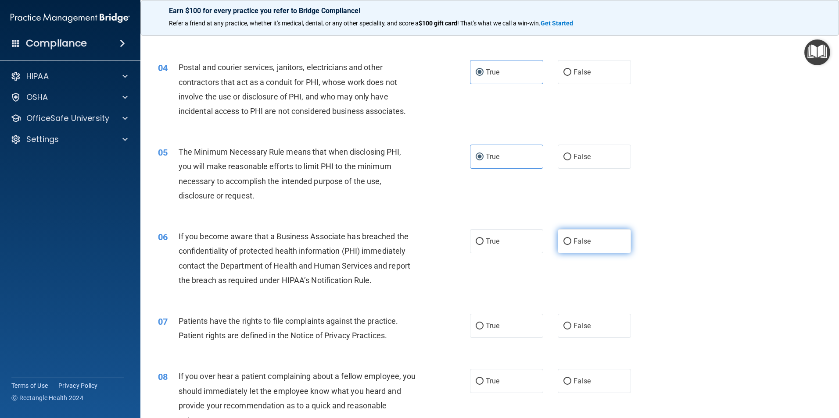
click at [590, 245] on label "False" at bounding box center [594, 241] width 73 height 24
click at [571, 245] on input "False" at bounding box center [567, 242] width 8 height 7
radio input "true"
click at [493, 321] on label "True" at bounding box center [506, 326] width 73 height 24
click at [483, 323] on input "True" at bounding box center [480, 326] width 8 height 7
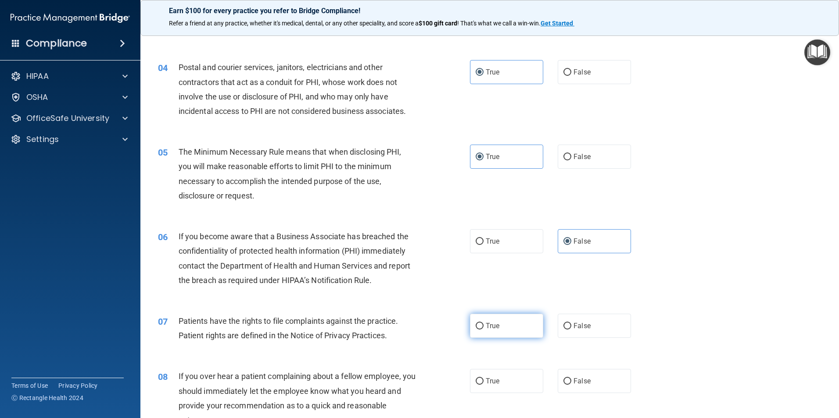
radio input "true"
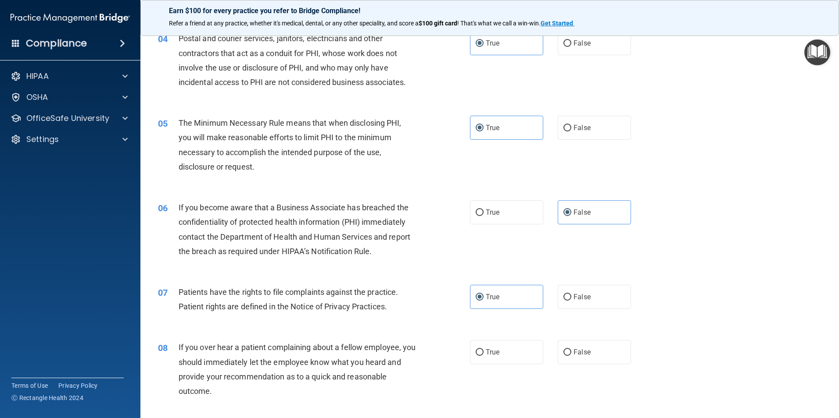
scroll to position [307, 0]
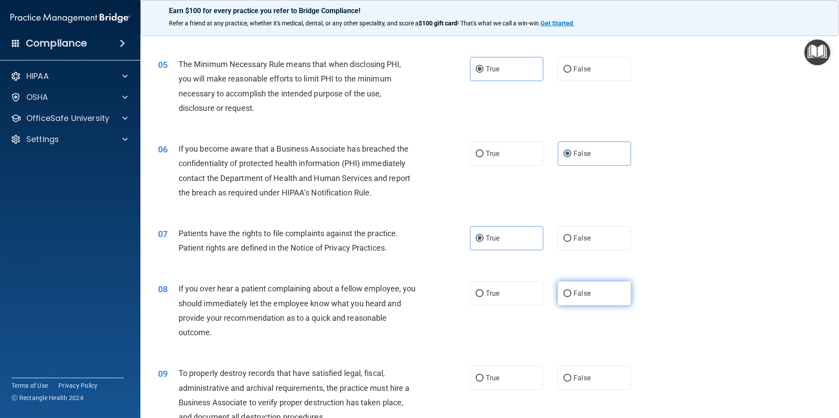
click at [589, 293] on label "False" at bounding box center [594, 294] width 73 height 24
click at [571, 293] on input "False" at bounding box center [567, 294] width 8 height 7
radio input "true"
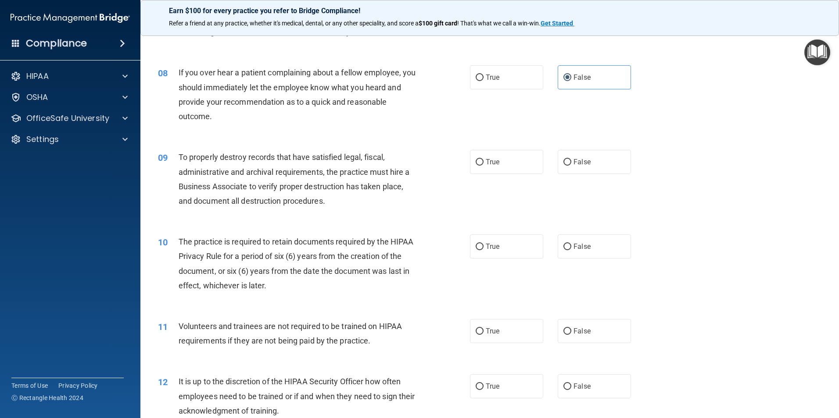
scroll to position [526, 0]
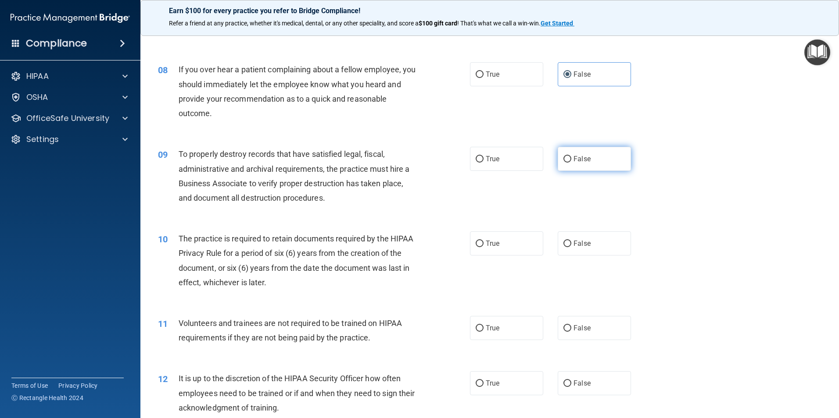
click at [597, 156] on label "False" at bounding box center [594, 159] width 73 height 24
click at [571, 156] on input "False" at bounding box center [567, 159] width 8 height 7
radio input "true"
click at [526, 240] on label "True" at bounding box center [506, 244] width 73 height 24
click at [483, 241] on input "True" at bounding box center [480, 244] width 8 height 7
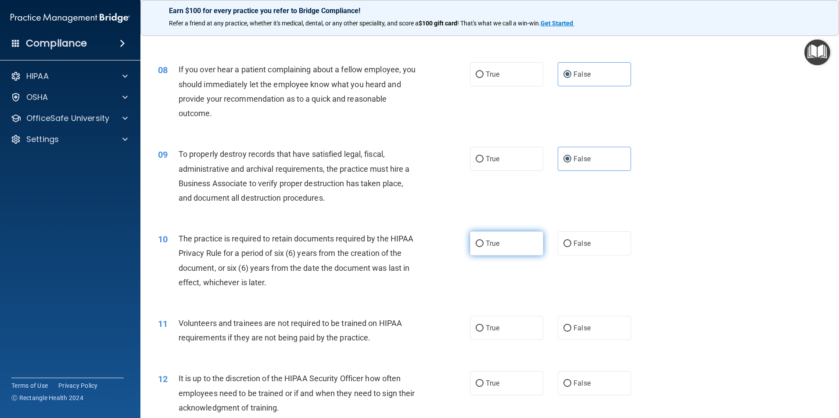
radio input "true"
click at [595, 326] on label "False" at bounding box center [594, 328] width 73 height 24
click at [571, 326] on input "False" at bounding box center [567, 328] width 8 height 7
radio input "true"
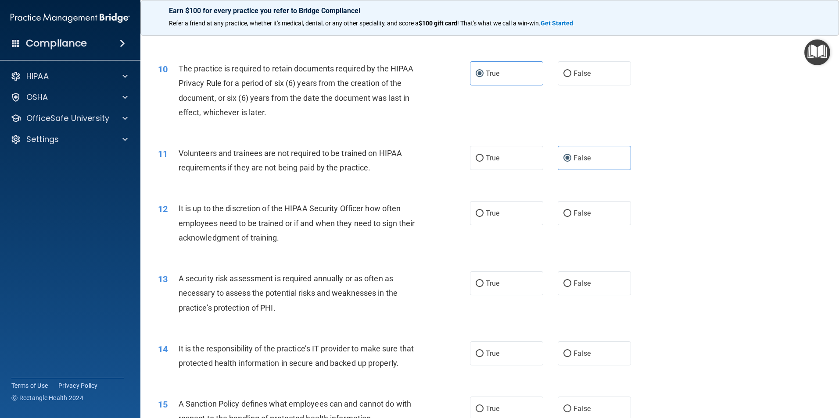
scroll to position [702, 0]
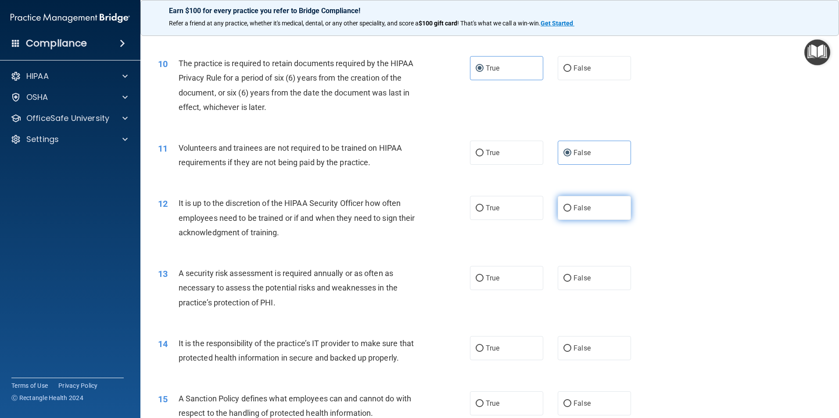
click at [594, 210] on label "False" at bounding box center [594, 208] width 73 height 24
click at [571, 210] on input "False" at bounding box center [567, 208] width 8 height 7
radio input "true"
click at [507, 279] on label "True" at bounding box center [506, 278] width 73 height 24
click at [483, 279] on input "True" at bounding box center [480, 278] width 8 height 7
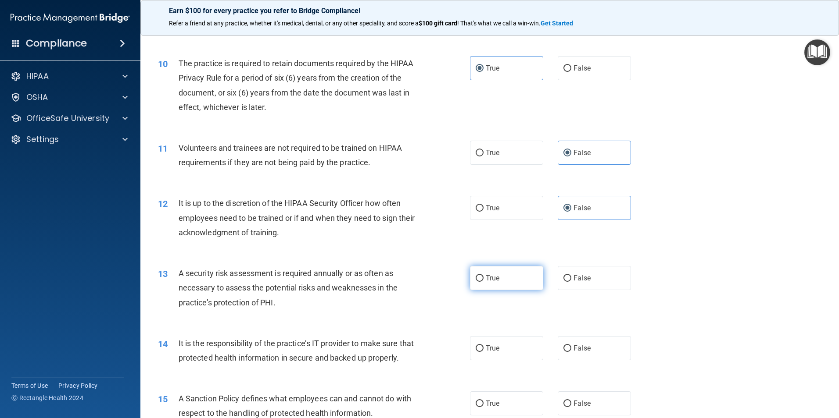
radio input "true"
click at [584, 341] on label "False" at bounding box center [594, 348] width 73 height 24
click at [571, 346] on input "False" at bounding box center [567, 349] width 8 height 7
radio input "true"
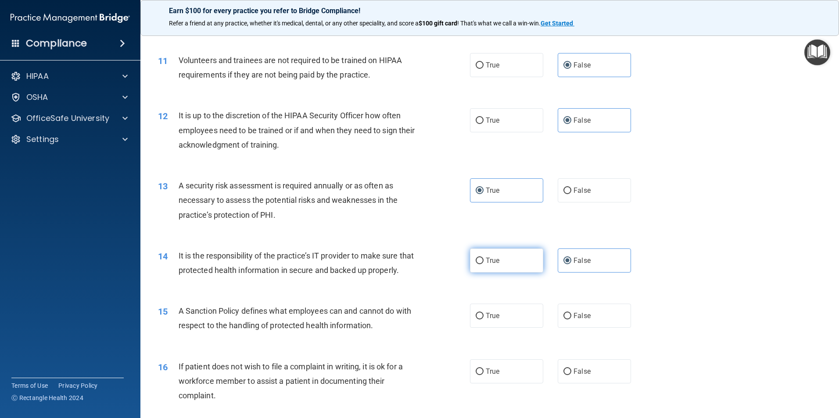
scroll to position [833, 0]
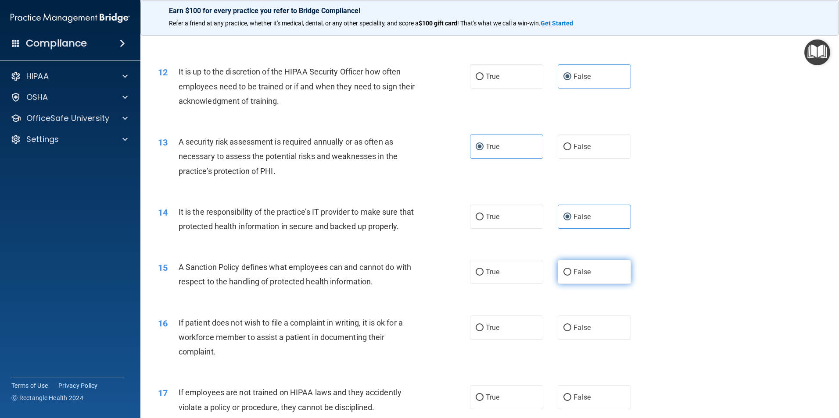
click at [571, 284] on label "False" at bounding box center [594, 272] width 73 height 24
click at [571, 276] on input "False" at bounding box center [567, 272] width 8 height 7
radio input "true"
click at [502, 340] on label "True" at bounding box center [506, 328] width 73 height 24
click at [483, 332] on input "True" at bounding box center [480, 328] width 8 height 7
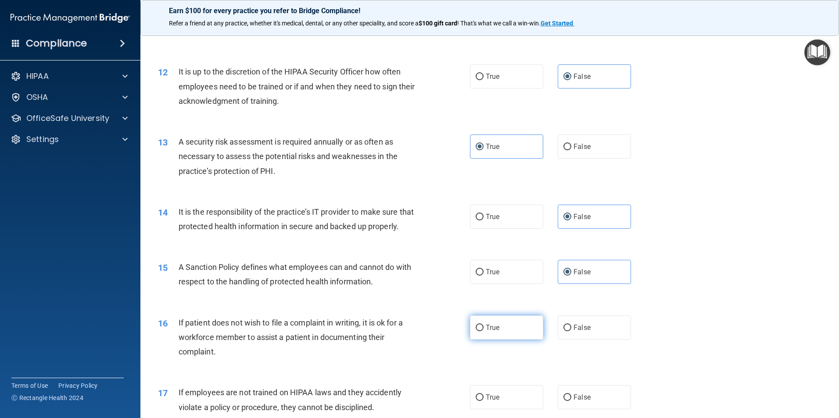
radio input "true"
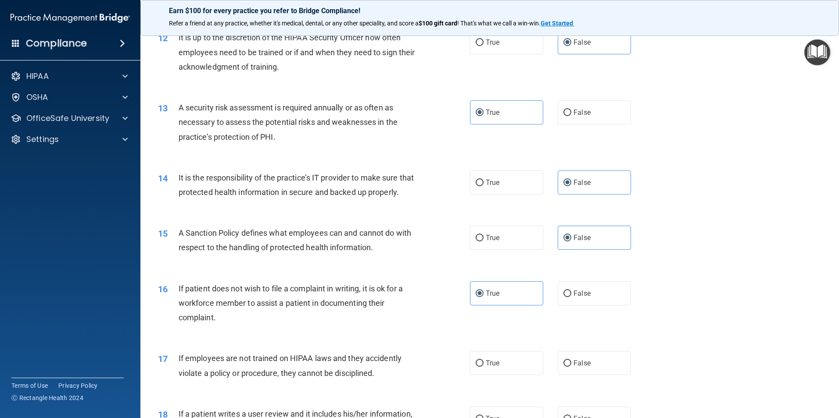
scroll to position [965, 0]
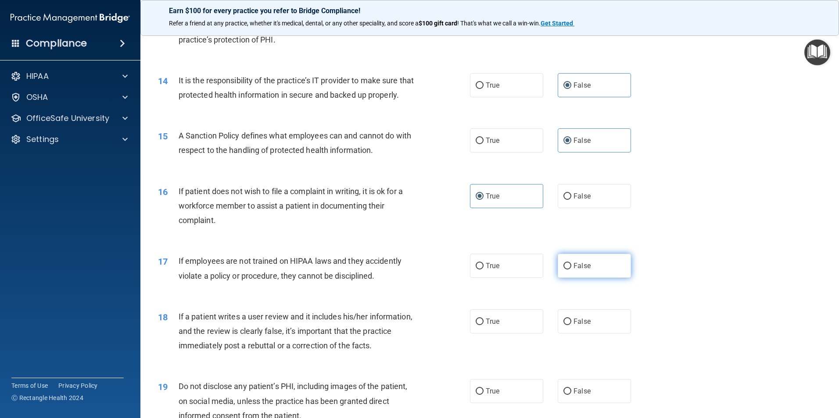
click at [578, 278] on label "False" at bounding box center [594, 266] width 73 height 24
click at [571, 270] on input "False" at bounding box center [567, 266] width 8 height 7
radio input "true"
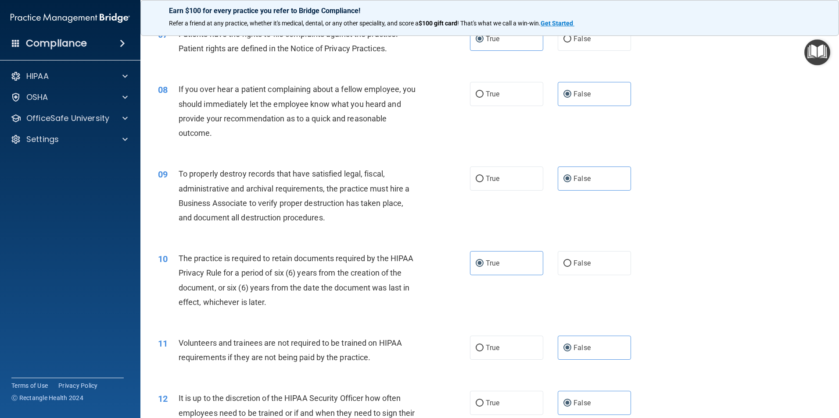
scroll to position [395, 0]
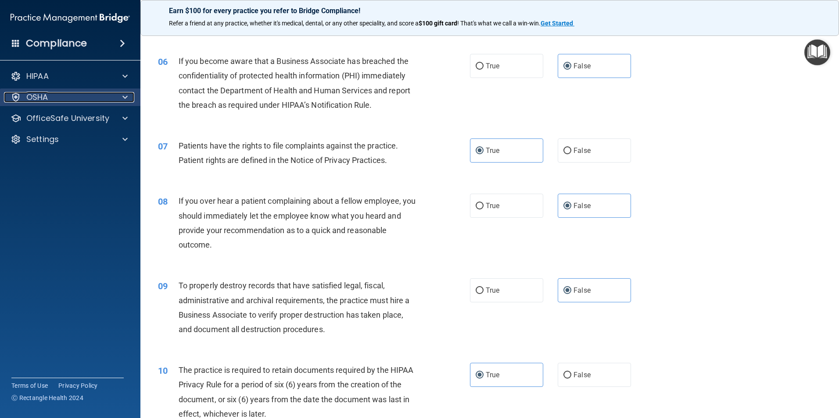
click at [62, 102] on div "OSHA" at bounding box center [58, 97] width 109 height 11
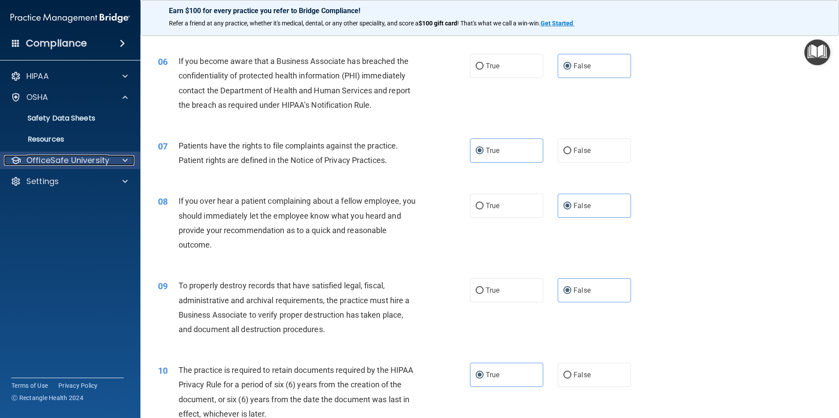
click at [73, 160] on p "OfficeSafe University" at bounding box center [67, 160] width 83 height 11
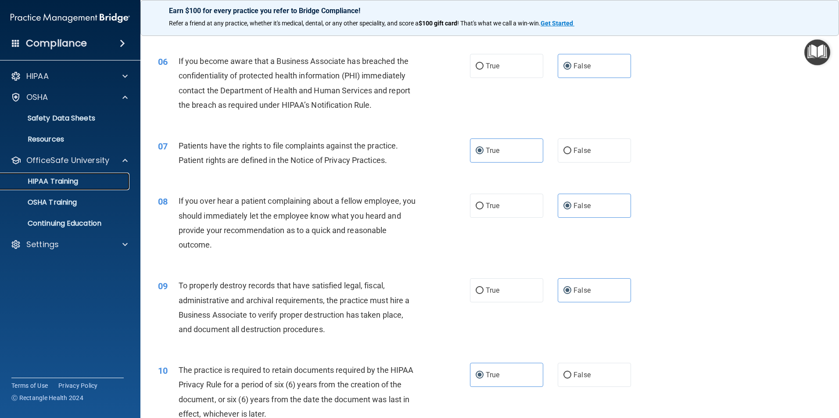
click at [91, 181] on div "HIPAA Training" at bounding box center [66, 181] width 120 height 9
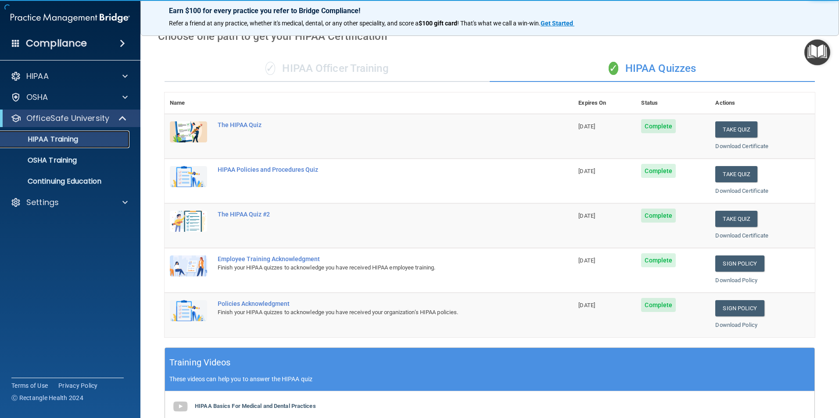
scroll to position [23, 0]
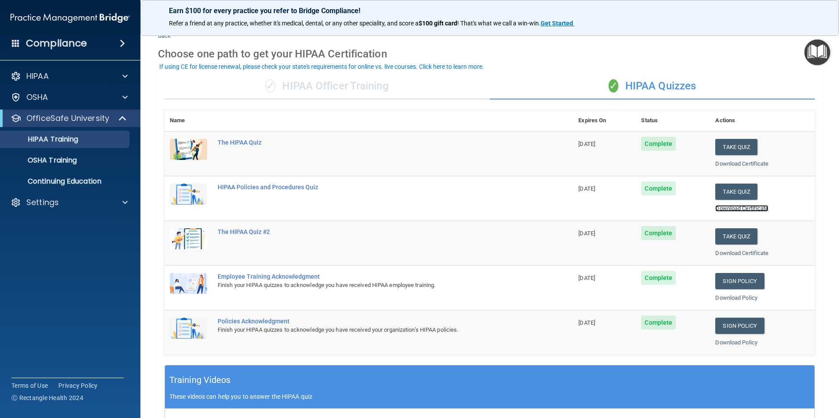
click at [756, 211] on link "Download Certificate" at bounding box center [741, 208] width 53 height 7
click at [729, 277] on link "Sign Policy" at bounding box center [739, 281] width 49 height 16
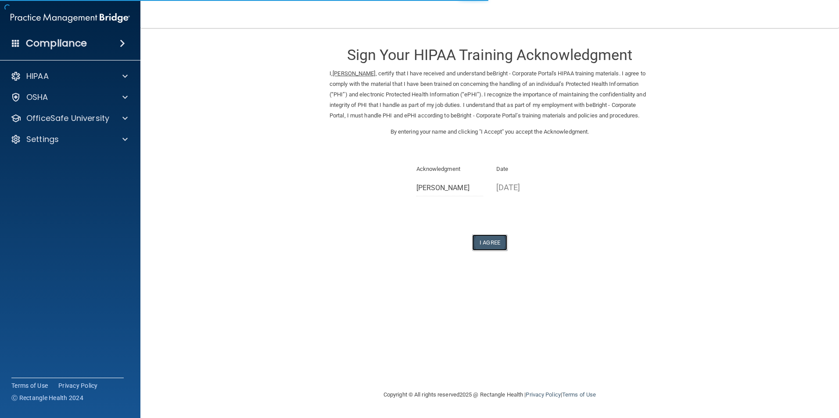
click at [498, 250] on button "I Agree" at bounding box center [489, 243] width 35 height 16
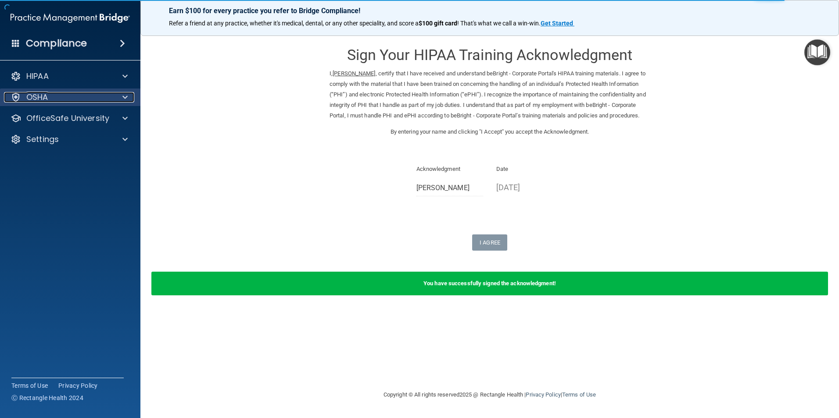
click at [40, 96] on p "OSHA" at bounding box center [37, 97] width 22 height 11
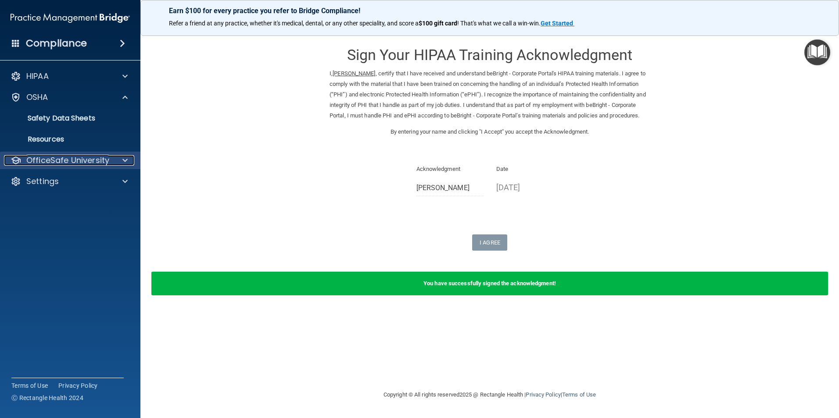
click at [82, 160] on p "OfficeSafe University" at bounding box center [67, 160] width 83 height 11
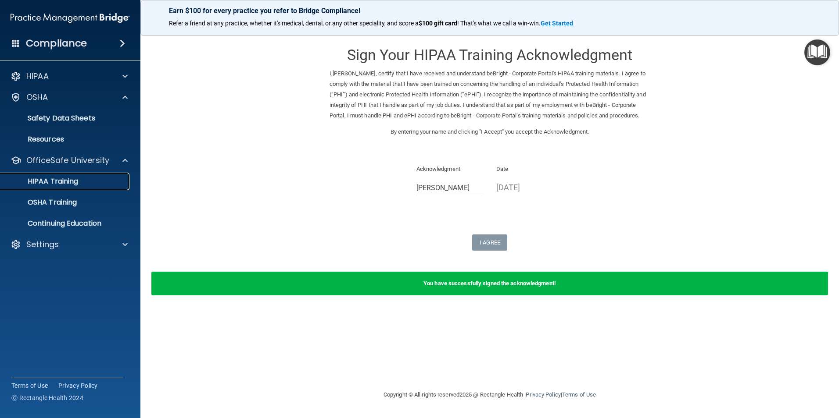
click at [91, 184] on div "HIPAA Training" at bounding box center [66, 181] width 120 height 9
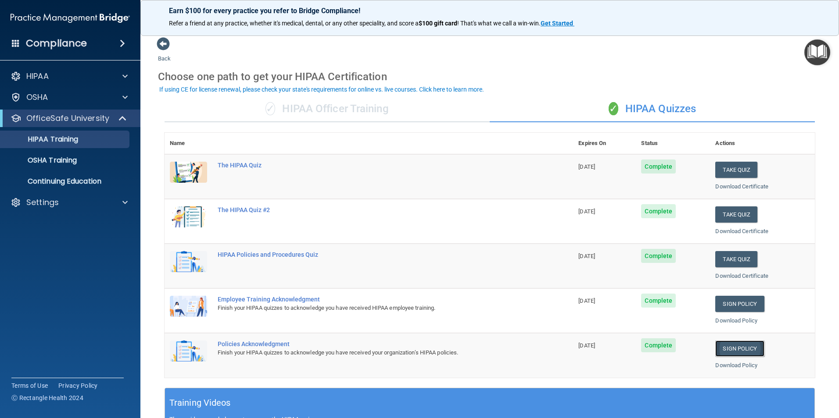
click at [734, 347] on link "Sign Policy" at bounding box center [739, 349] width 49 height 16
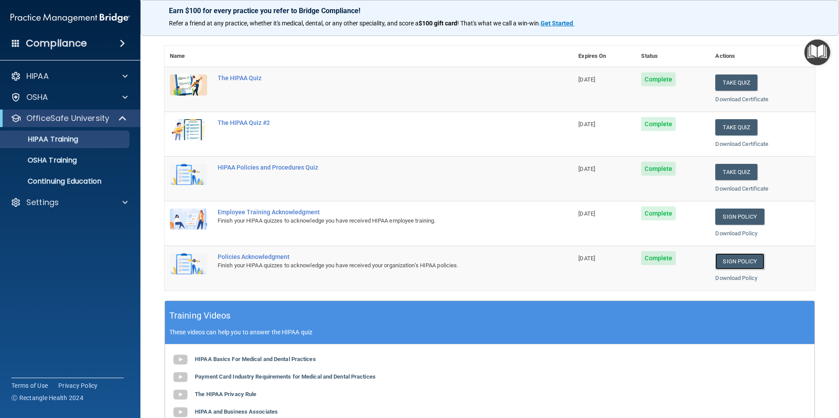
scroll to position [132, 0]
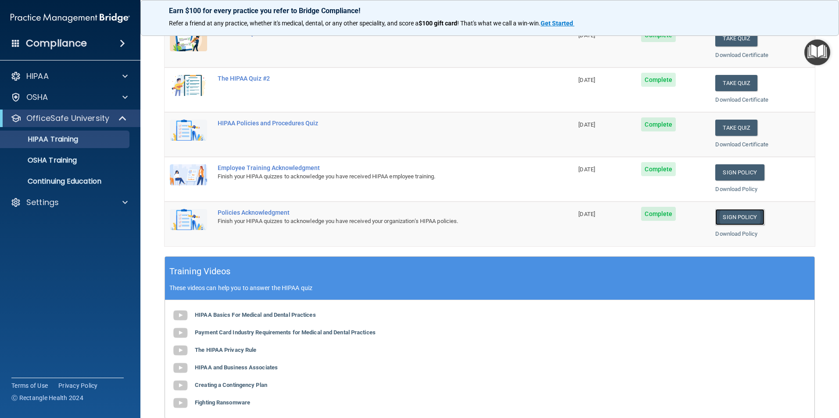
click at [746, 216] on link "Sign Policy" at bounding box center [739, 217] width 49 height 16
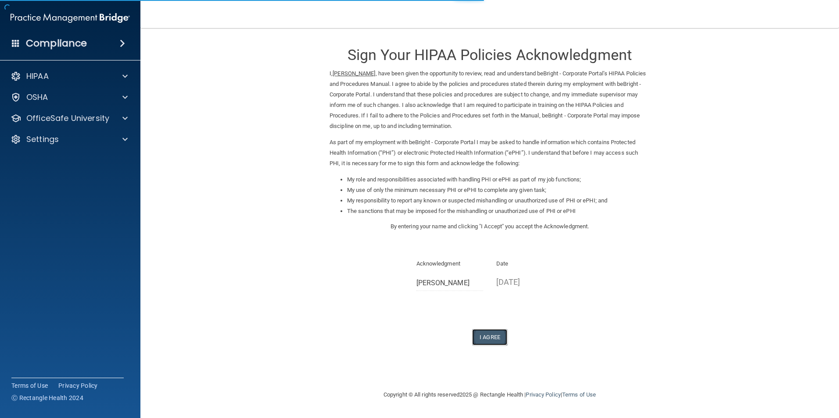
click at [501, 340] on button "I Agree" at bounding box center [489, 337] width 35 height 16
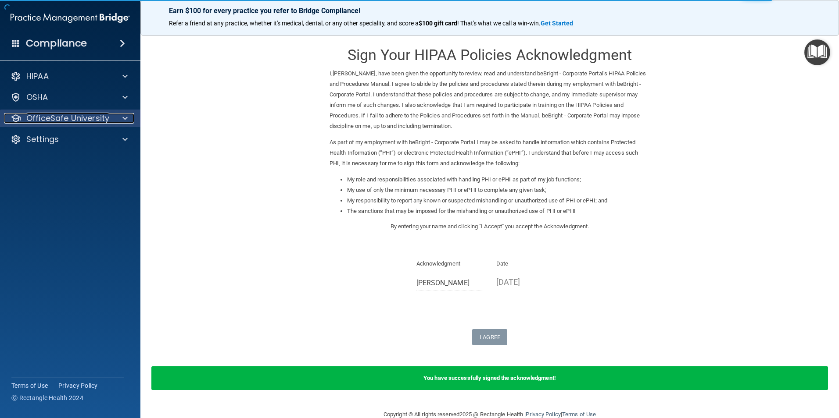
click at [56, 119] on p "OfficeSafe University" at bounding box center [67, 118] width 83 height 11
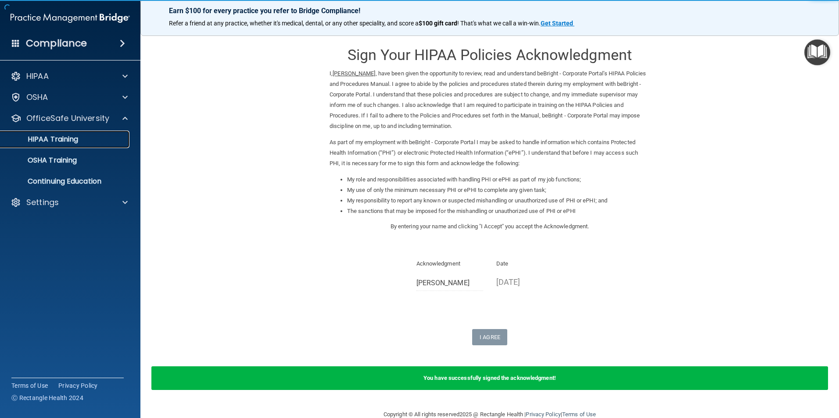
click at [92, 139] on div "HIPAA Training" at bounding box center [66, 139] width 120 height 9
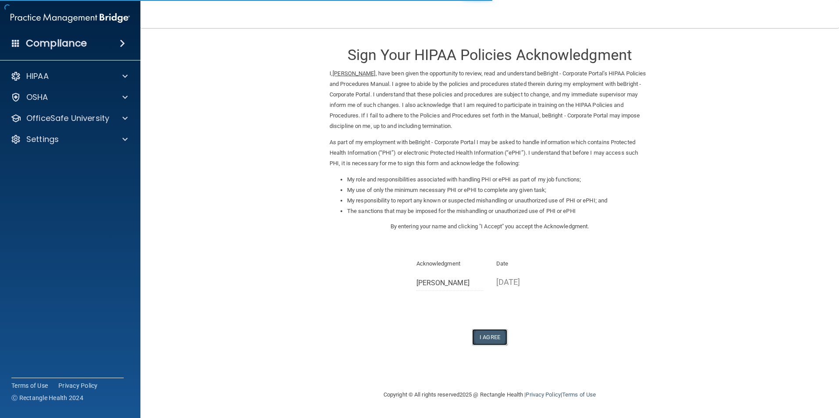
click at [500, 336] on button "I Agree" at bounding box center [489, 337] width 35 height 16
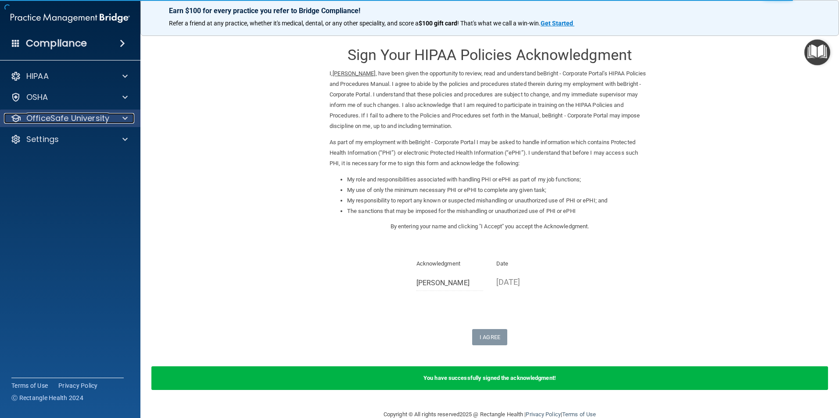
click at [48, 122] on p "OfficeSafe University" at bounding box center [67, 118] width 83 height 11
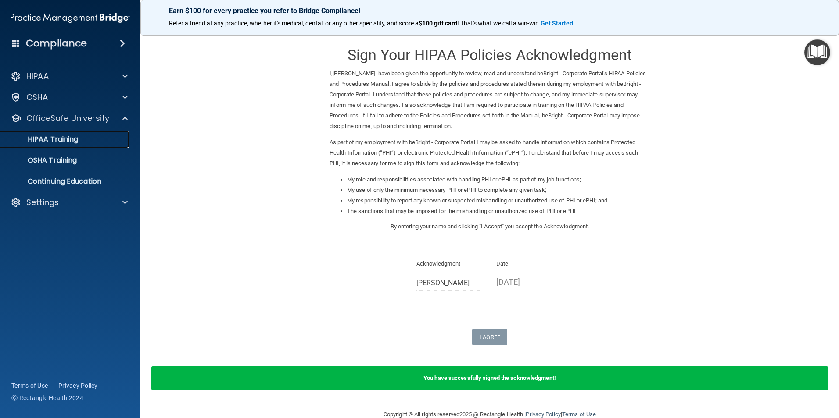
click at [60, 137] on p "HIPAA Training" at bounding box center [42, 139] width 72 height 9
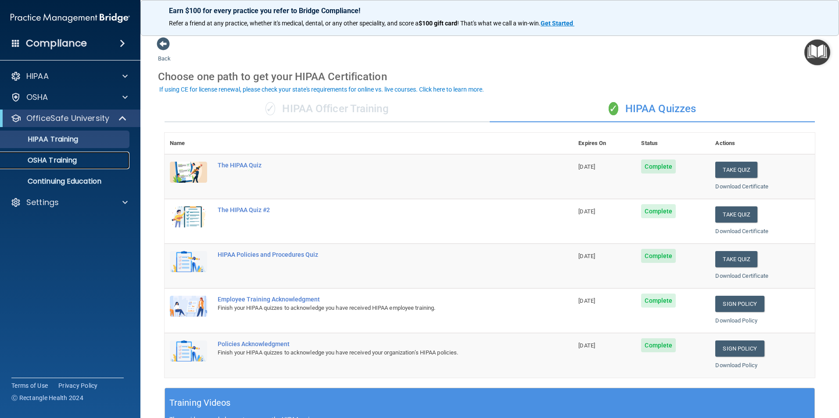
click at [40, 154] on link "OSHA Training" at bounding box center [60, 161] width 138 height 18
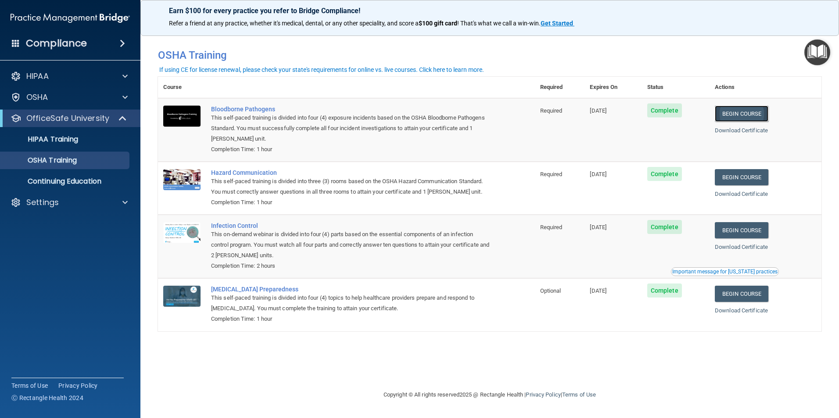
click at [749, 114] on link "Begin Course" at bounding box center [742, 114] width 54 height 16
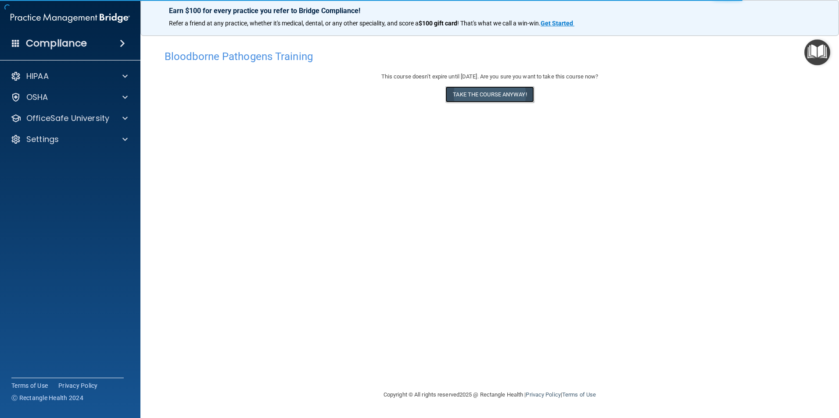
click at [504, 100] on button "Take the course anyway!" at bounding box center [489, 94] width 88 height 16
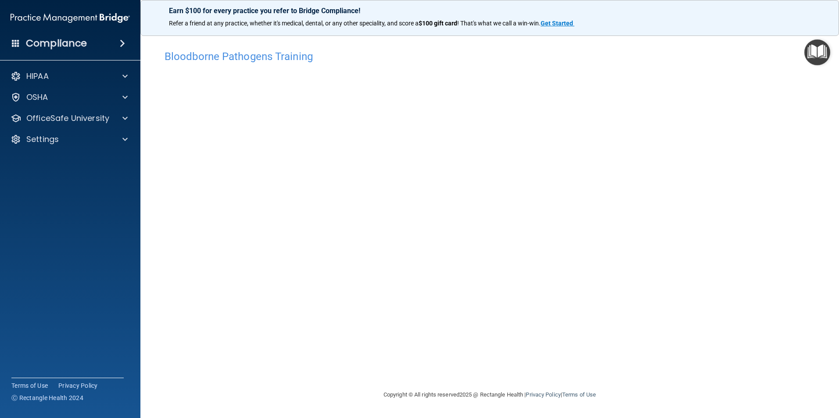
click at [48, 128] on div "HIPAA Documents and Policies Report an Incident Business Associates Emergency P…" at bounding box center [70, 109] width 141 height 91
click at [60, 123] on p "OfficeSafe University" at bounding box center [67, 118] width 83 height 11
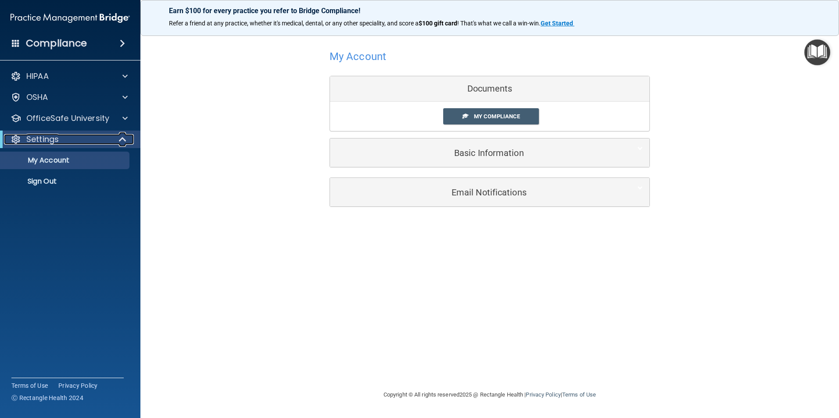
click at [64, 140] on div "Settings" at bounding box center [58, 139] width 108 height 11
click at [64, 139] on div "Settings" at bounding box center [58, 139] width 108 height 11
click at [64, 122] on p "OfficeSafe University" at bounding box center [67, 118] width 83 height 11
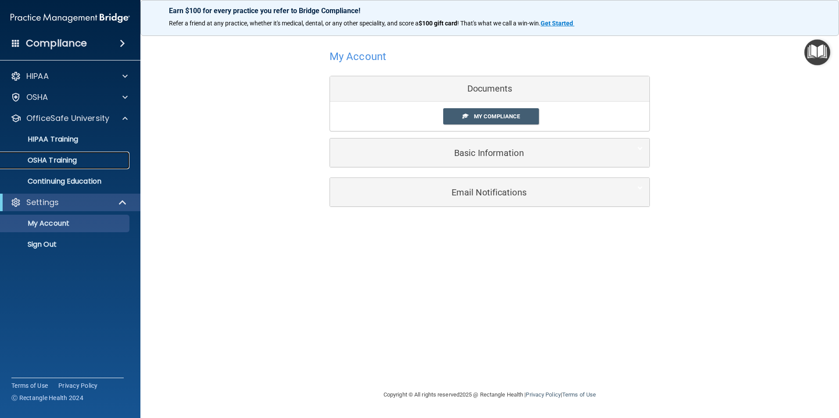
click at [68, 159] on p "OSHA Training" at bounding box center [41, 160] width 71 height 9
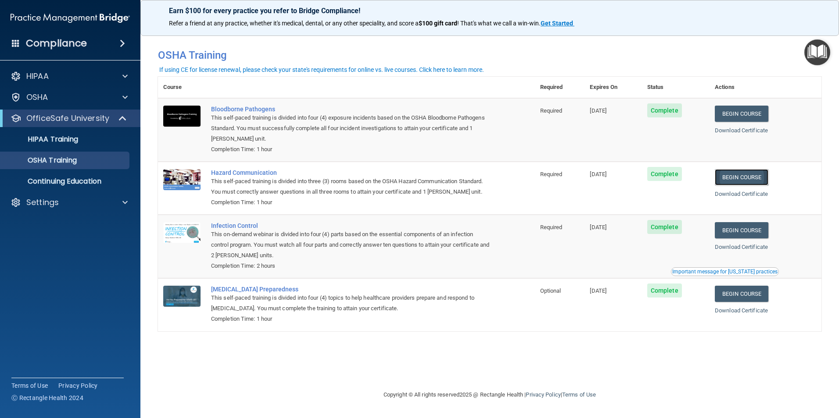
click at [733, 175] on link "Begin Course" at bounding box center [742, 177] width 54 height 16
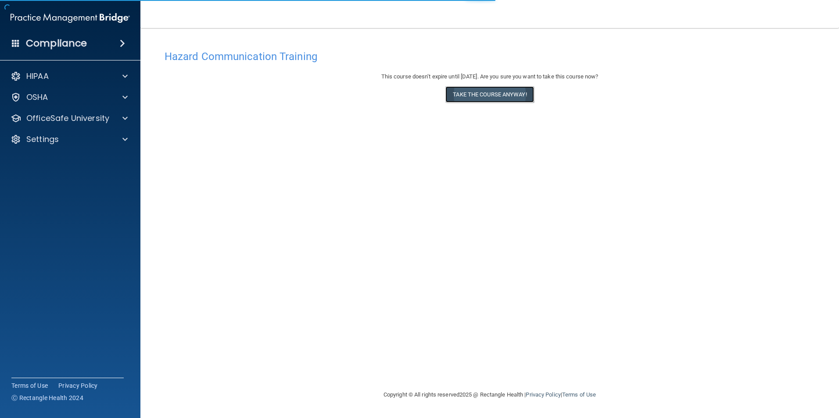
click at [514, 88] on button "Take the course anyway!" at bounding box center [489, 94] width 88 height 16
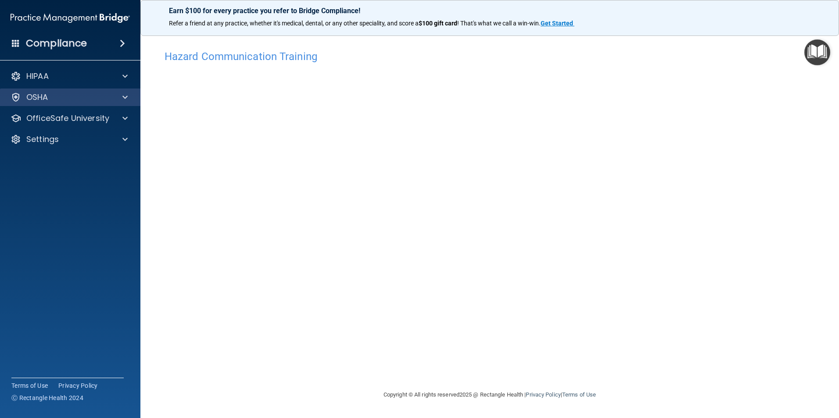
click at [48, 103] on div "OSHA" at bounding box center [70, 98] width 141 height 18
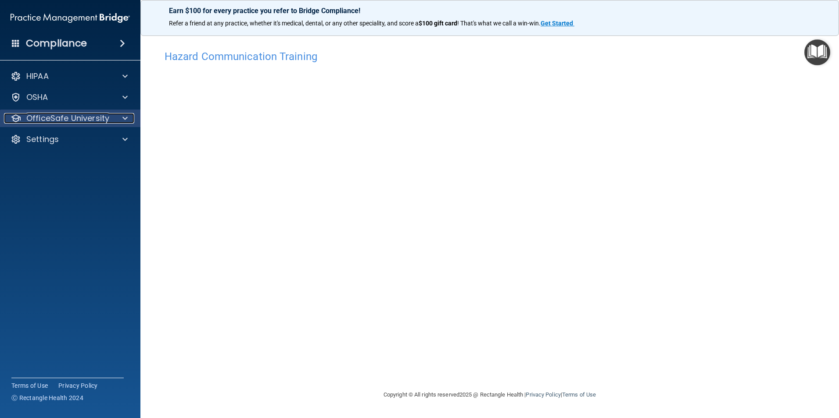
click at [75, 115] on p "OfficeSafe University" at bounding box center [67, 118] width 83 height 11
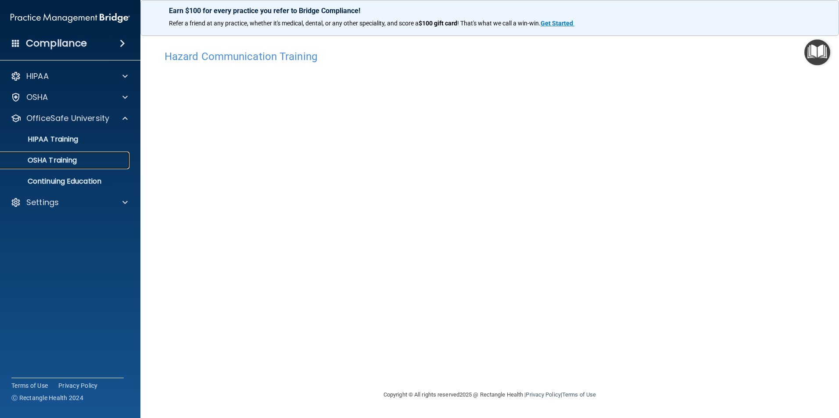
click at [99, 158] on div "OSHA Training" at bounding box center [66, 160] width 120 height 9
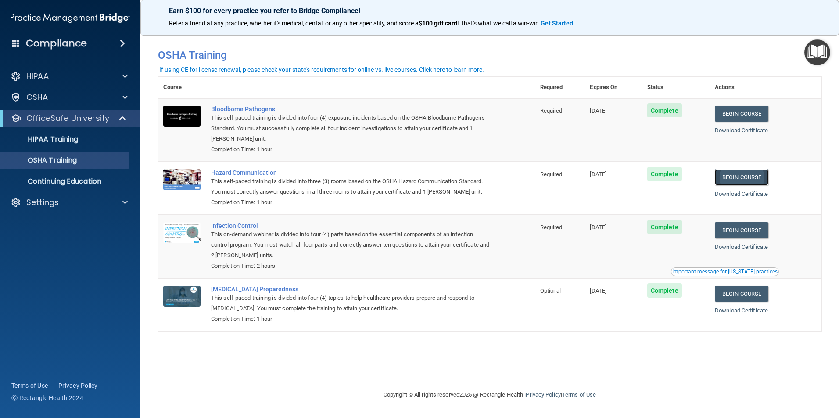
click at [738, 178] on link "Begin Course" at bounding box center [742, 177] width 54 height 16
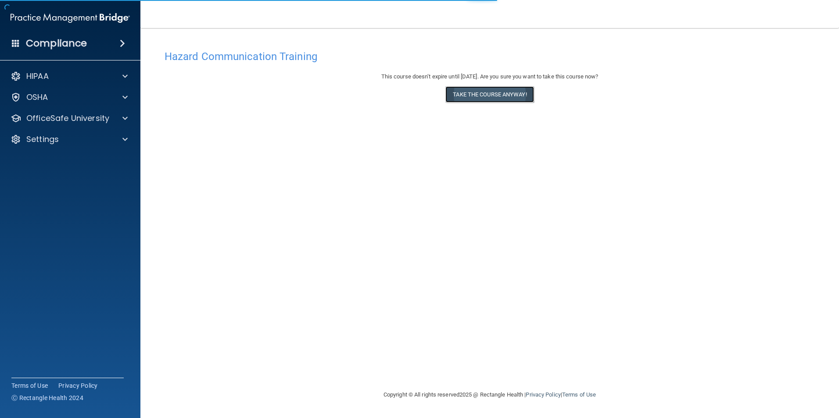
click at [484, 99] on button "Take the course anyway!" at bounding box center [489, 94] width 88 height 16
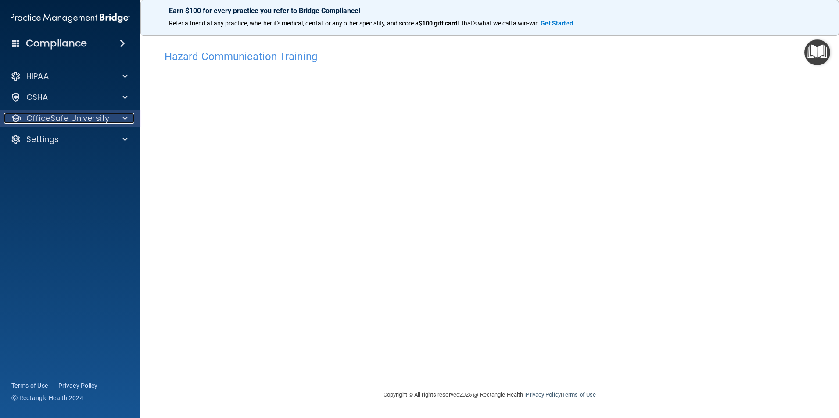
click at [62, 119] on p "OfficeSafe University" at bounding box center [67, 118] width 83 height 11
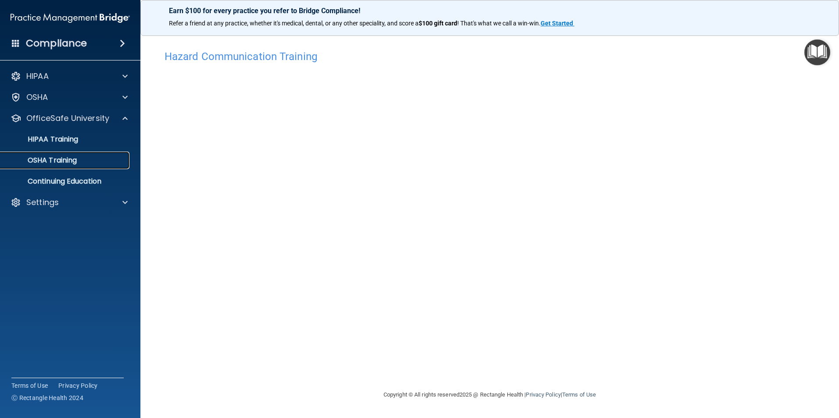
click at [68, 160] on p "OSHA Training" at bounding box center [41, 160] width 71 height 9
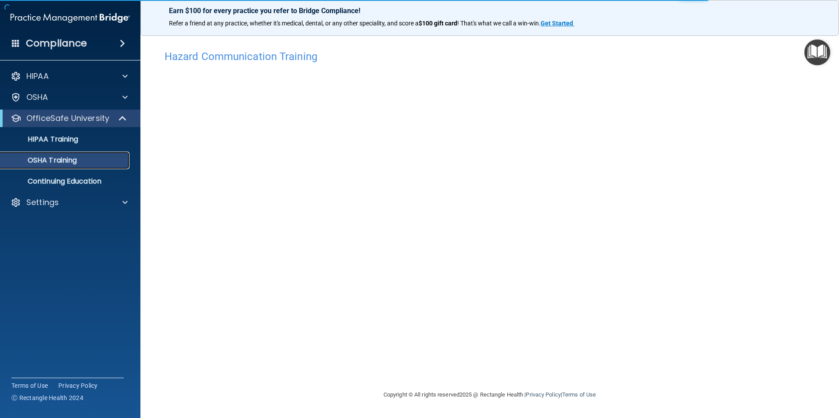
click at [74, 160] on p "OSHA Training" at bounding box center [41, 160] width 71 height 9
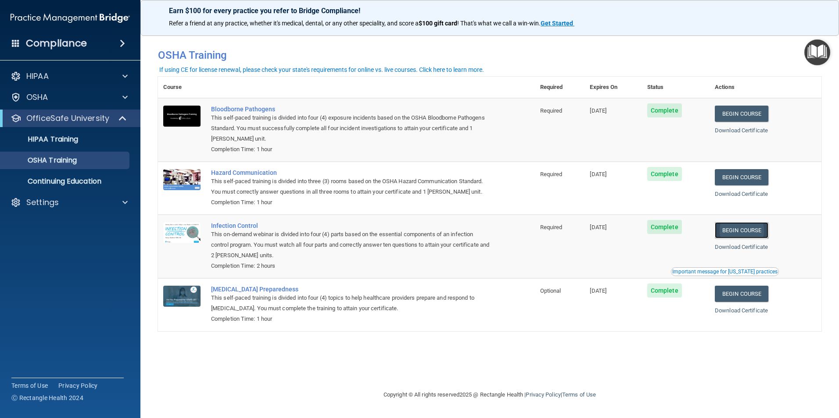
click at [747, 231] on link "Begin Course" at bounding box center [742, 230] width 54 height 16
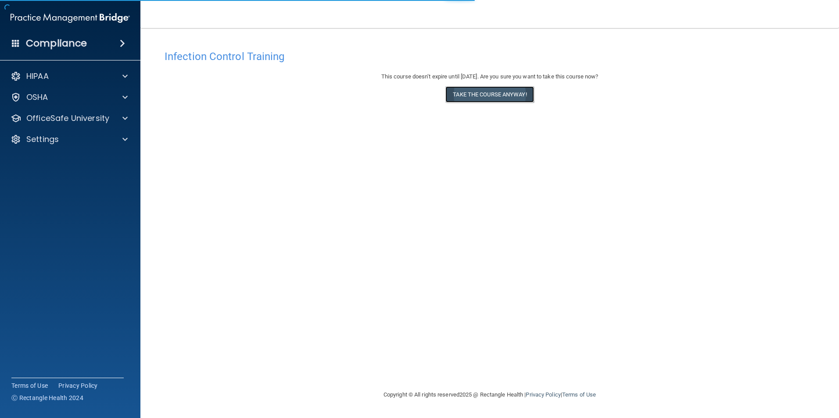
click at [506, 95] on button "Take the course anyway!" at bounding box center [489, 94] width 88 height 16
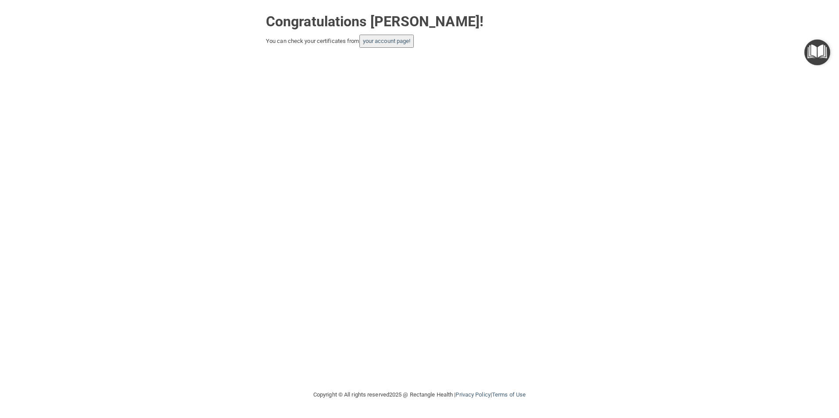
click at [633, 155] on div "Congratulations Michelle Marie Carrigan! You can check your certificates from y…" at bounding box center [420, 195] width 804 height 372
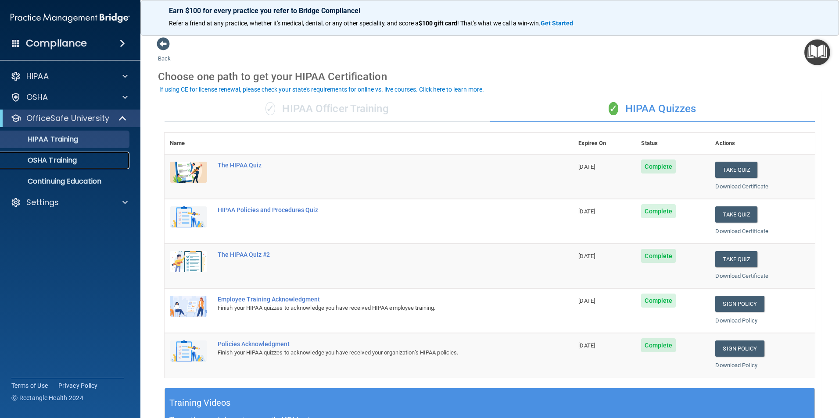
click at [95, 155] on link "OSHA Training" at bounding box center [60, 161] width 138 height 18
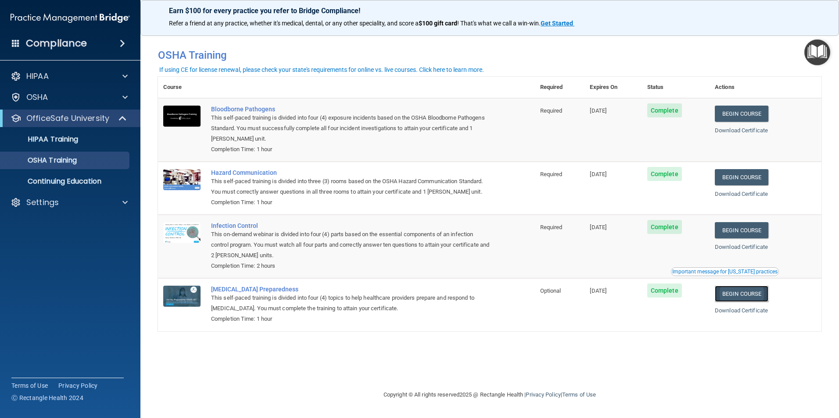
click at [741, 292] on link "Begin Course" at bounding box center [742, 294] width 54 height 16
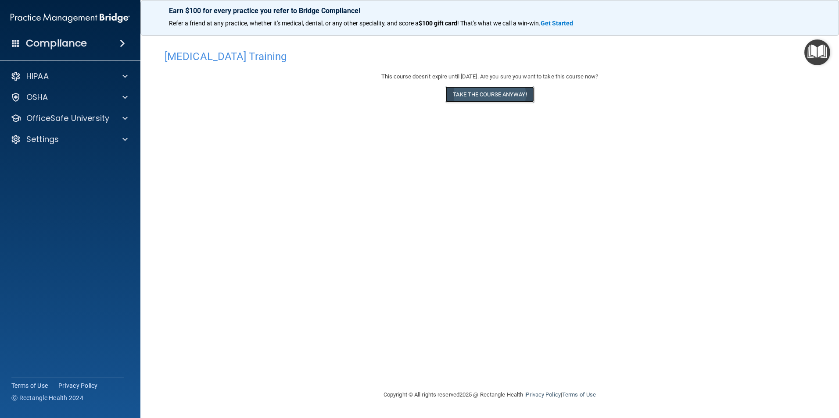
click at [490, 89] on button "Take the course anyway!" at bounding box center [489, 94] width 88 height 16
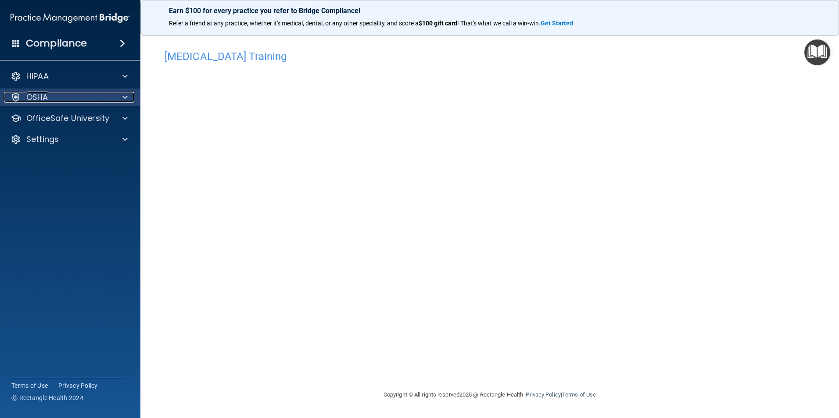
click at [62, 100] on div "OSHA" at bounding box center [58, 97] width 109 height 11
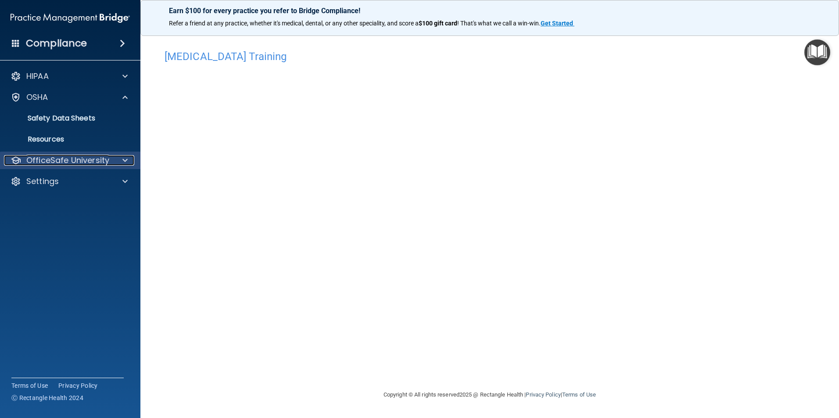
click at [80, 157] on p "OfficeSafe University" at bounding box center [67, 160] width 83 height 11
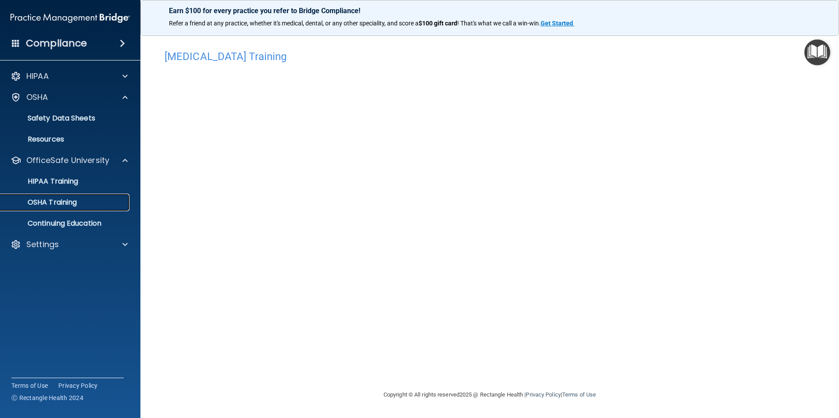
click at [83, 206] on div "OSHA Training" at bounding box center [66, 202] width 120 height 9
